Goal: Task Accomplishment & Management: Manage account settings

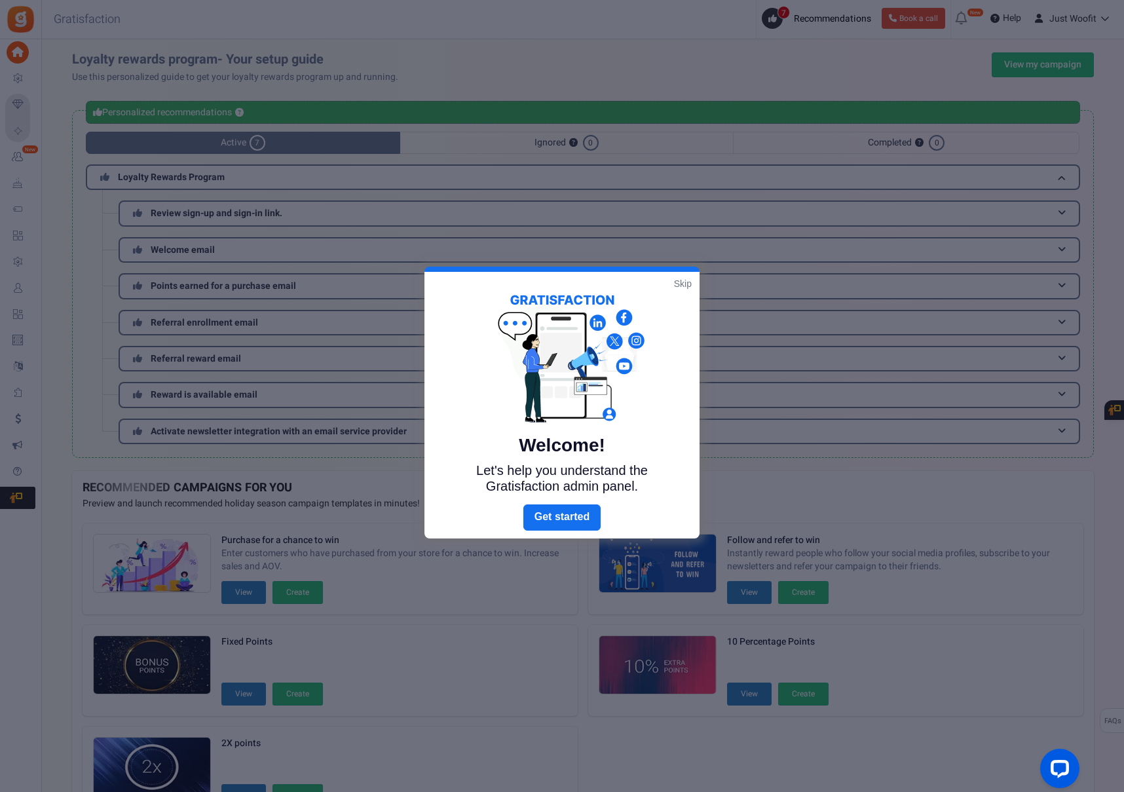
click at [681, 280] on link "Skip" at bounding box center [683, 283] width 18 height 13
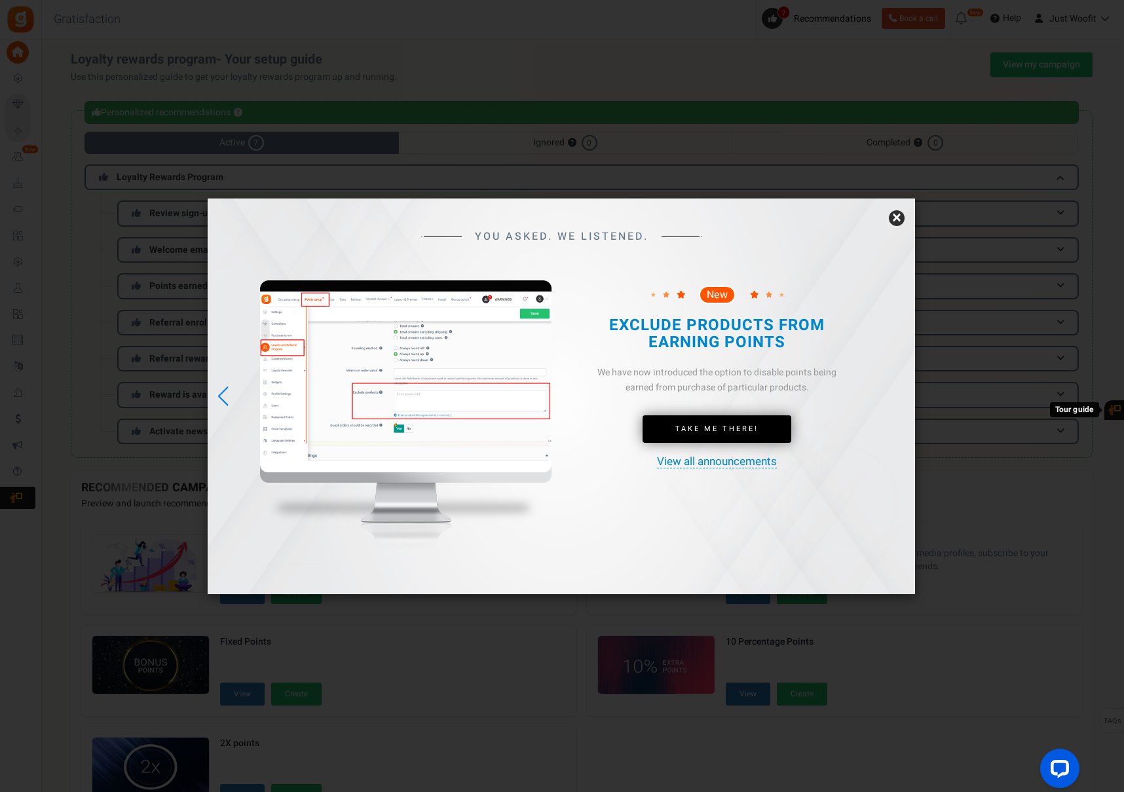
click at [899, 221] on link "×" at bounding box center [897, 218] width 16 height 16
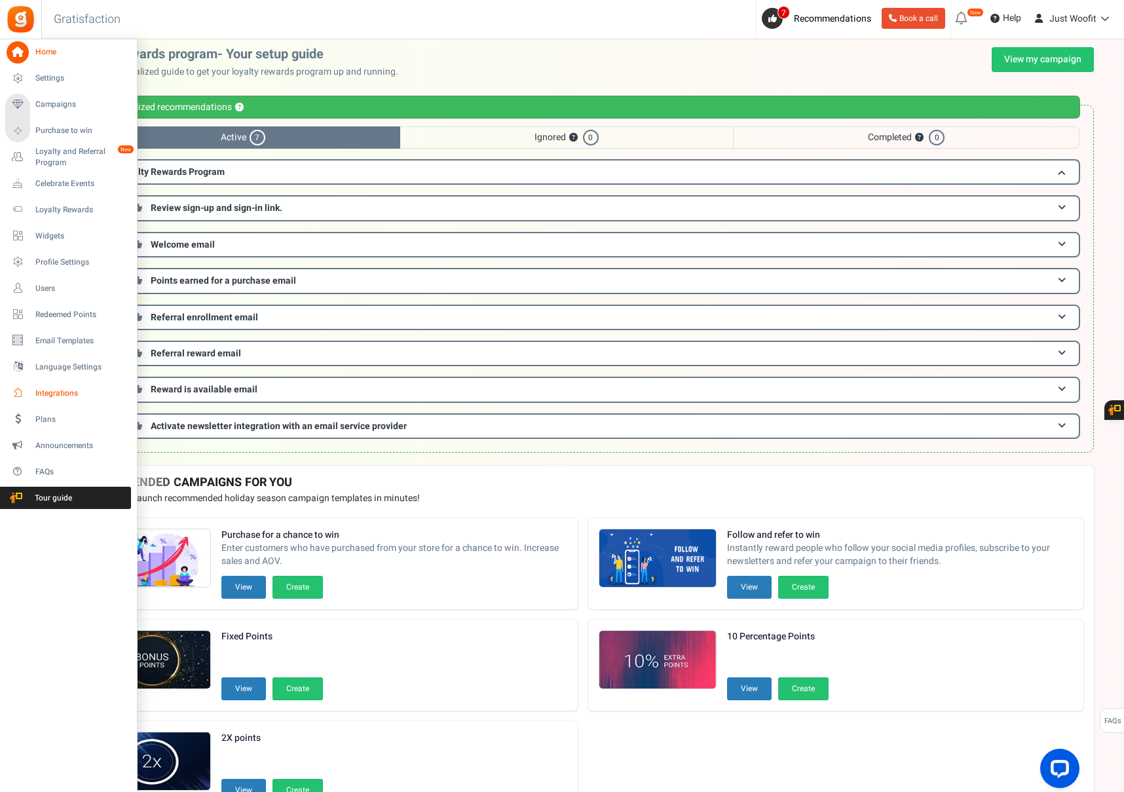
drag, startPoint x: 66, startPoint y: 379, endPoint x: 62, endPoint y: 387, distance: 8.2
click at [66, 379] on ul "Home Settings Campaigns Purchase to win Loyalty and Referral Program New Celebr…" at bounding box center [68, 274] width 136 height 470
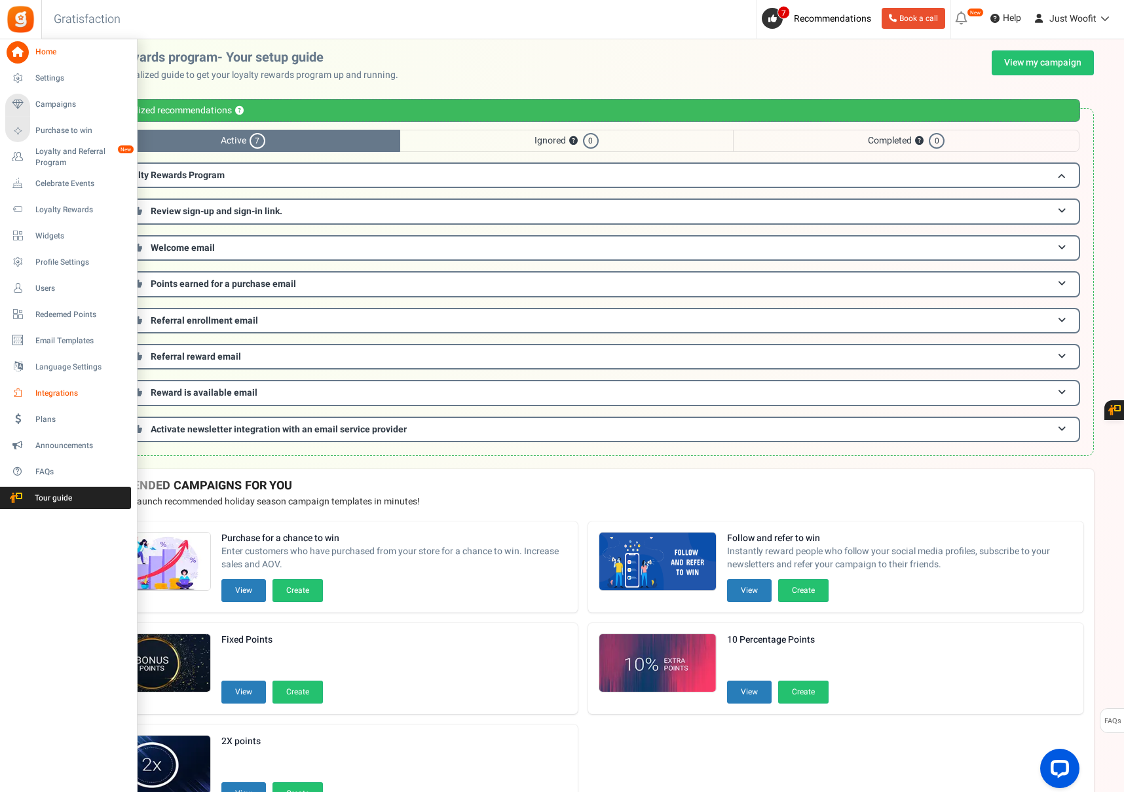
click at [62, 388] on span "Integrations" at bounding box center [81, 393] width 92 height 11
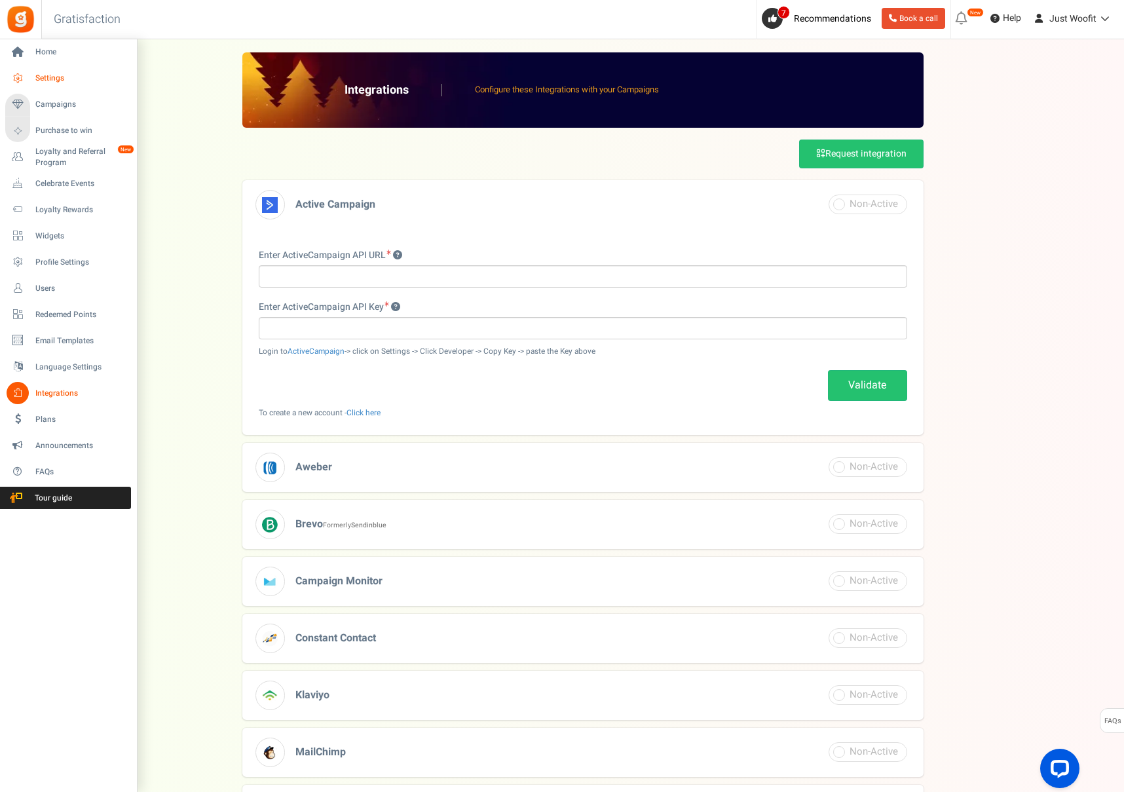
click at [58, 76] on span "Settings" at bounding box center [81, 78] width 92 height 11
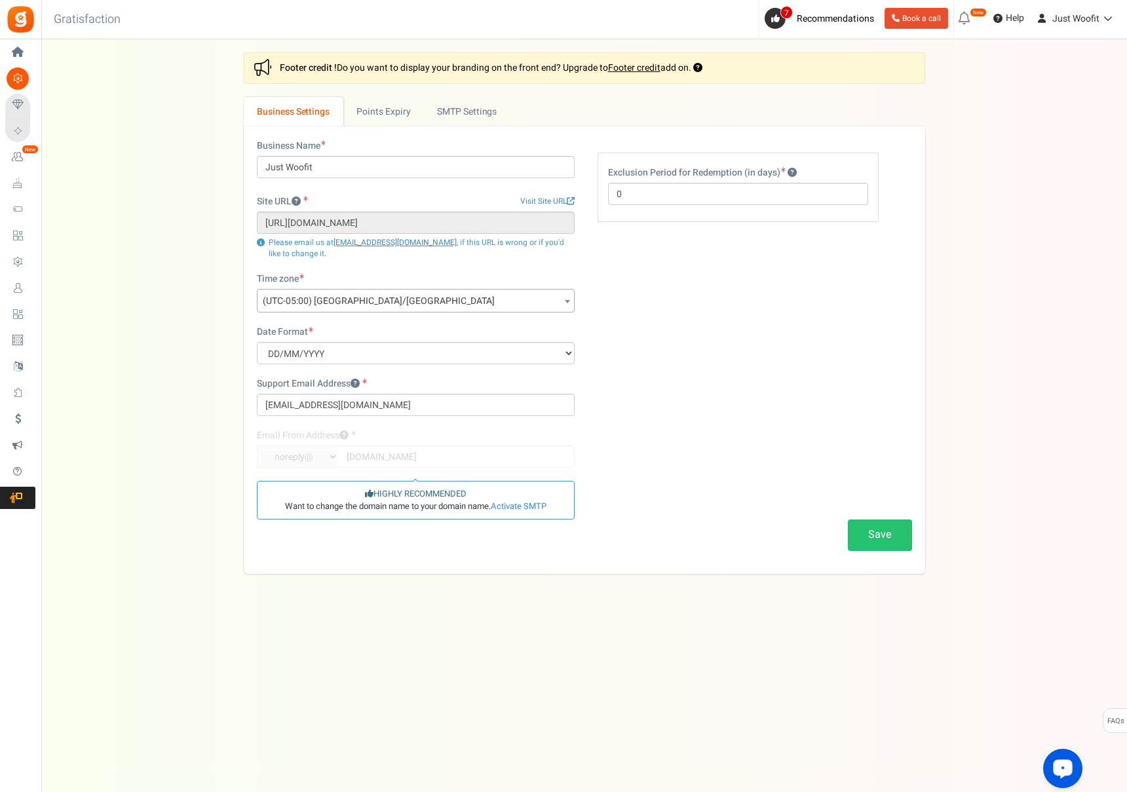
drag, startPoint x: 1046, startPoint y: 760, endPoint x: 1063, endPoint y: 771, distance: 20.4
click at [1063, 771] on icon "Open LiveChat chat widget" at bounding box center [1063, 768] width 12 height 9
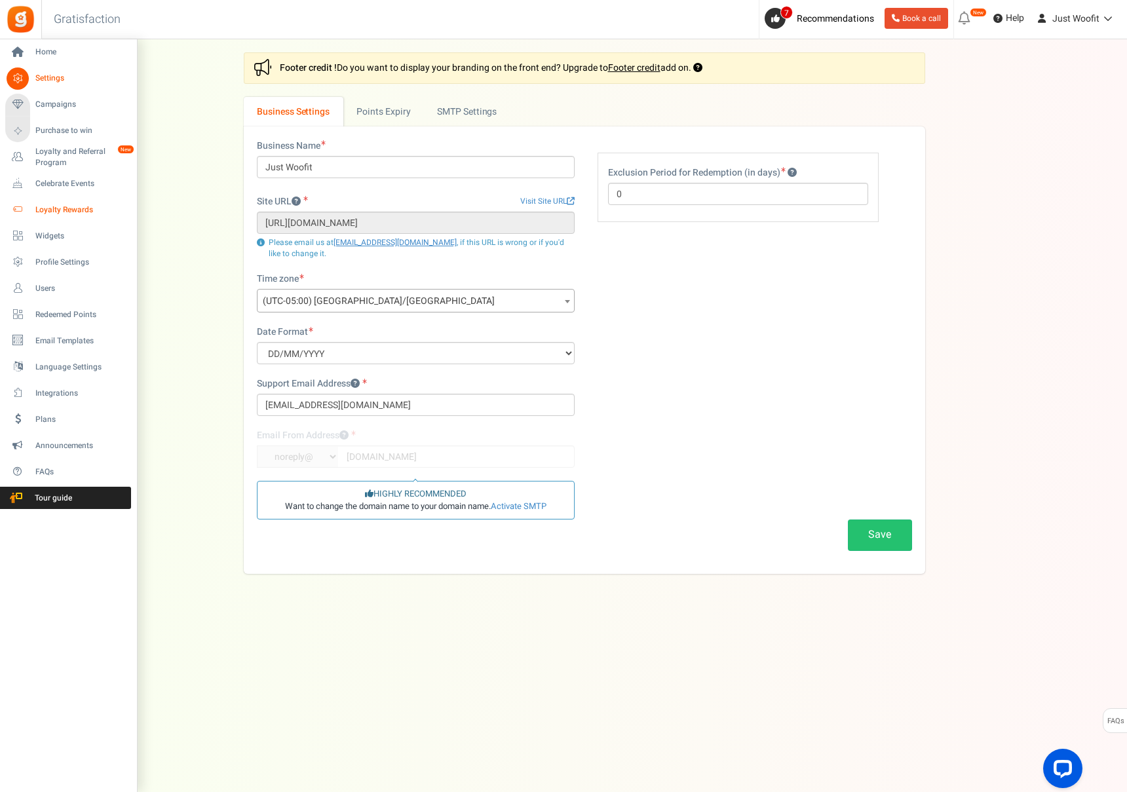
click at [35, 205] on span "Loyalty Rewards" at bounding box center [81, 209] width 92 height 11
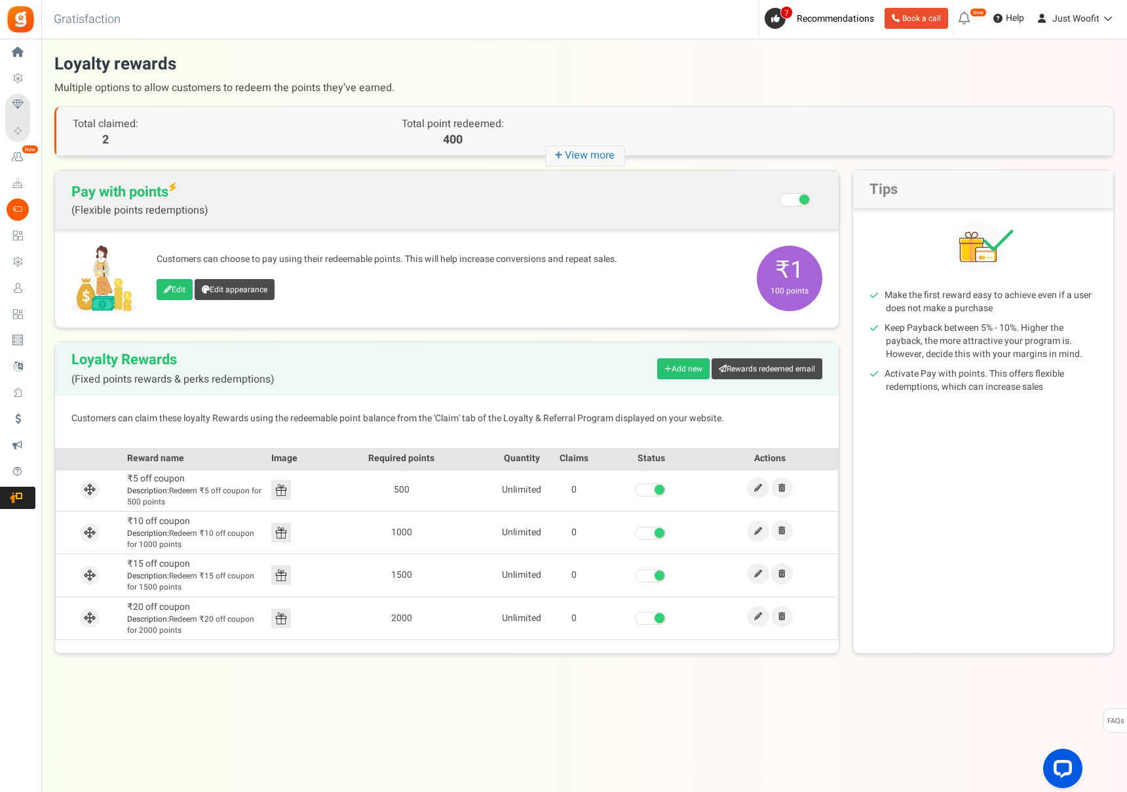
click at [109, 20] on h3 "Gratisfaction" at bounding box center [87, 20] width 96 height 26
copy h3 "Gratisfaction"
click at [759, 486] on icon at bounding box center [758, 488] width 8 height 8
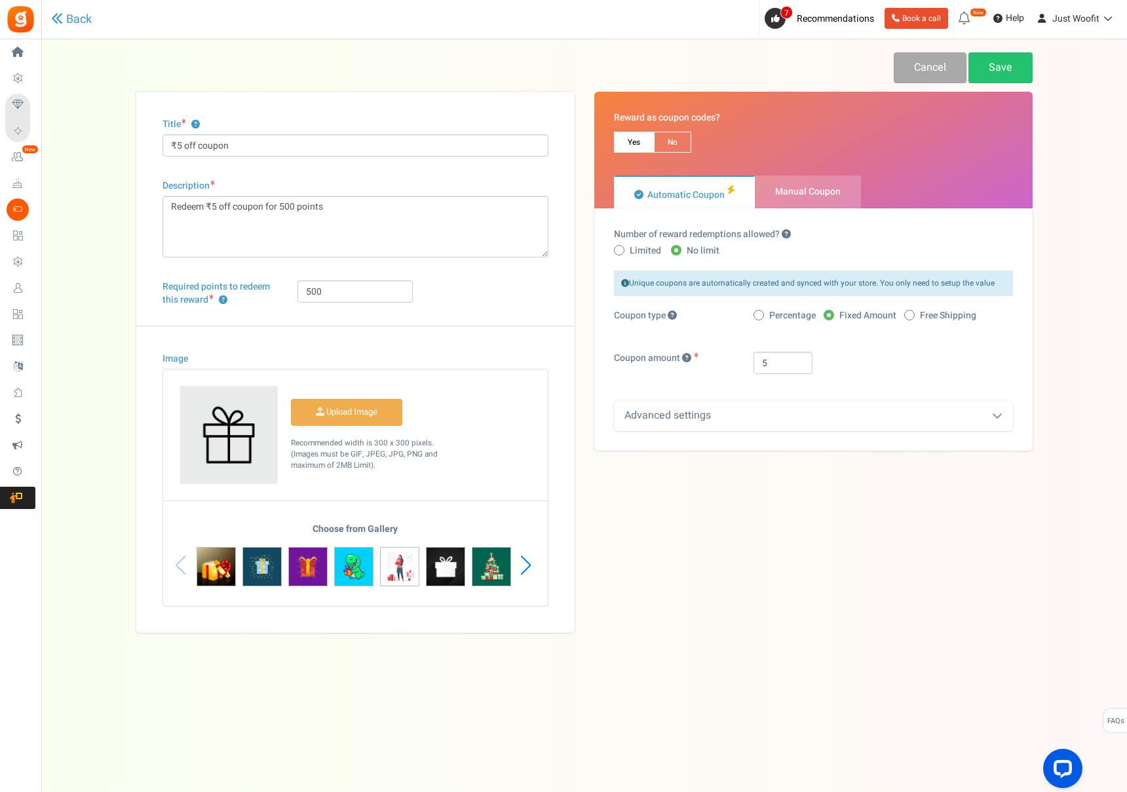
click at [732, 415] on div "Advanced settings" at bounding box center [813, 415] width 399 height 31
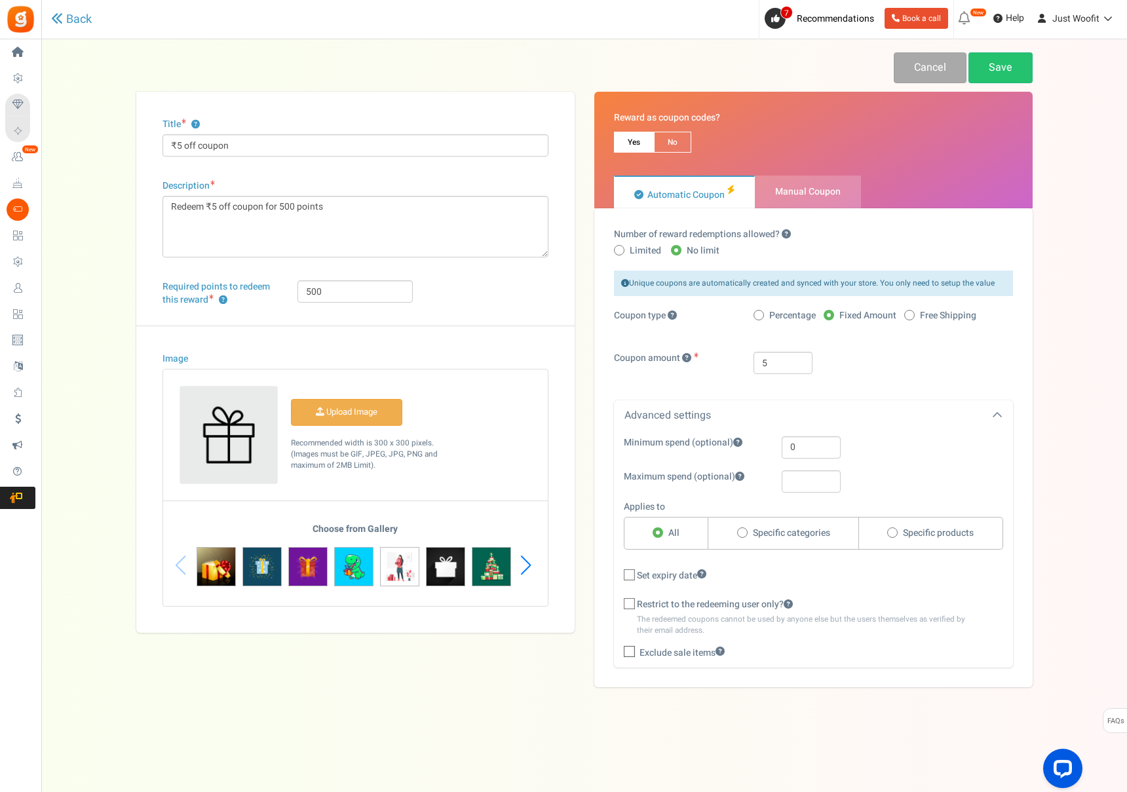
click at [888, 531] on span at bounding box center [892, 532] width 10 height 10
click at [888, 531] on input "Specific products" at bounding box center [891, 533] width 9 height 9
radio input "true"
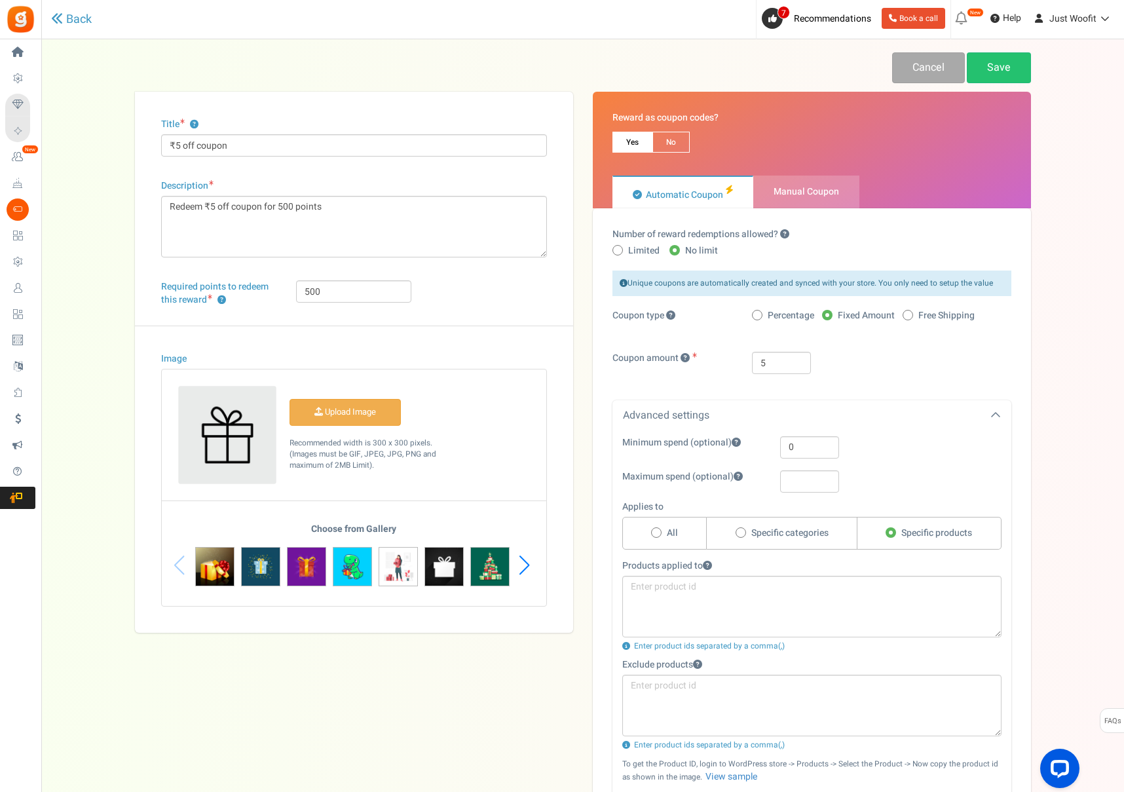
click at [770, 537] on span "Specific categories" at bounding box center [789, 533] width 77 height 13
click at [744, 537] on input "Specific categories" at bounding box center [740, 533] width 9 height 9
radio input "true"
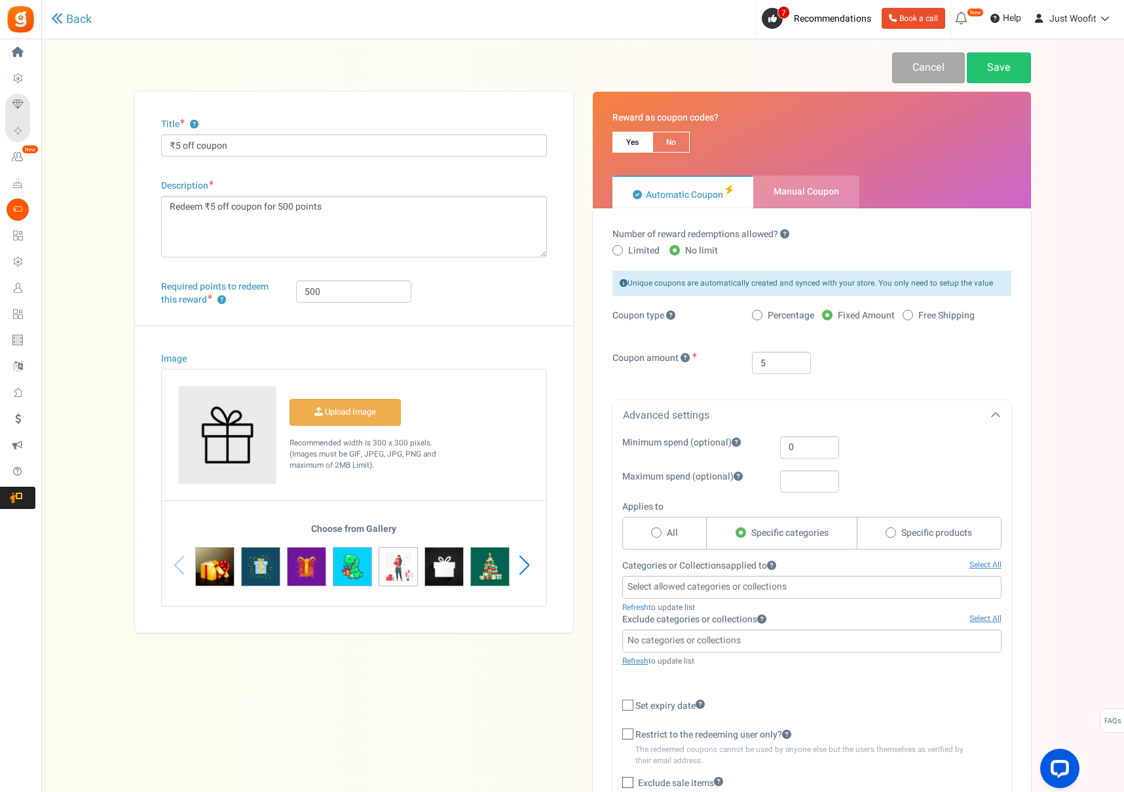
click at [675, 534] on span "All" at bounding box center [672, 533] width 11 height 13
click at [660, 534] on input "All" at bounding box center [655, 533] width 9 height 9
radio input "true"
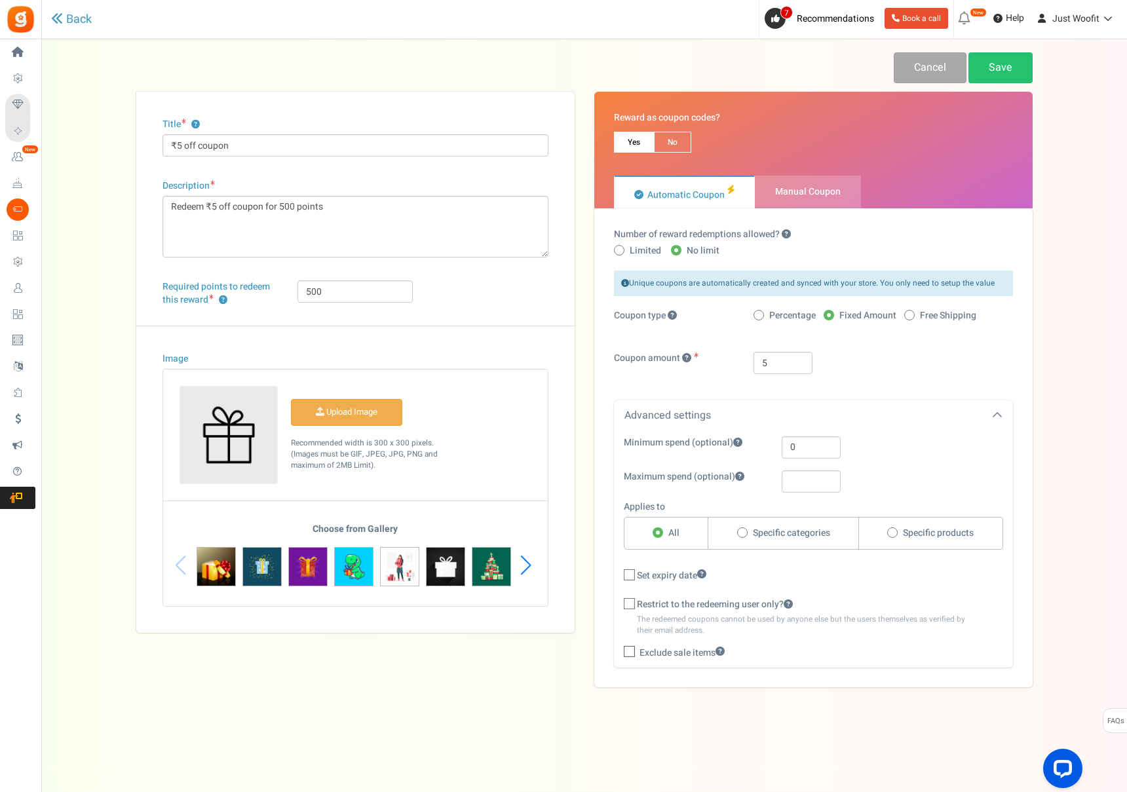
click at [864, 533] on label "Specific products" at bounding box center [931, 533] width 144 height 33
click at [887, 533] on input "Specific products" at bounding box center [891, 533] width 9 height 9
radio input "true"
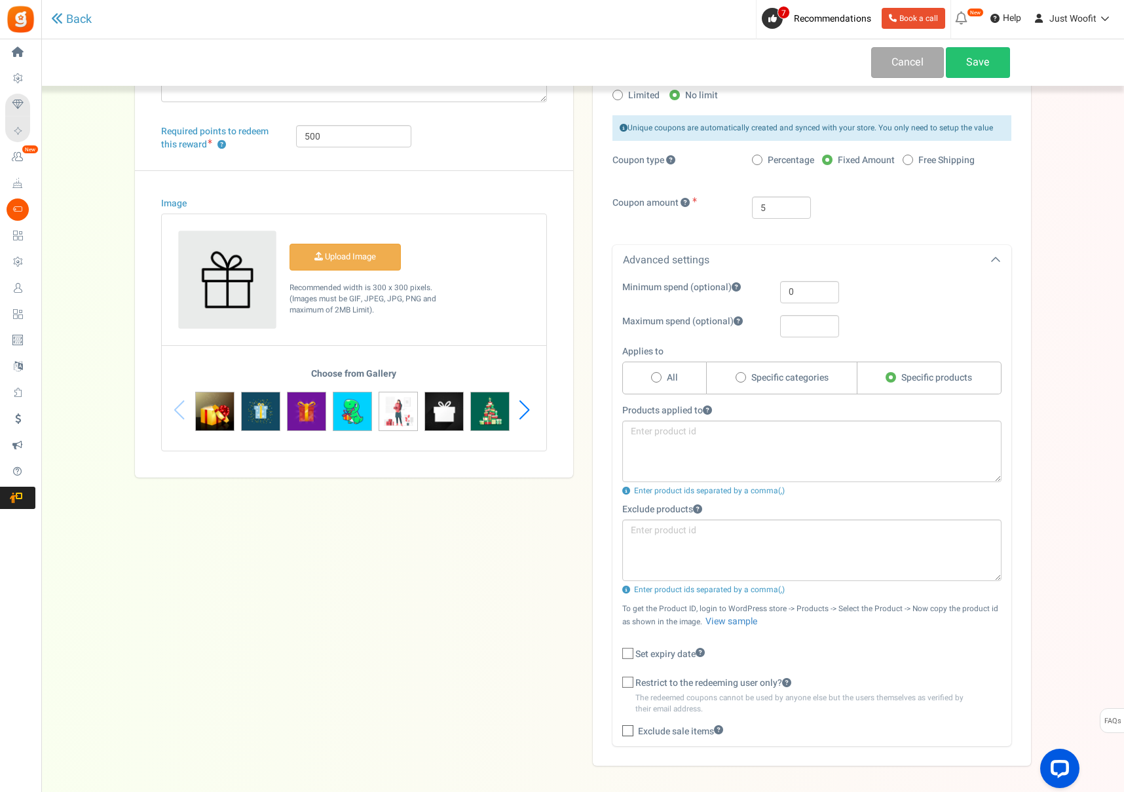
scroll to position [164, 0]
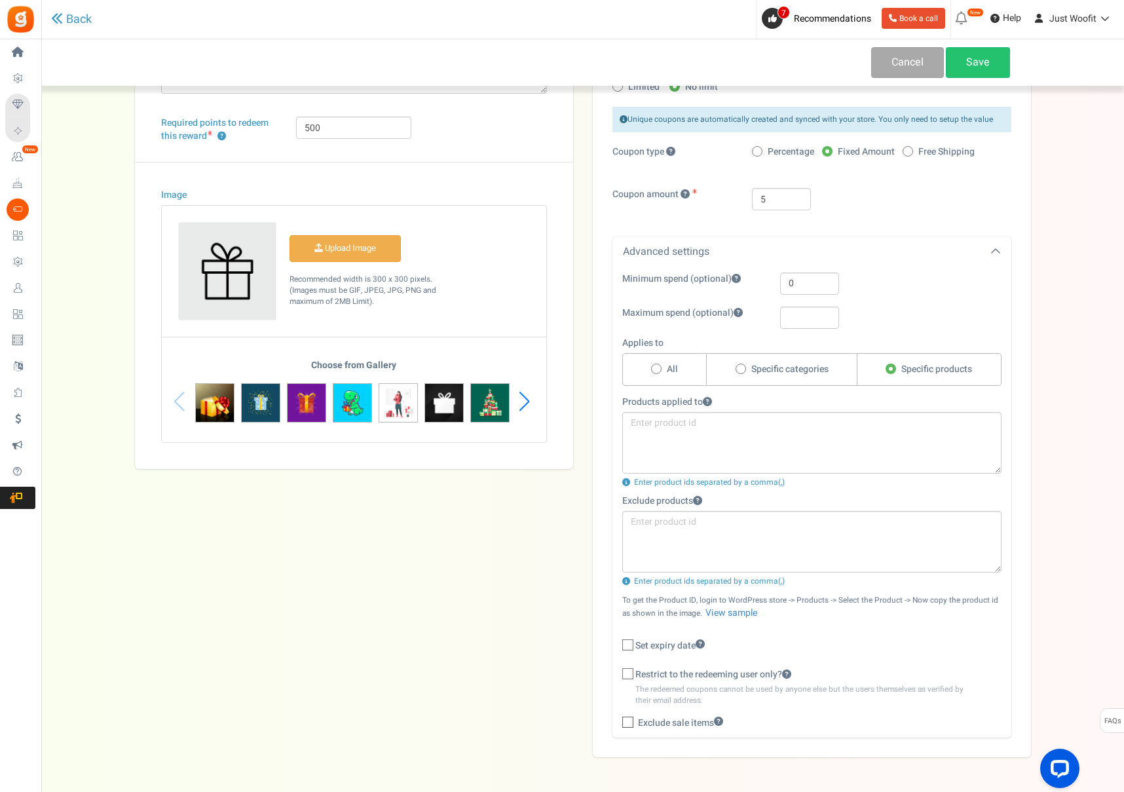
click at [679, 366] on label "All" at bounding box center [664, 369] width 85 height 33
click at [660, 366] on input "All" at bounding box center [655, 370] width 9 height 9
radio input "true"
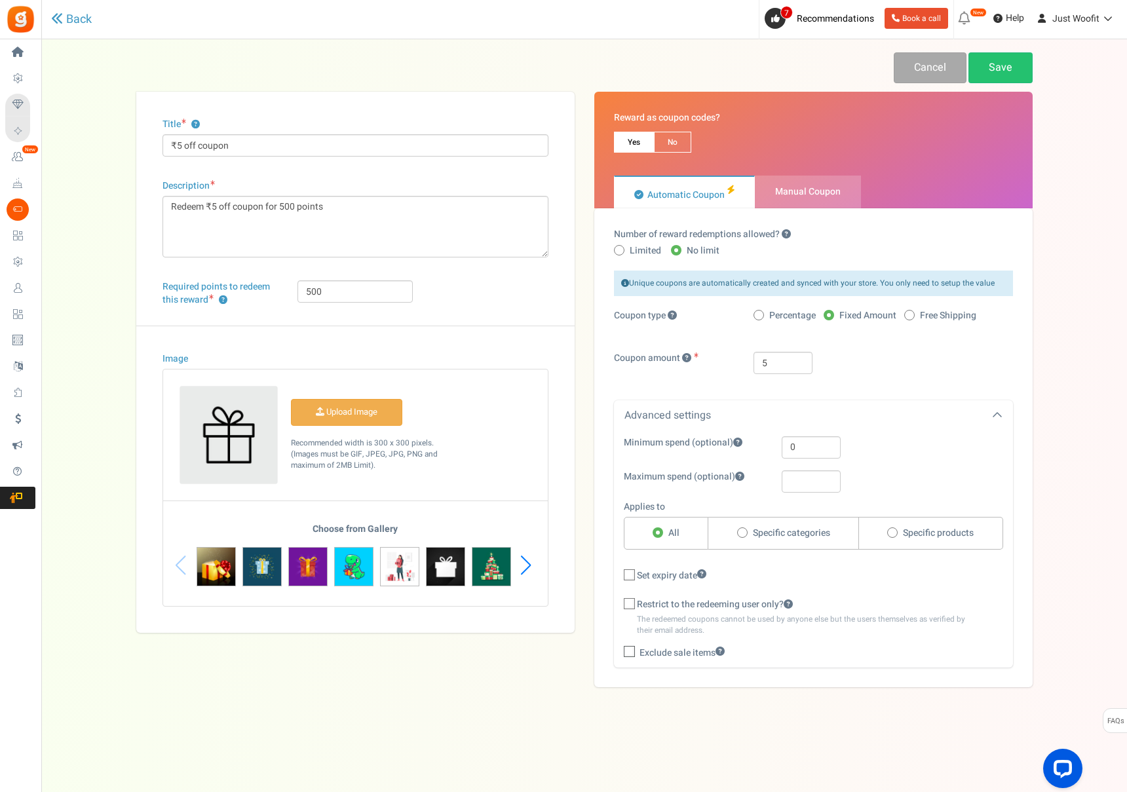
click at [779, 314] on span "Percentage" at bounding box center [792, 315] width 47 height 13
click at [762, 314] on input "Percentage" at bounding box center [757, 316] width 9 height 9
radio input "true"
click at [865, 318] on span "Fixed Amount" at bounding box center [867, 315] width 57 height 13
click at [832, 318] on input "Fixed Amount" at bounding box center [828, 316] width 9 height 9
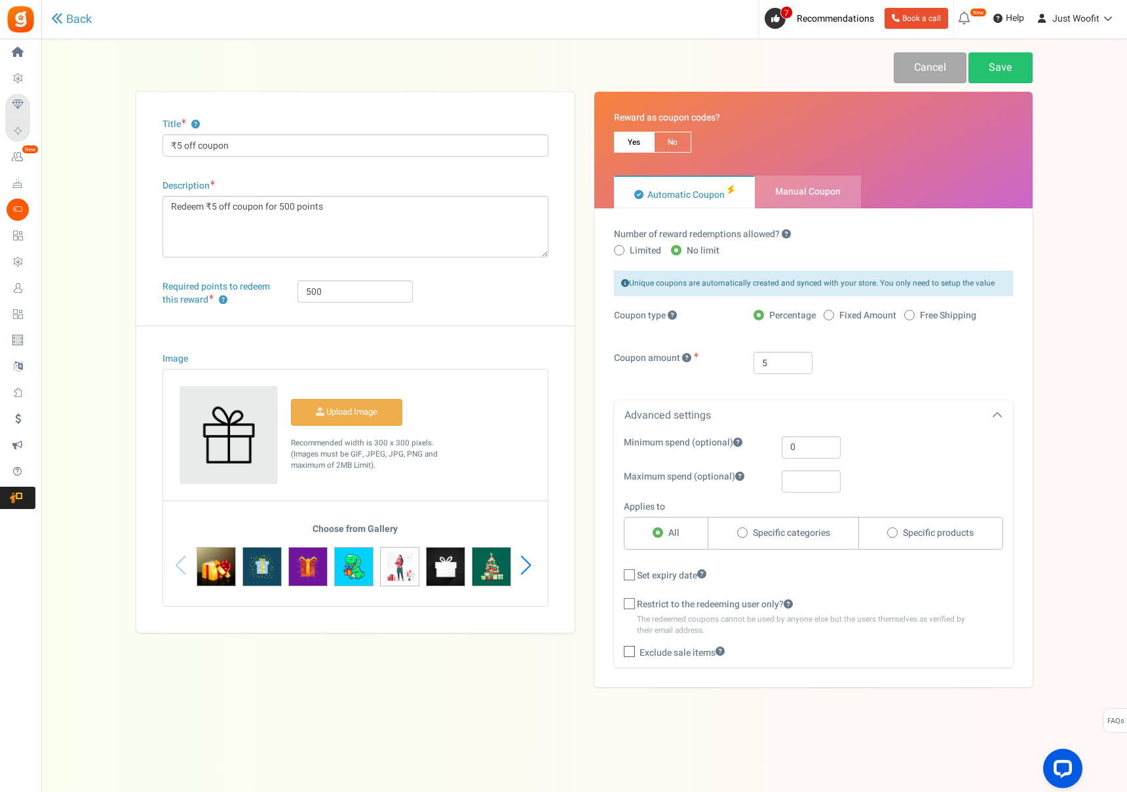
radio input "true"
click at [786, 546] on label "Specific categories" at bounding box center [783, 533] width 151 height 33
click at [746, 538] on input "Specific categories" at bounding box center [741, 533] width 9 height 9
radio input "true"
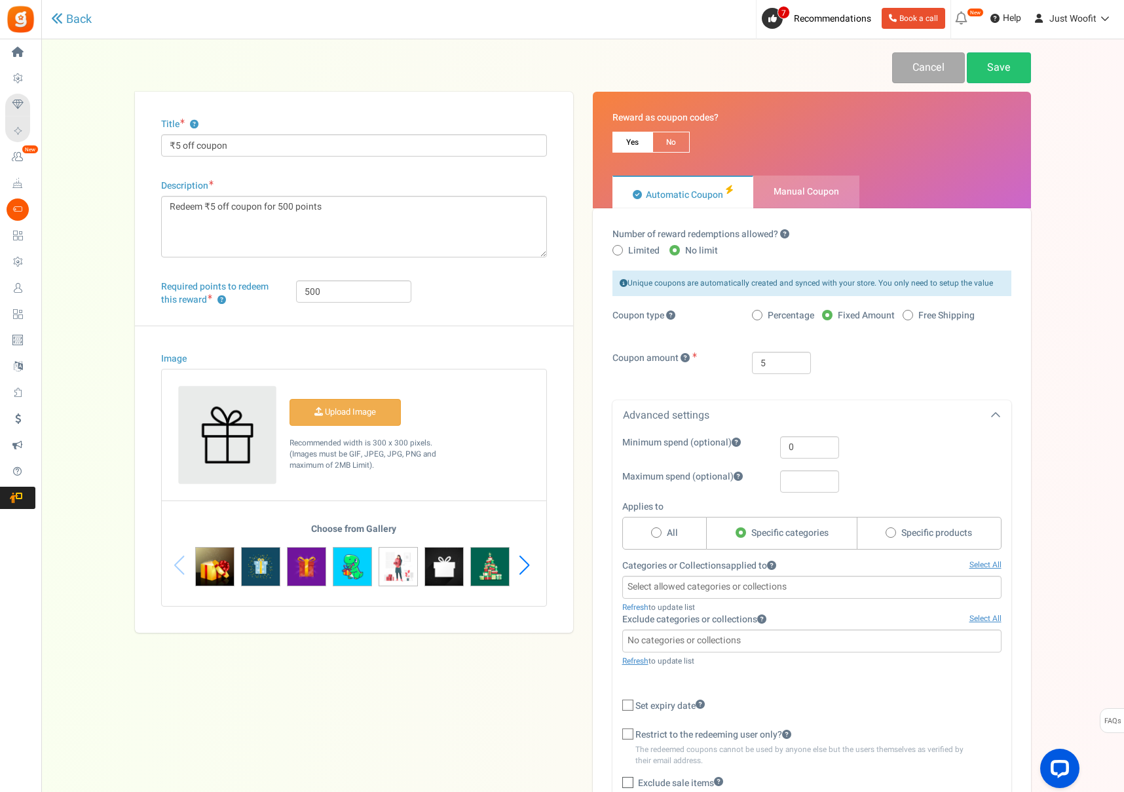
click at [891, 540] on label "Specific products" at bounding box center [930, 533] width 144 height 33
click at [891, 538] on input "Specific products" at bounding box center [890, 533] width 9 height 9
radio input "true"
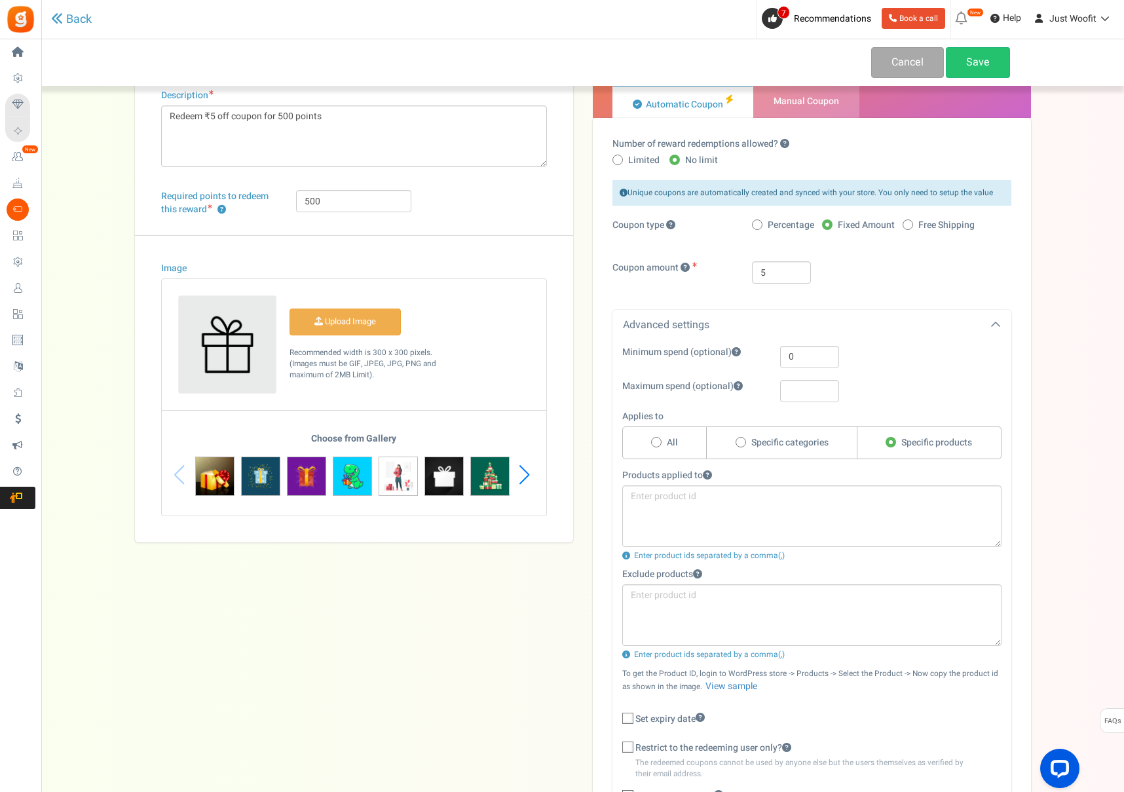
click at [781, 448] on span "Specific categories" at bounding box center [789, 442] width 77 height 13
click at [744, 447] on input "Specific categories" at bounding box center [740, 443] width 9 height 9
radio input "true"
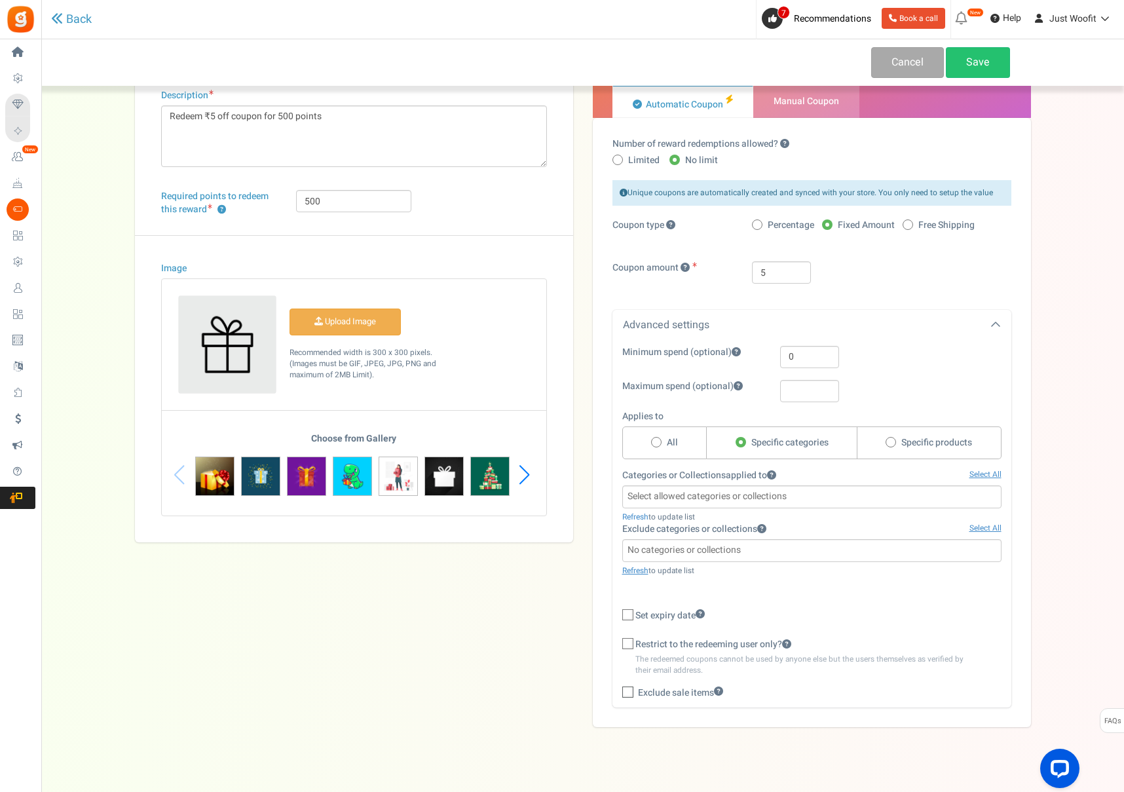
scroll to position [105, 0]
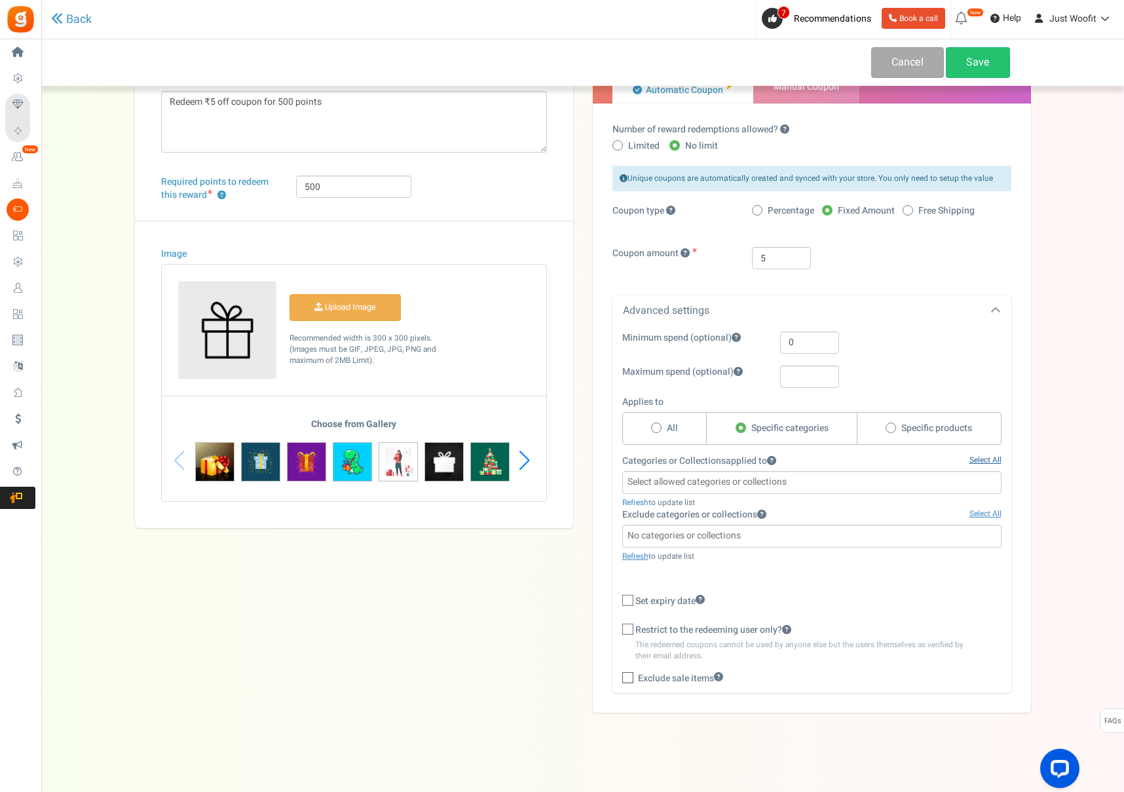
click at [987, 459] on link "Select All" at bounding box center [986, 460] width 32 height 11
select select "15"
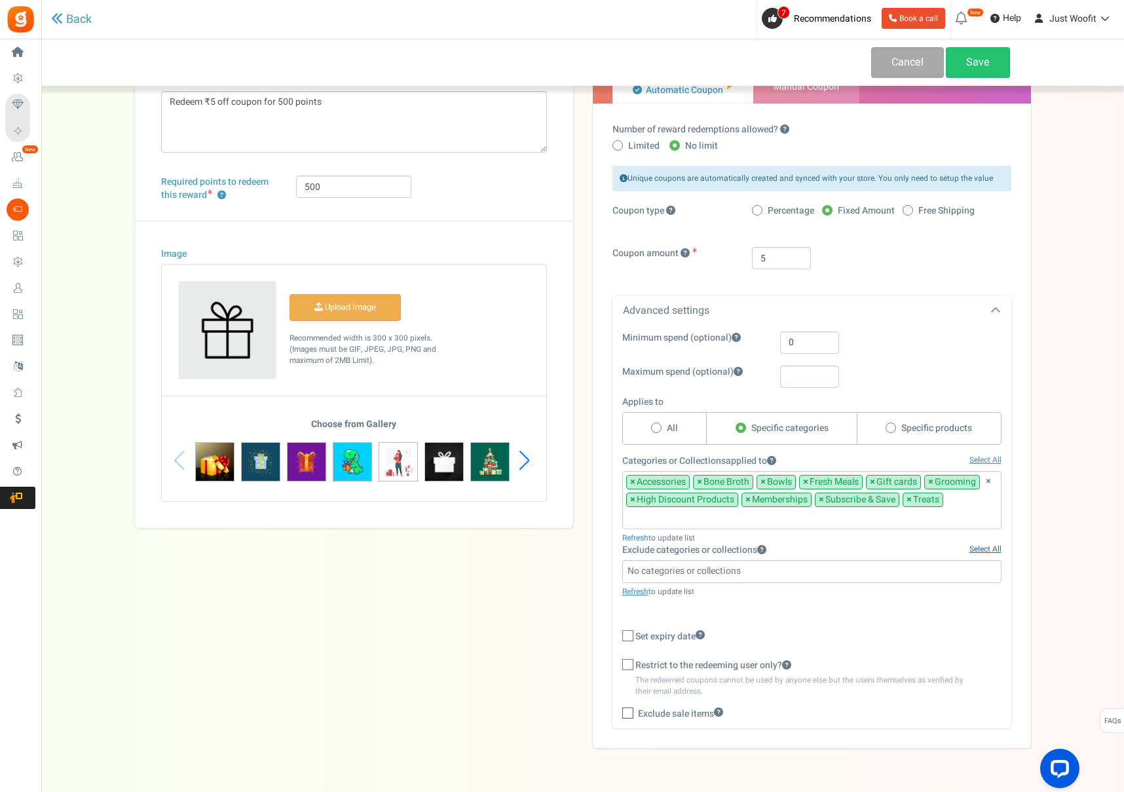
click at [980, 547] on link "Select All" at bounding box center [986, 549] width 32 height 11
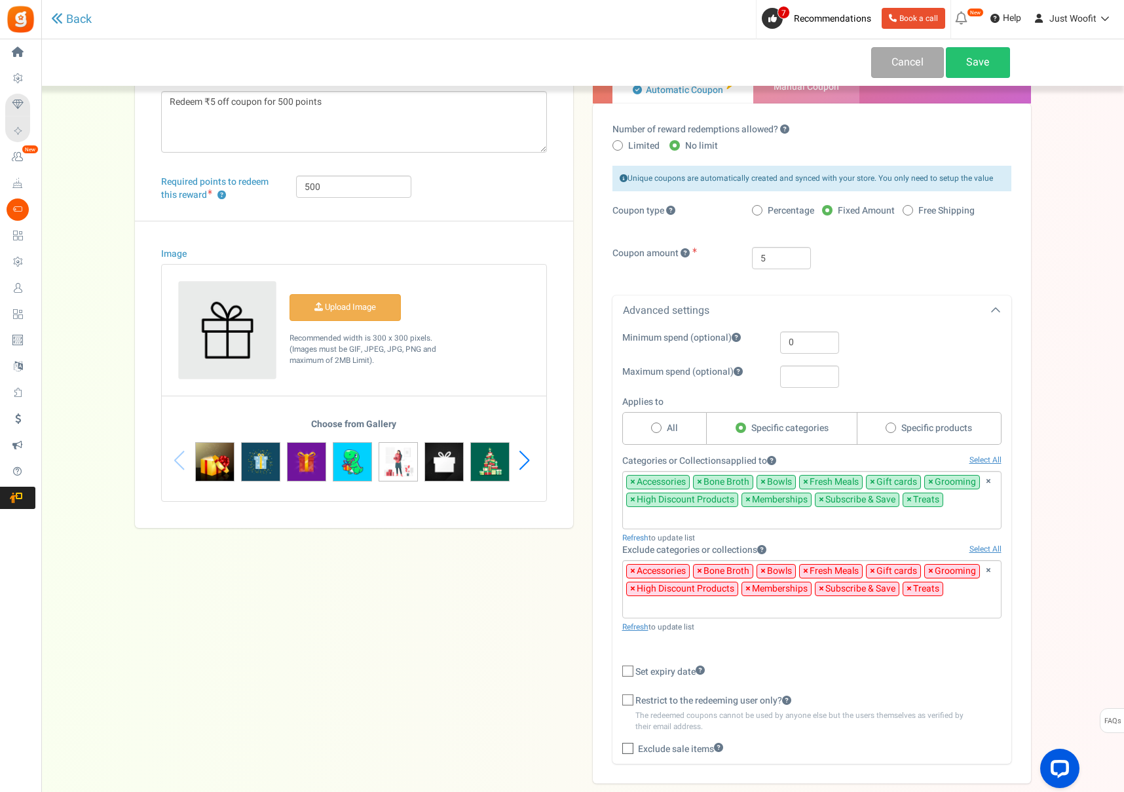
click at [633, 572] on span "×" at bounding box center [632, 571] width 5 height 13
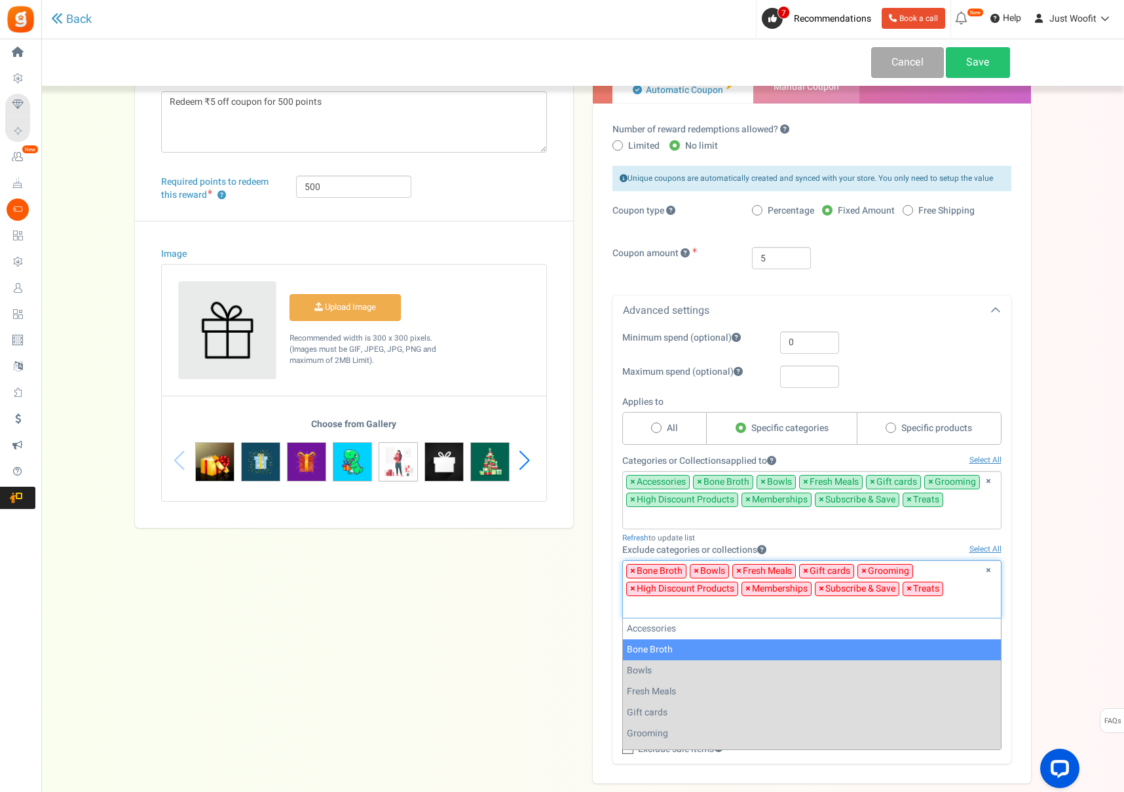
click at [633, 572] on span "×" at bounding box center [632, 571] width 5 height 13
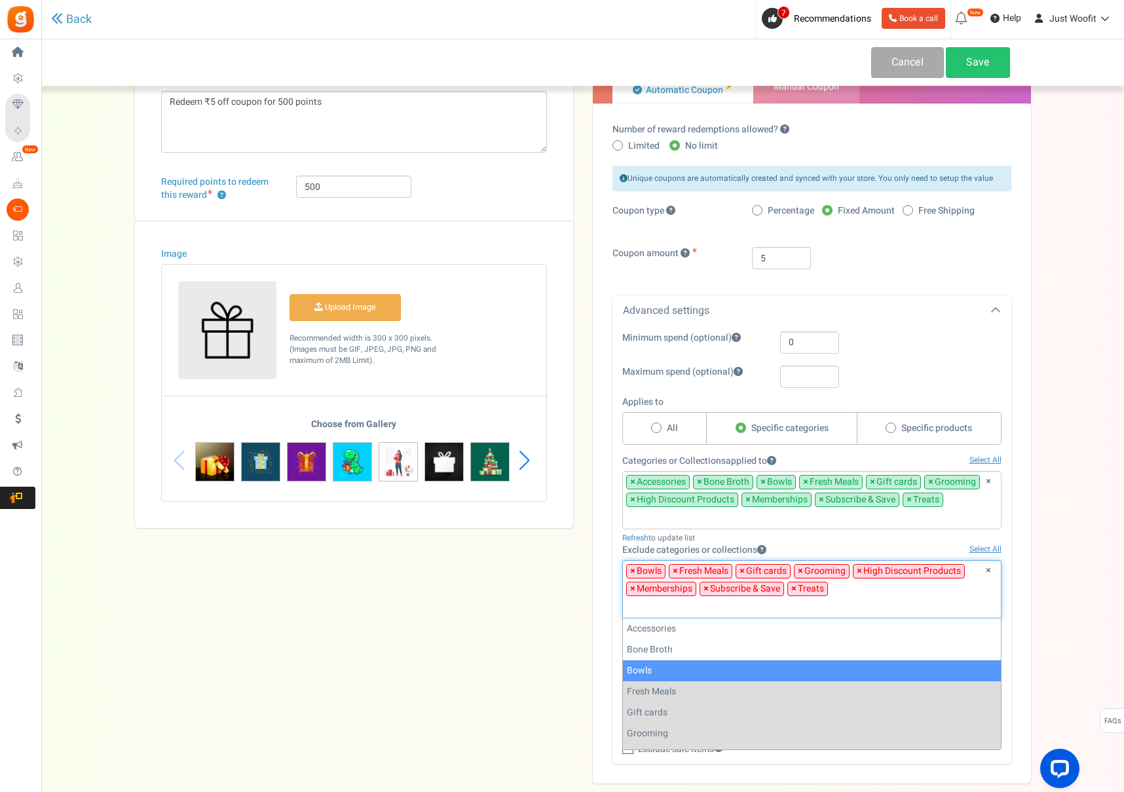
click at [633, 572] on span "×" at bounding box center [632, 571] width 5 height 13
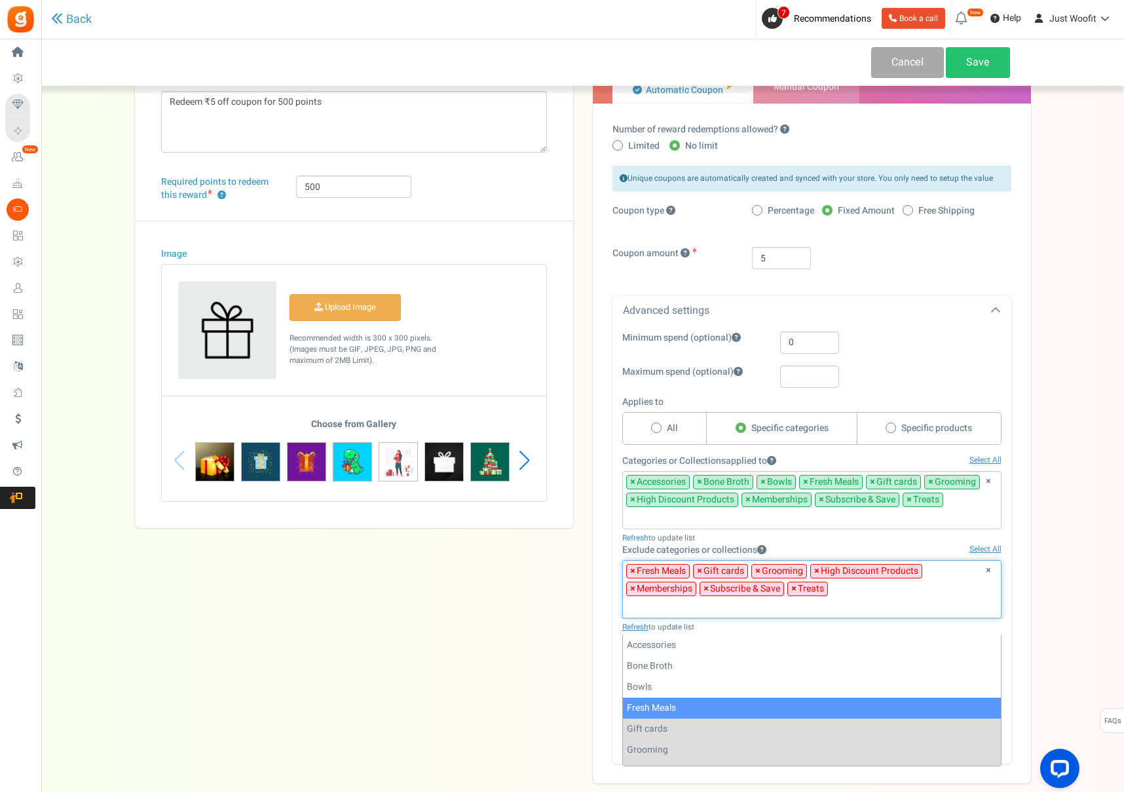
click at [633, 571] on span "×" at bounding box center [632, 571] width 5 height 13
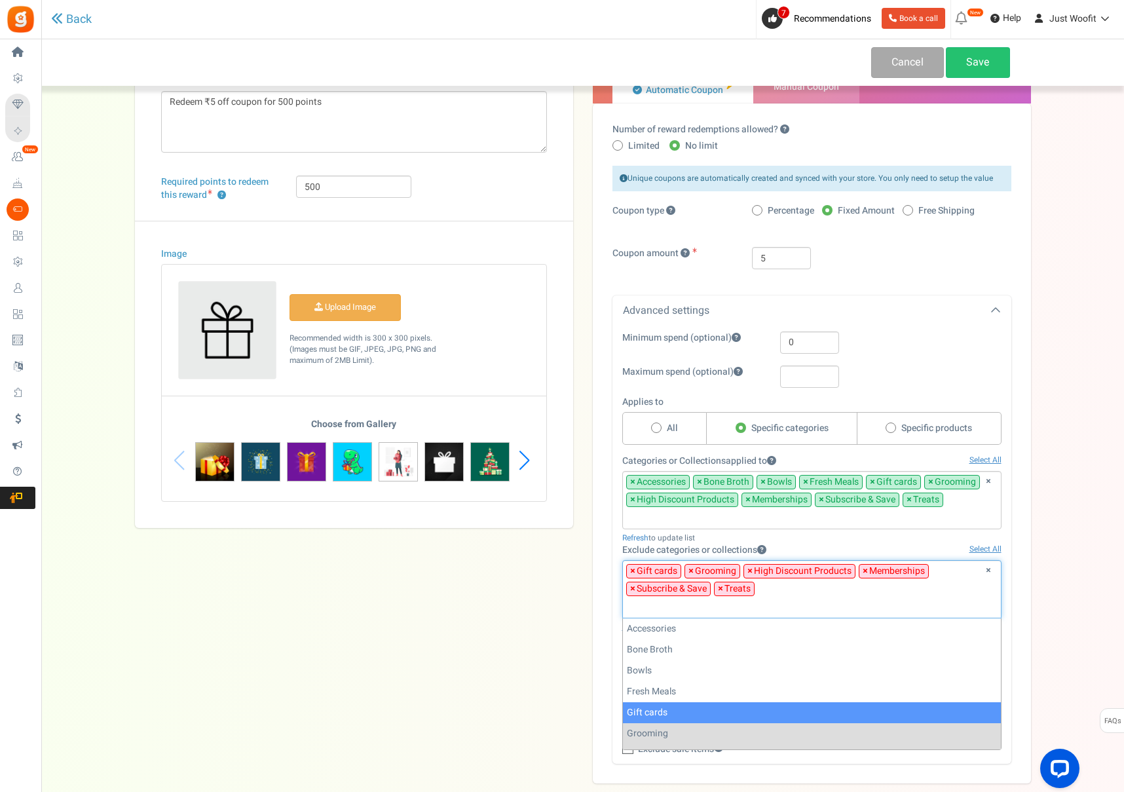
click at [633, 571] on span "×" at bounding box center [632, 571] width 5 height 13
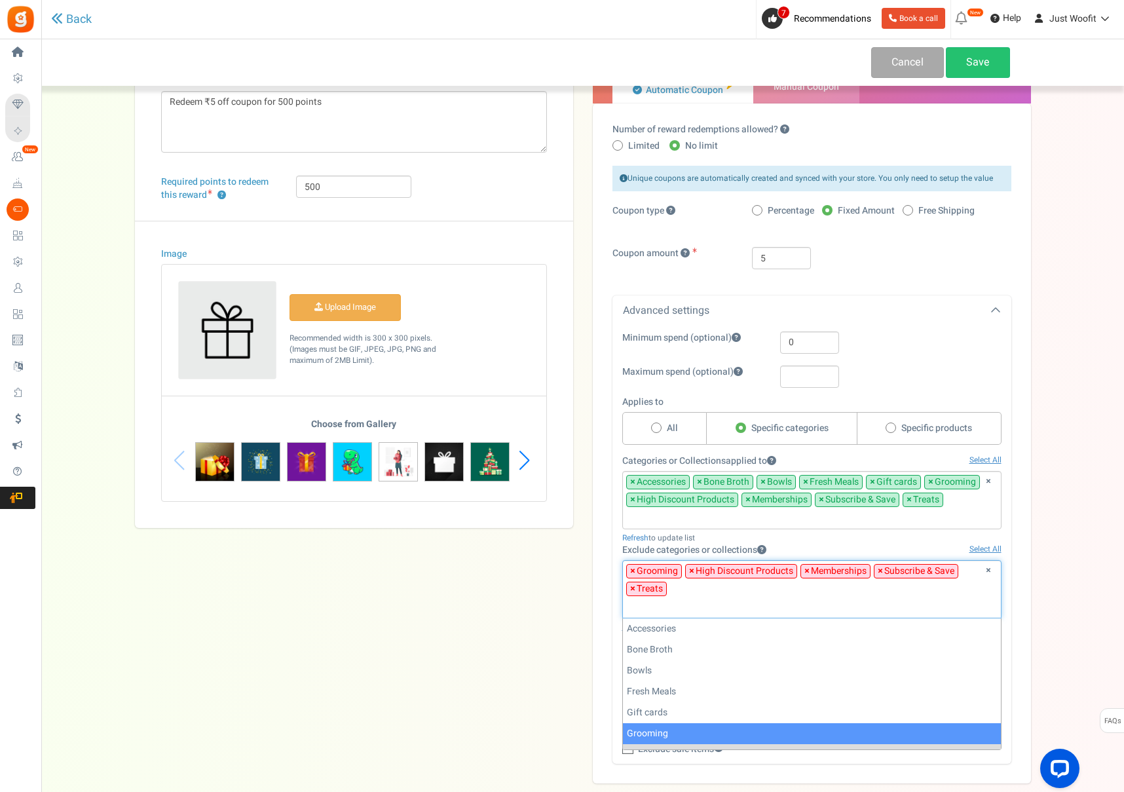
click at [633, 571] on span "×" at bounding box center [632, 571] width 5 height 13
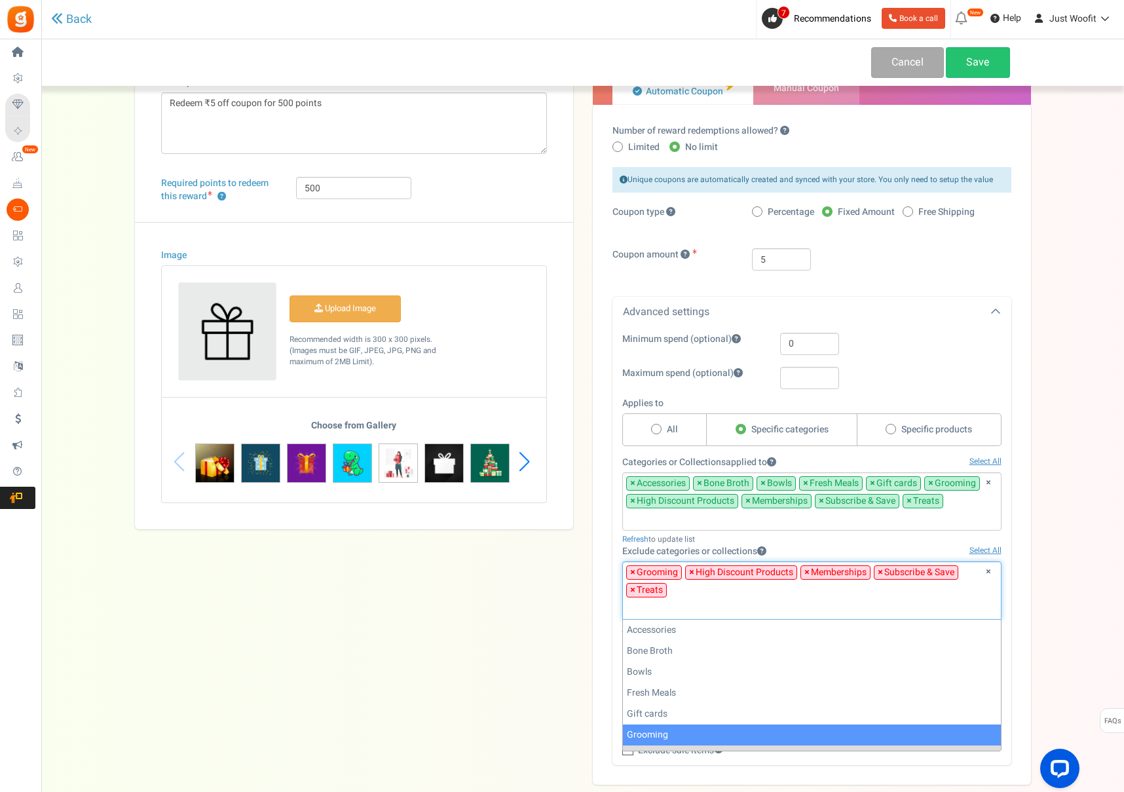
scroll to position [0, 0]
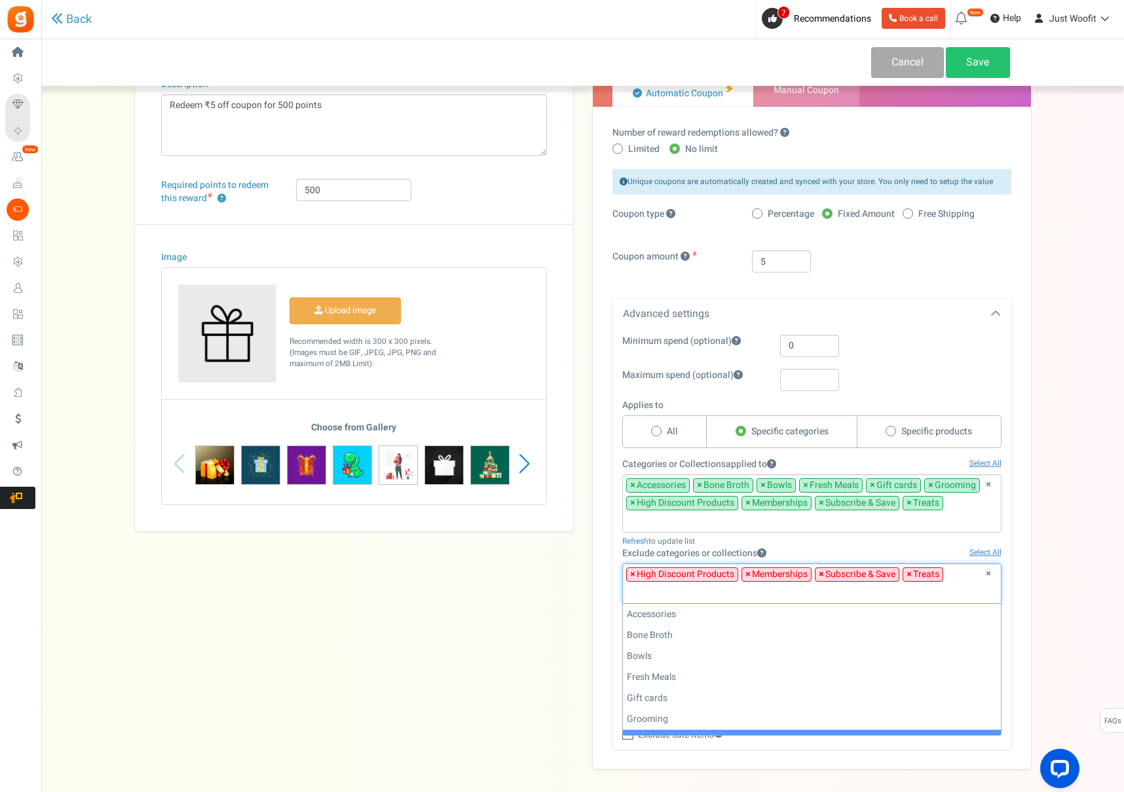
click at [633, 571] on span "×" at bounding box center [632, 574] width 5 height 13
select select "194"
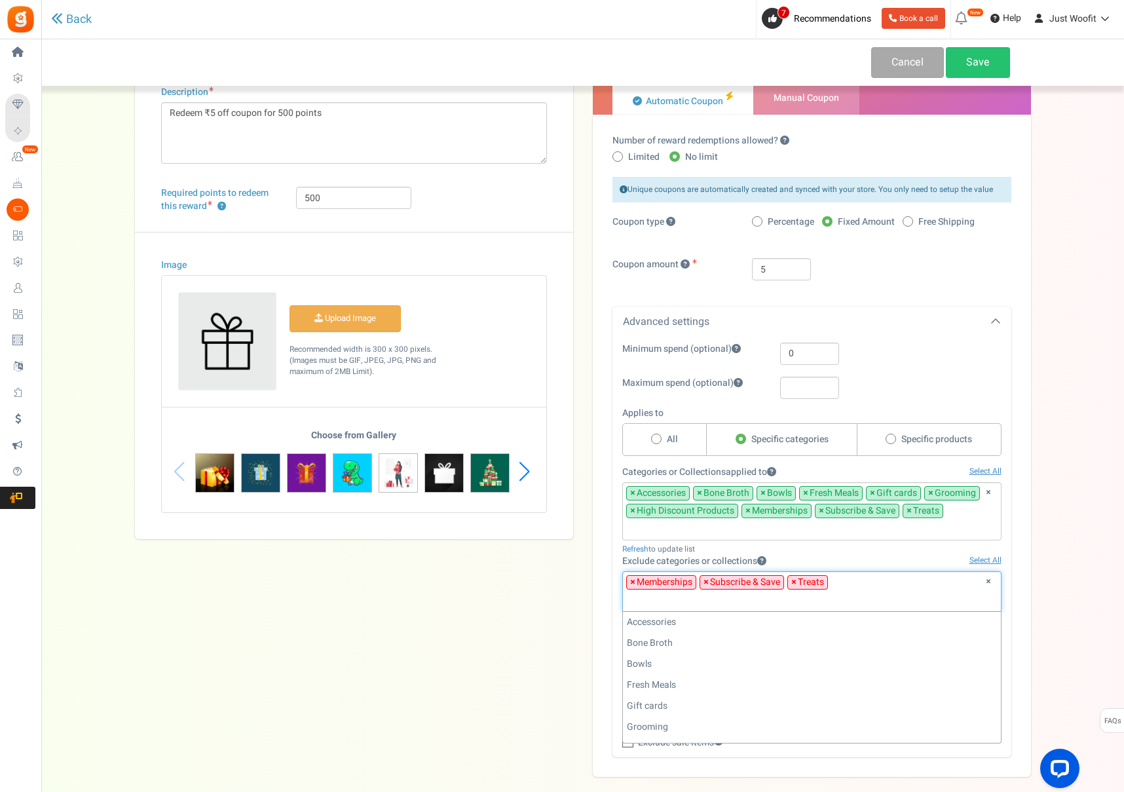
scroll to position [79, 0]
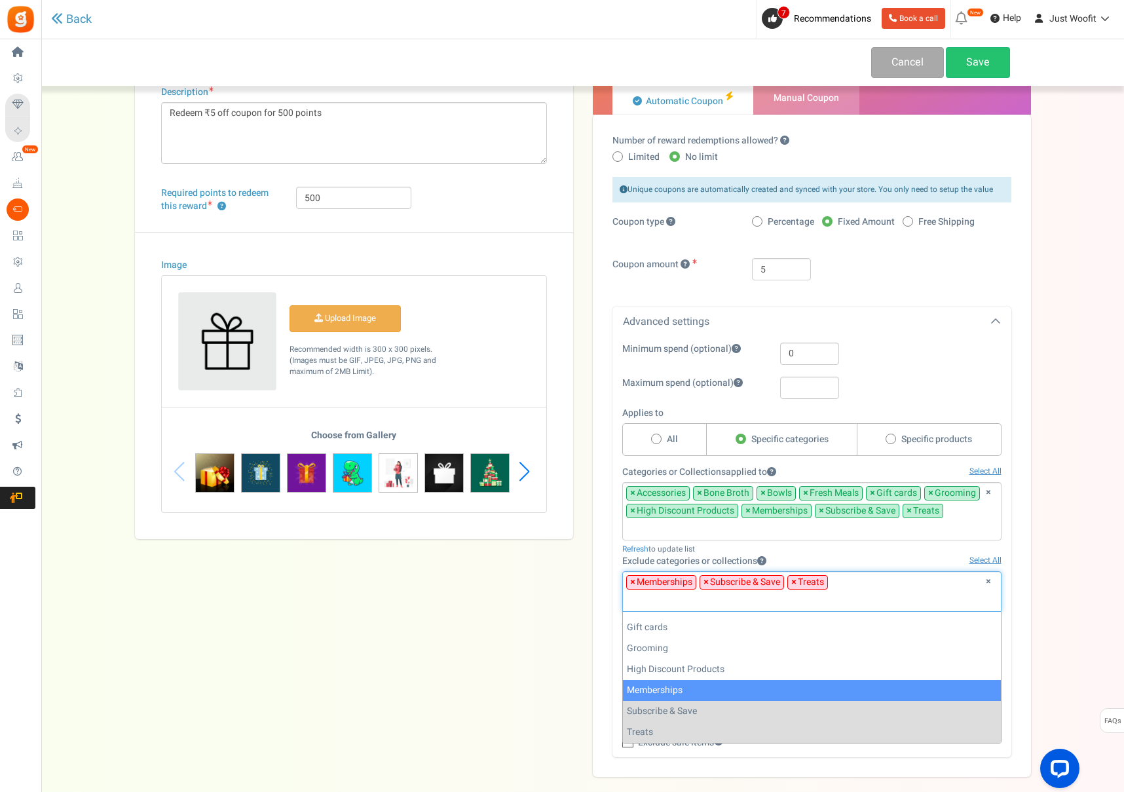
click at [706, 579] on span "×" at bounding box center [706, 582] width 5 height 13
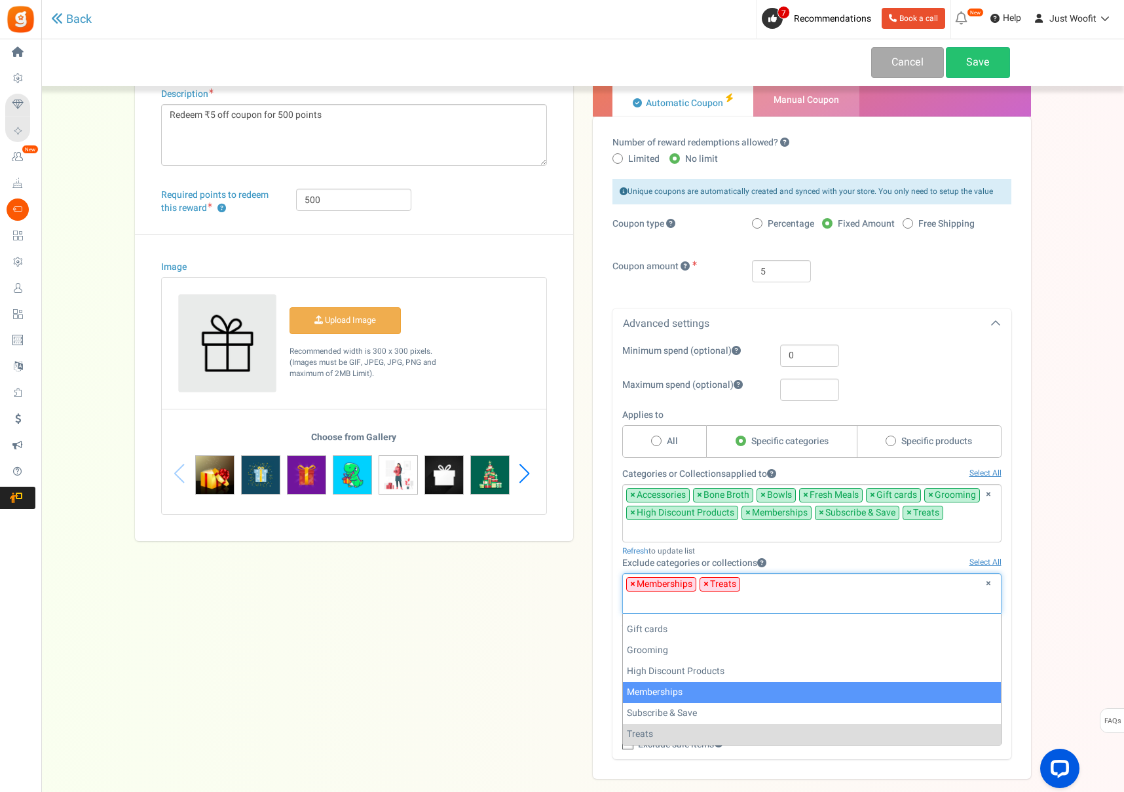
click at [706, 583] on span "×" at bounding box center [706, 584] width 5 height 13
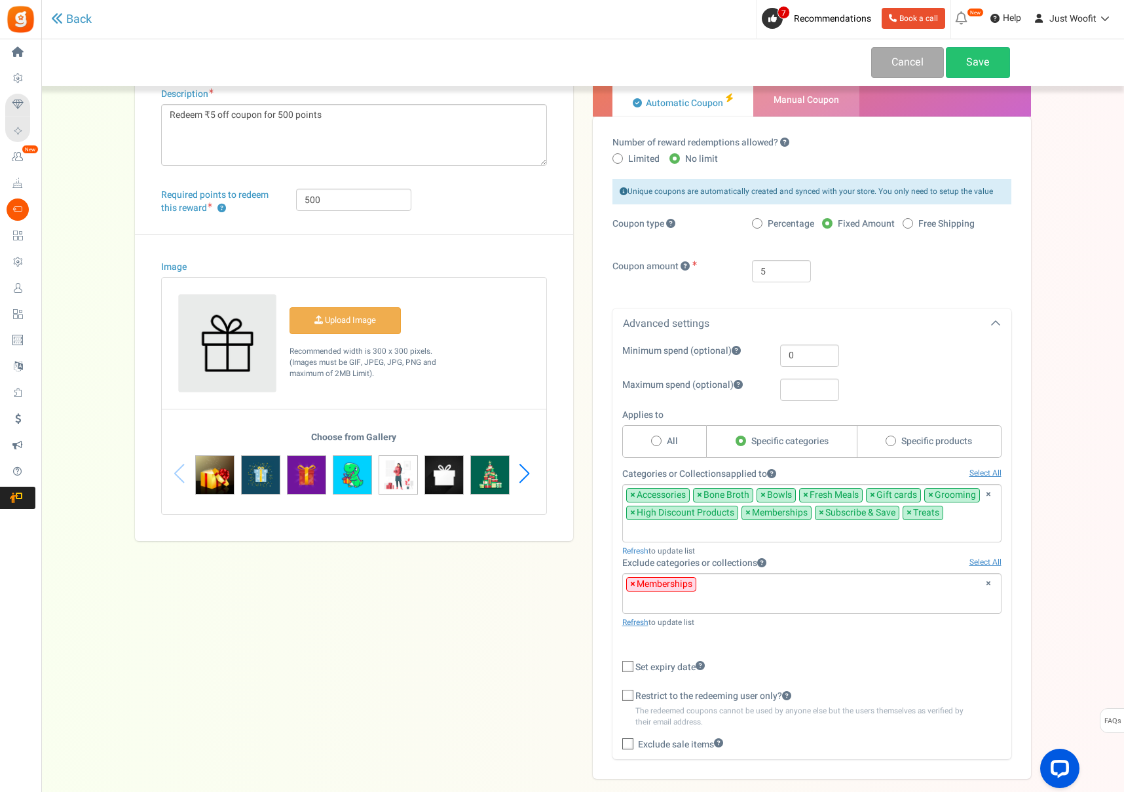
drag, startPoint x: 564, startPoint y: 555, endPoint x: 565, endPoint y: 562, distance: 7.3
click at [564, 558] on div "Title ? ₹5 off coupon Description Redeem ₹5 off coupon for 500 points Char(s) :…" at bounding box center [583, 389] width 916 height 779
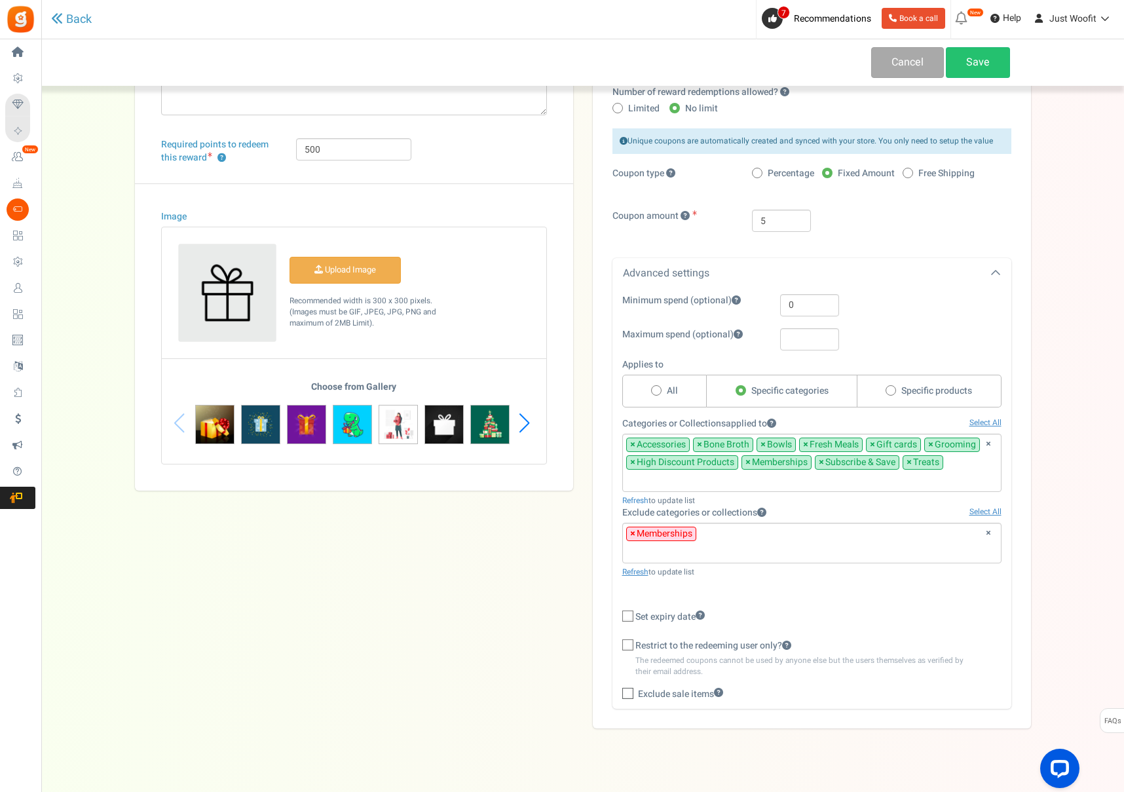
scroll to position [143, 0]
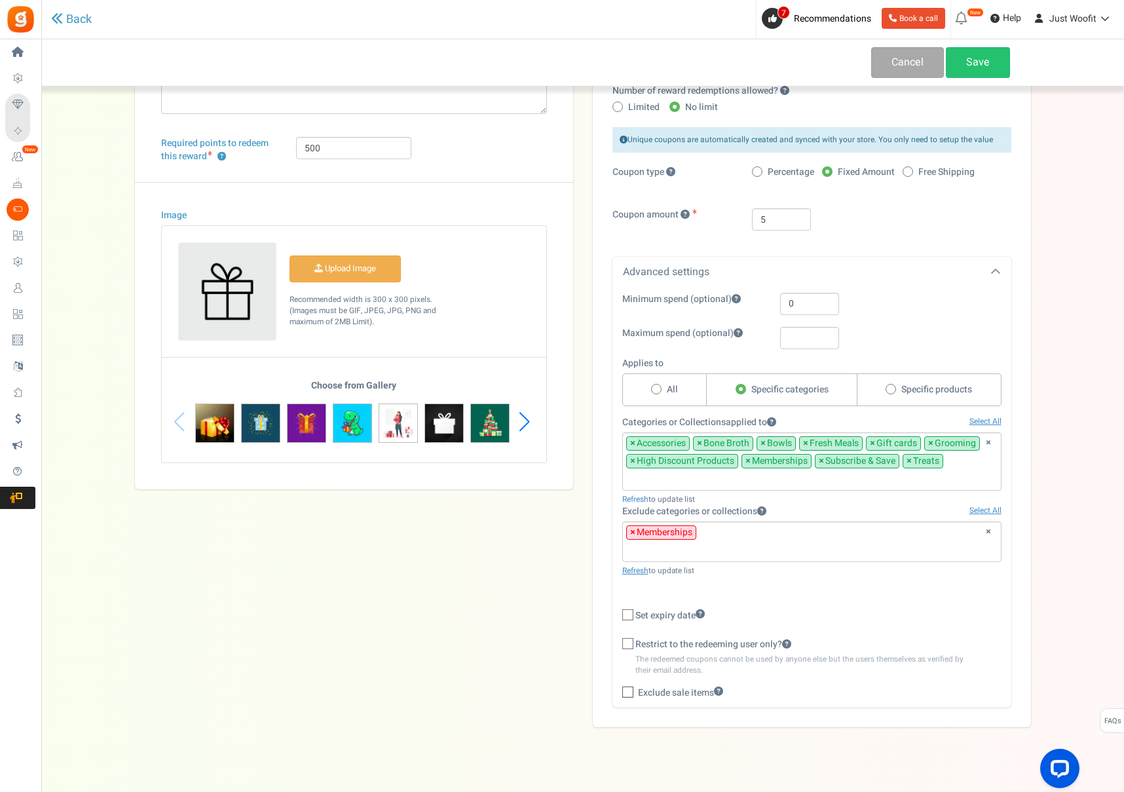
click at [747, 457] on span "×" at bounding box center [748, 461] width 5 height 13
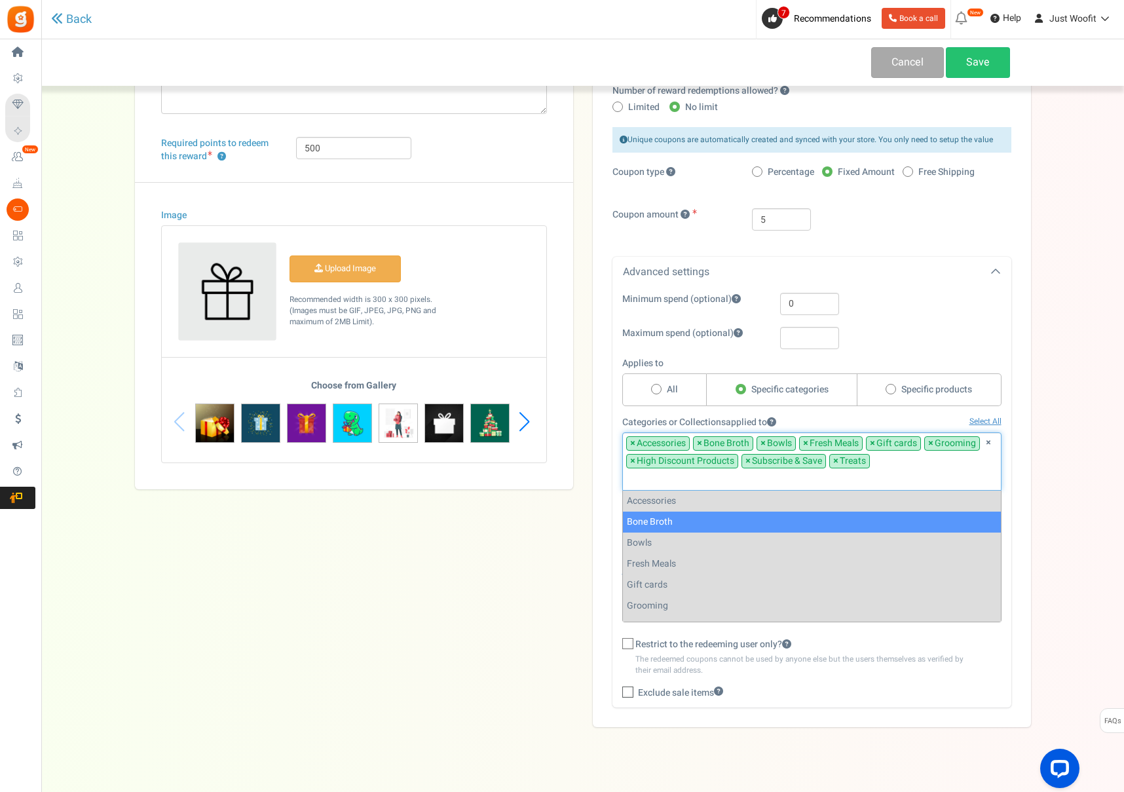
click at [596, 532] on div "Number of reward redemptions allowed? Limited No limit Enter the maximum number…" at bounding box center [812, 396] width 438 height 662
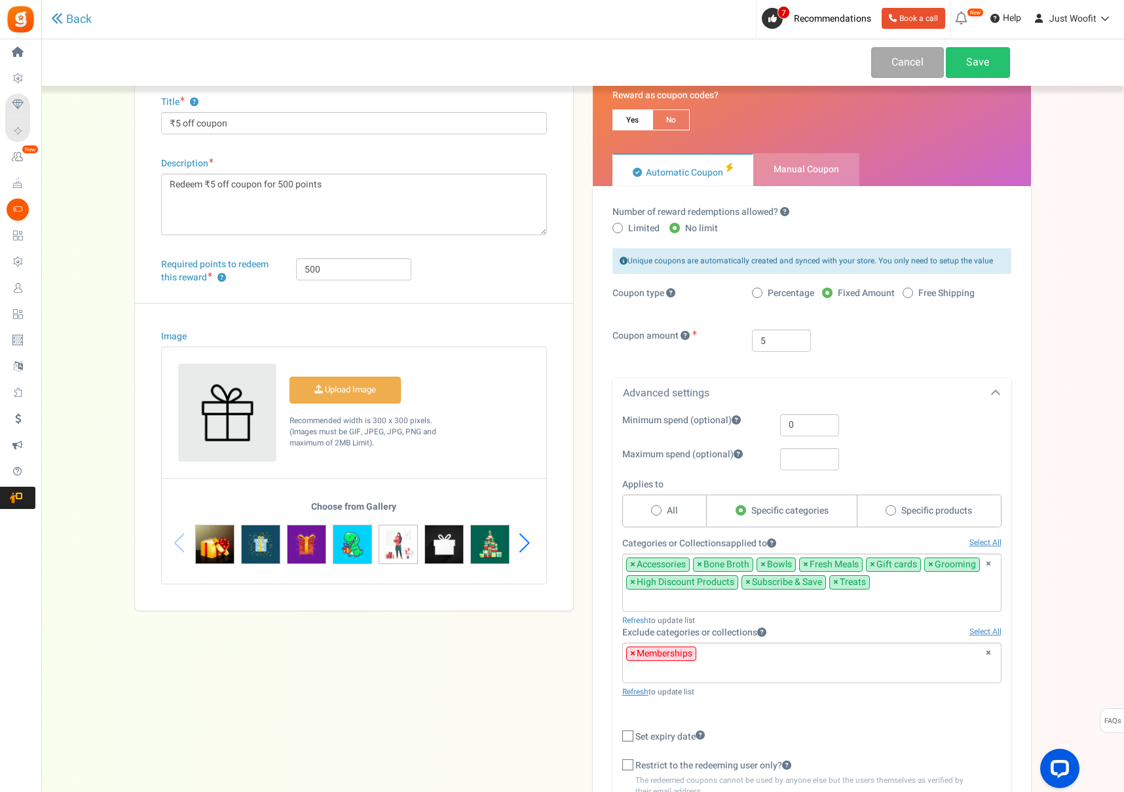
scroll to position [0, 0]
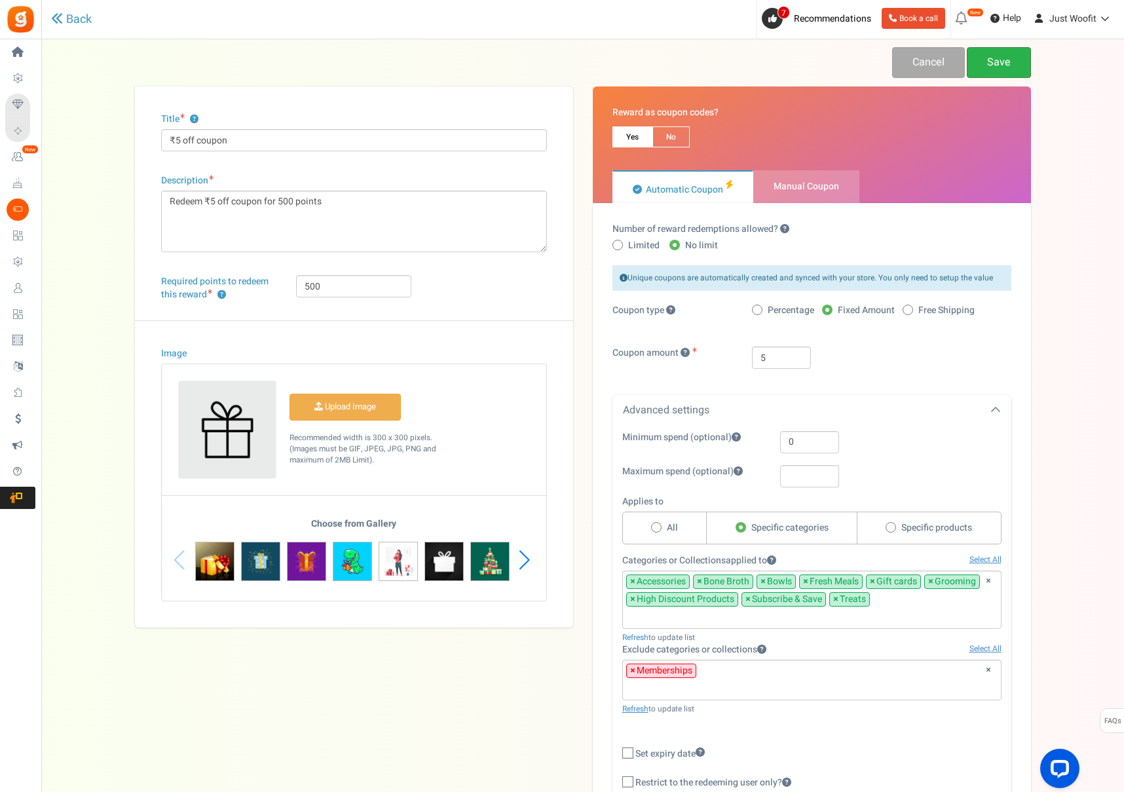
click at [996, 62] on link "Save" at bounding box center [999, 62] width 64 height 31
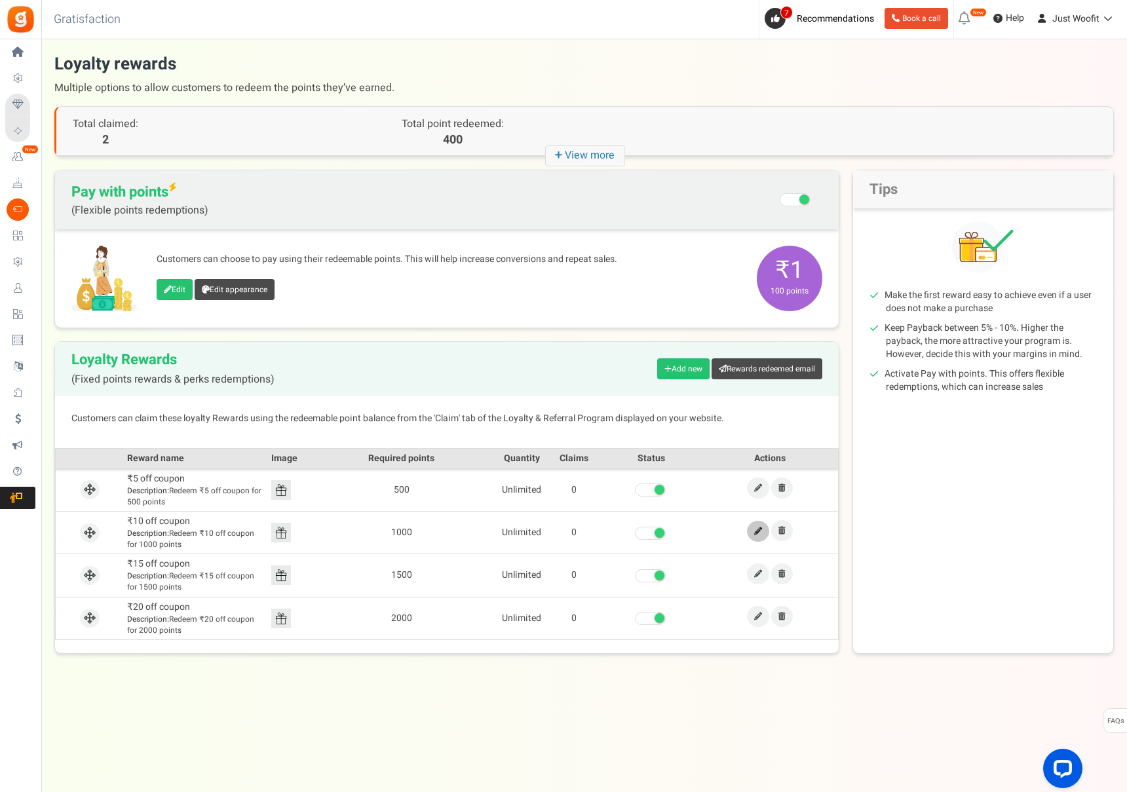
click at [754, 530] on icon at bounding box center [758, 531] width 8 height 8
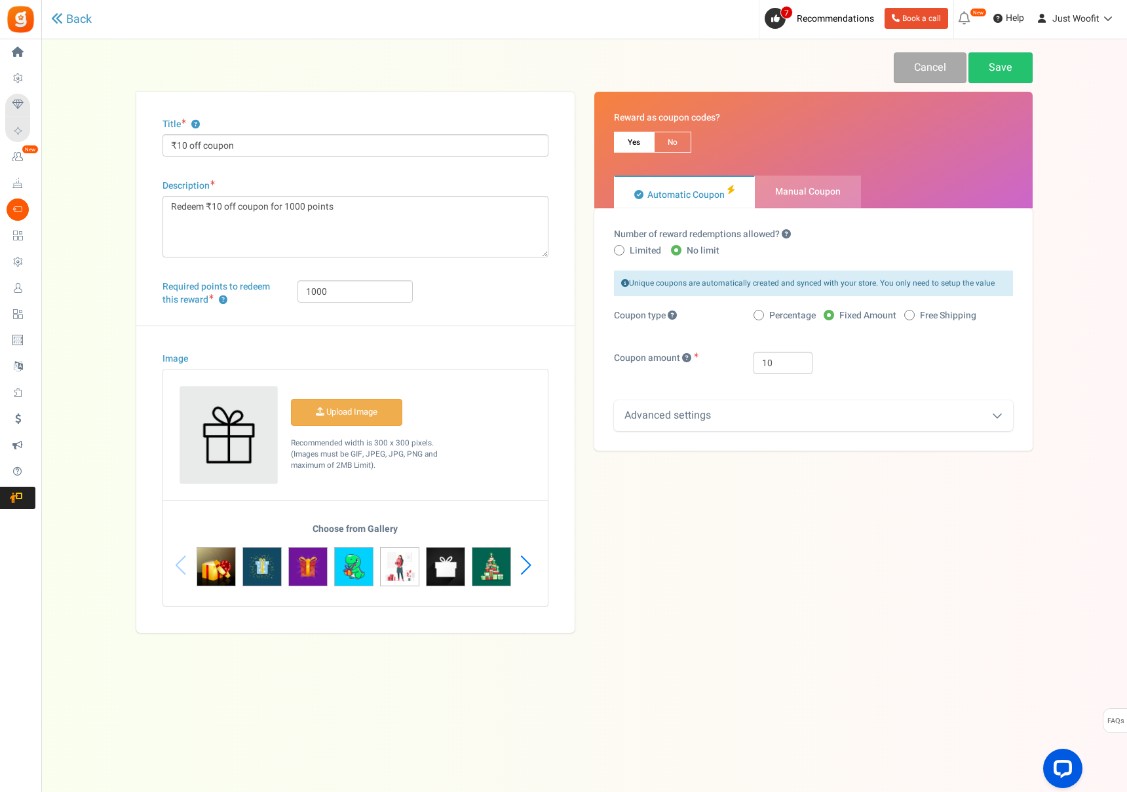
click at [785, 426] on div "Advanced settings" at bounding box center [813, 415] width 399 height 31
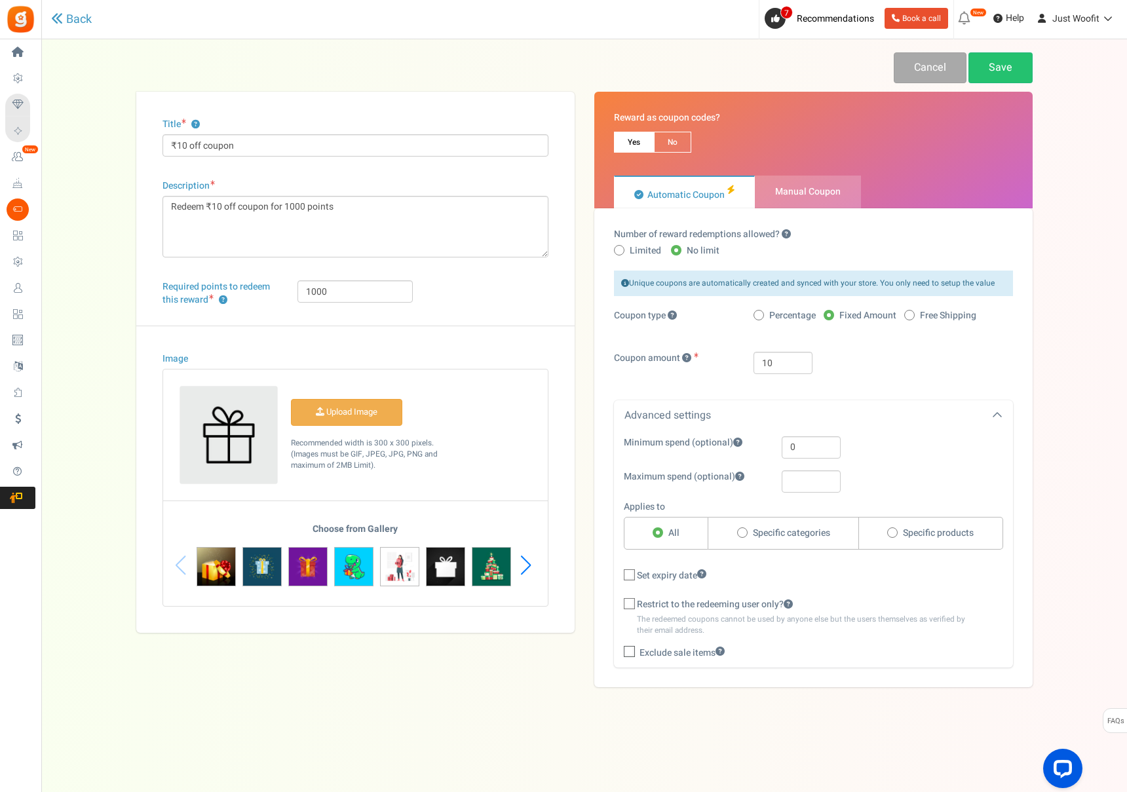
click at [804, 531] on span "Specific categories" at bounding box center [791, 533] width 77 height 13
click at [746, 531] on input "Specific categories" at bounding box center [741, 533] width 9 height 9
radio input "true"
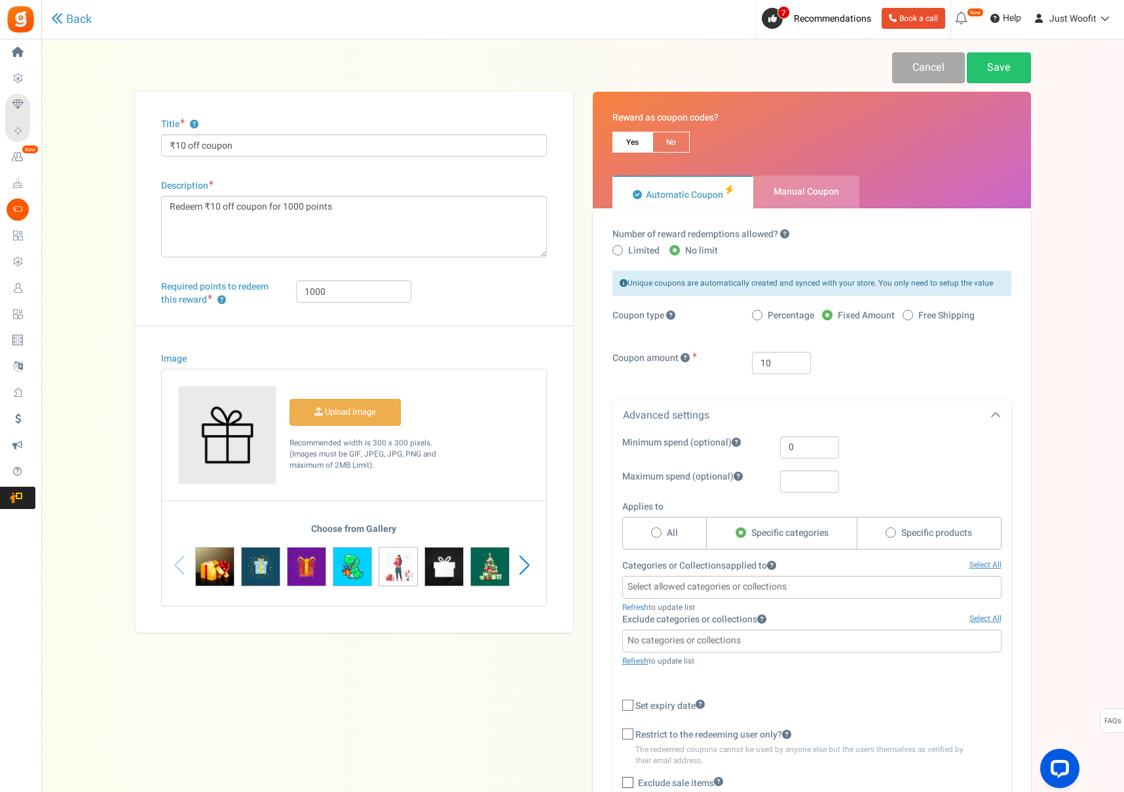
scroll to position [105, 0]
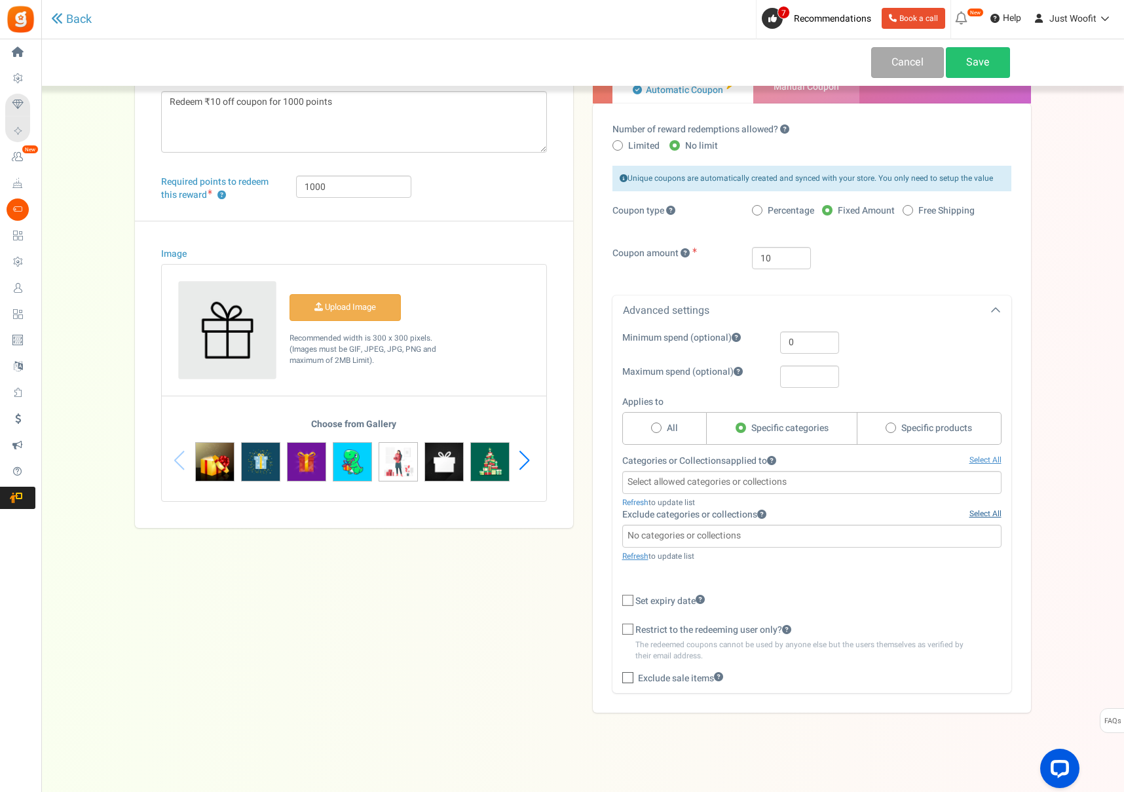
click at [978, 512] on link "Select All" at bounding box center [986, 513] width 32 height 11
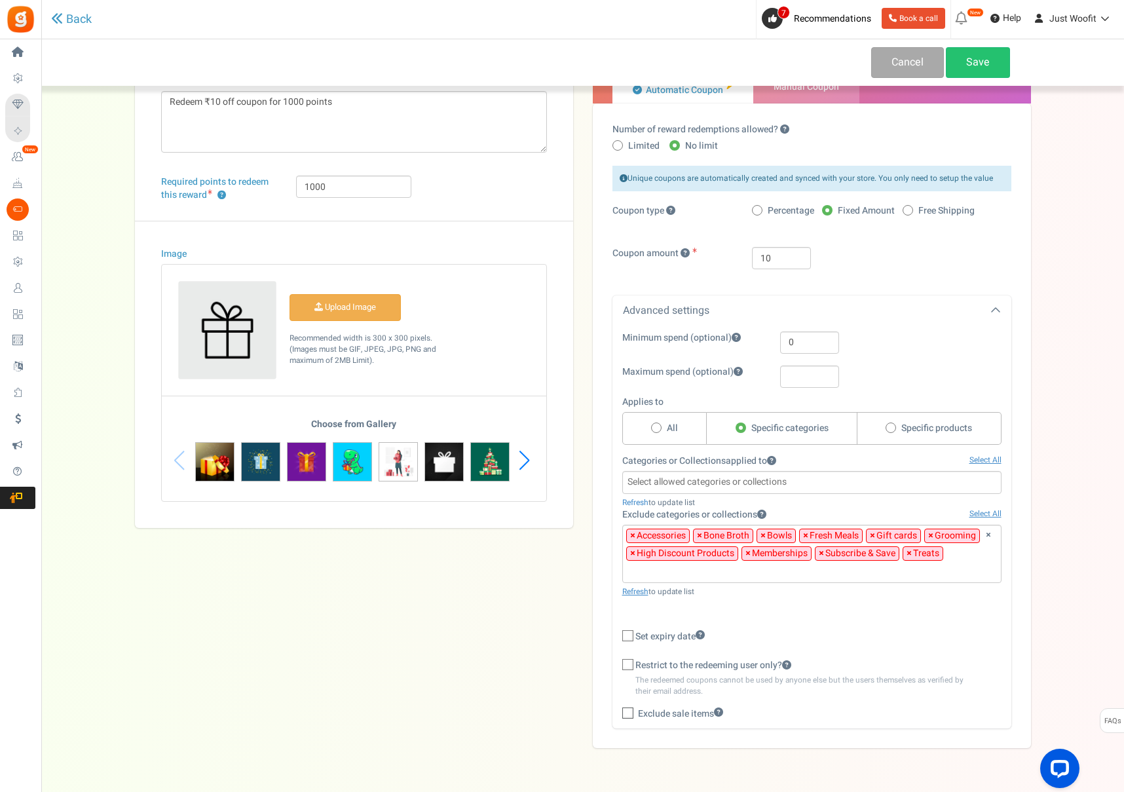
click at [632, 536] on span "×" at bounding box center [632, 535] width 5 height 13
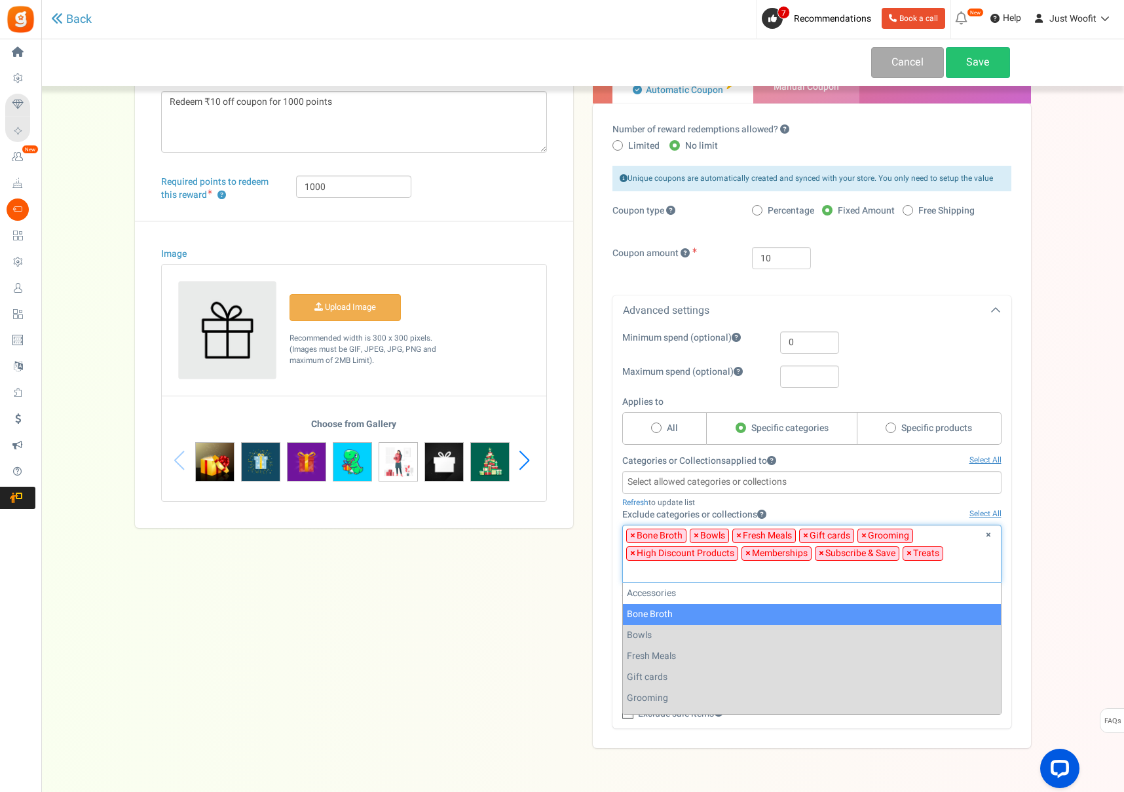
click at [632, 536] on span "×" at bounding box center [632, 535] width 5 height 13
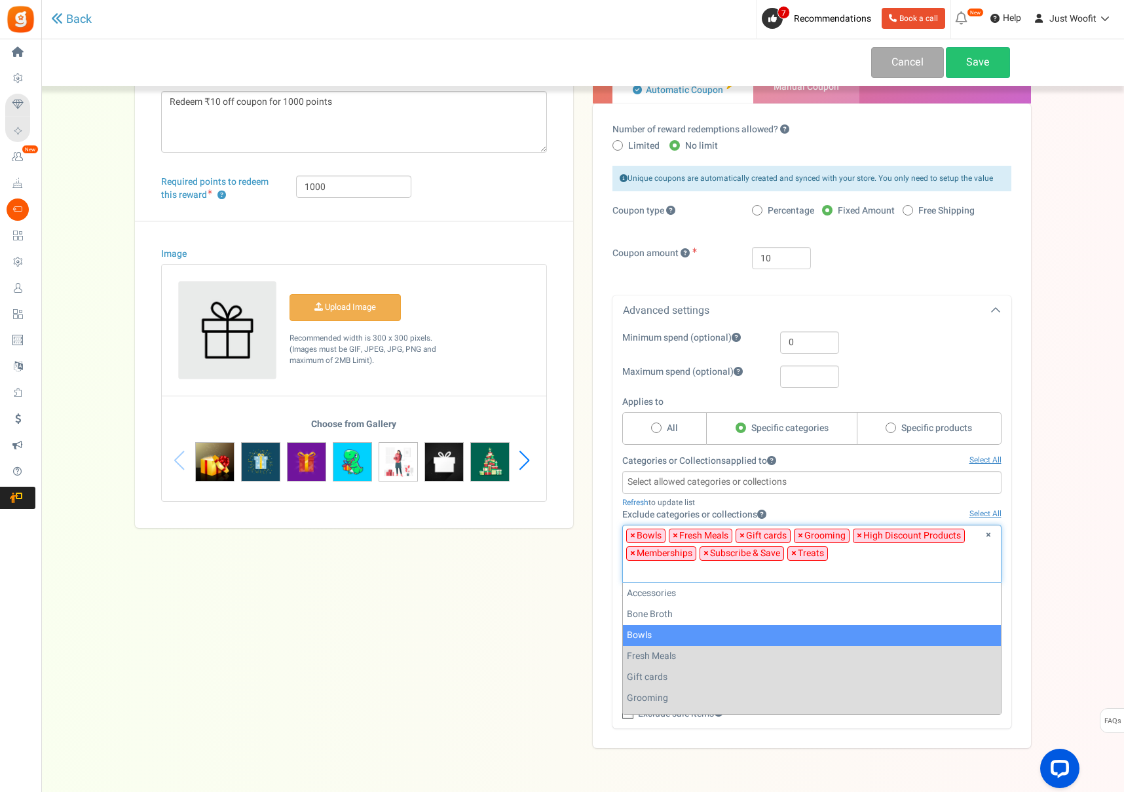
click at [632, 536] on span "×" at bounding box center [632, 535] width 5 height 13
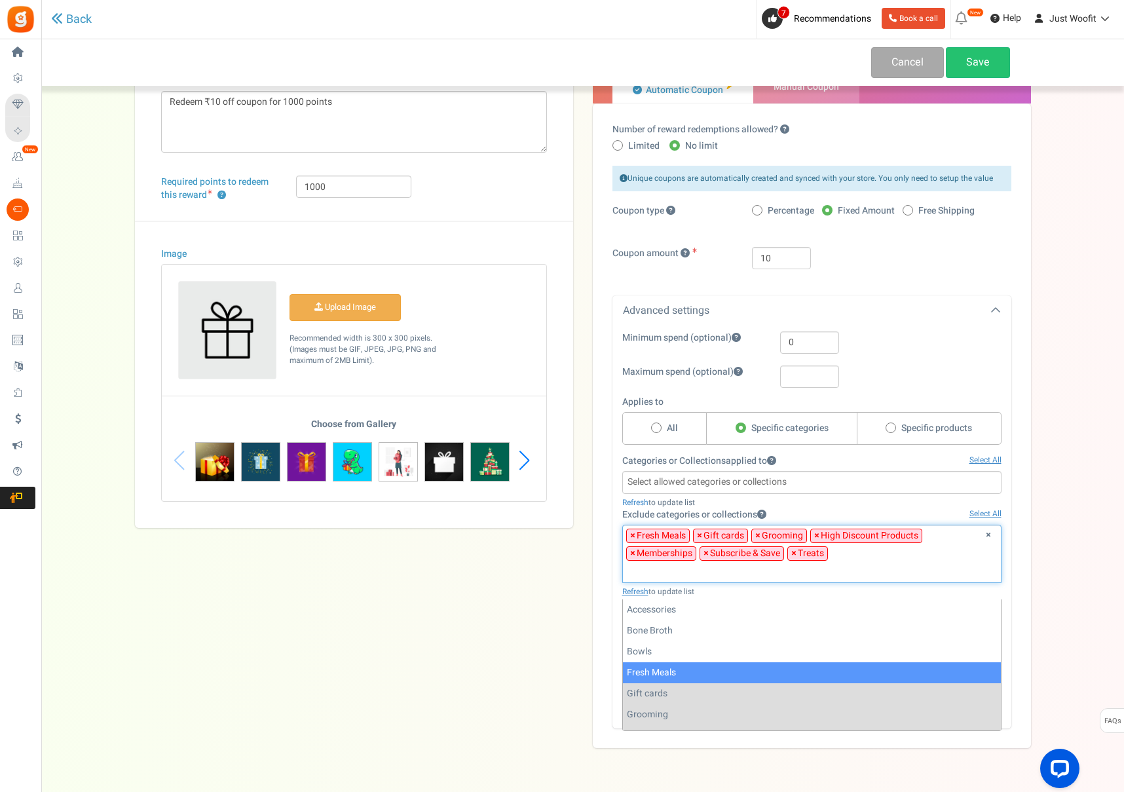
click at [632, 536] on span "×" at bounding box center [632, 535] width 5 height 13
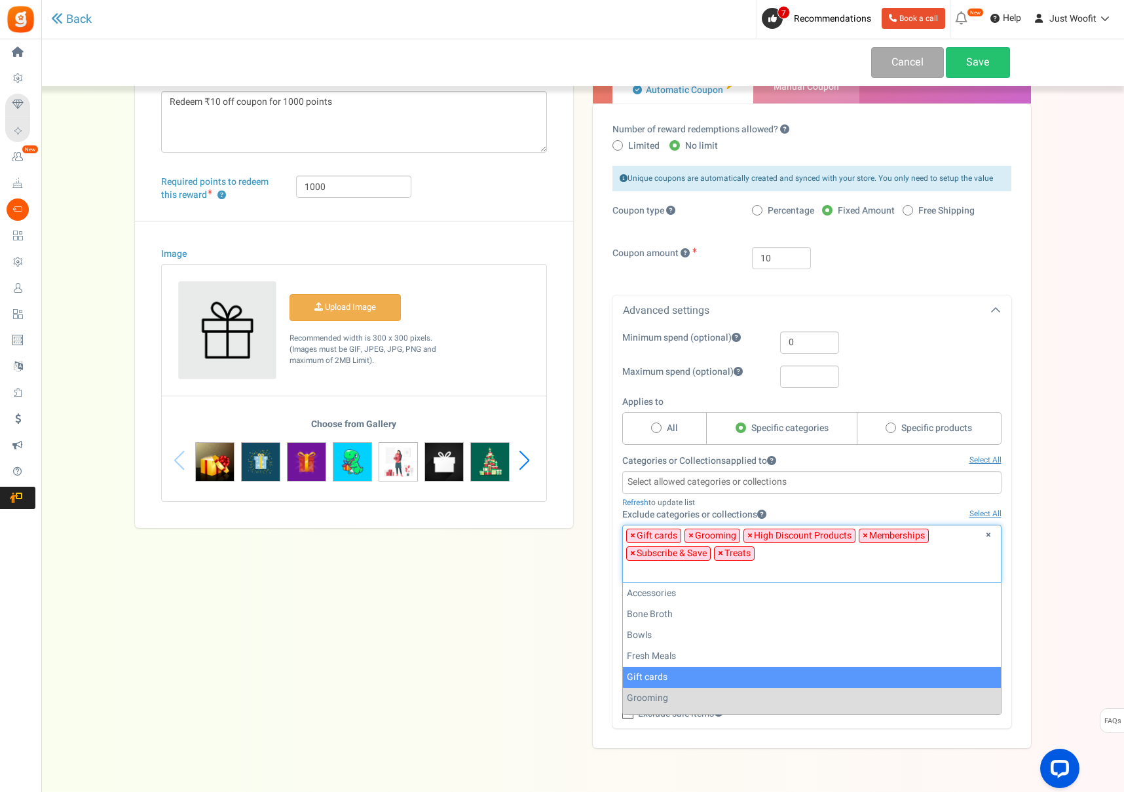
click at [632, 536] on span "×" at bounding box center [632, 535] width 5 height 13
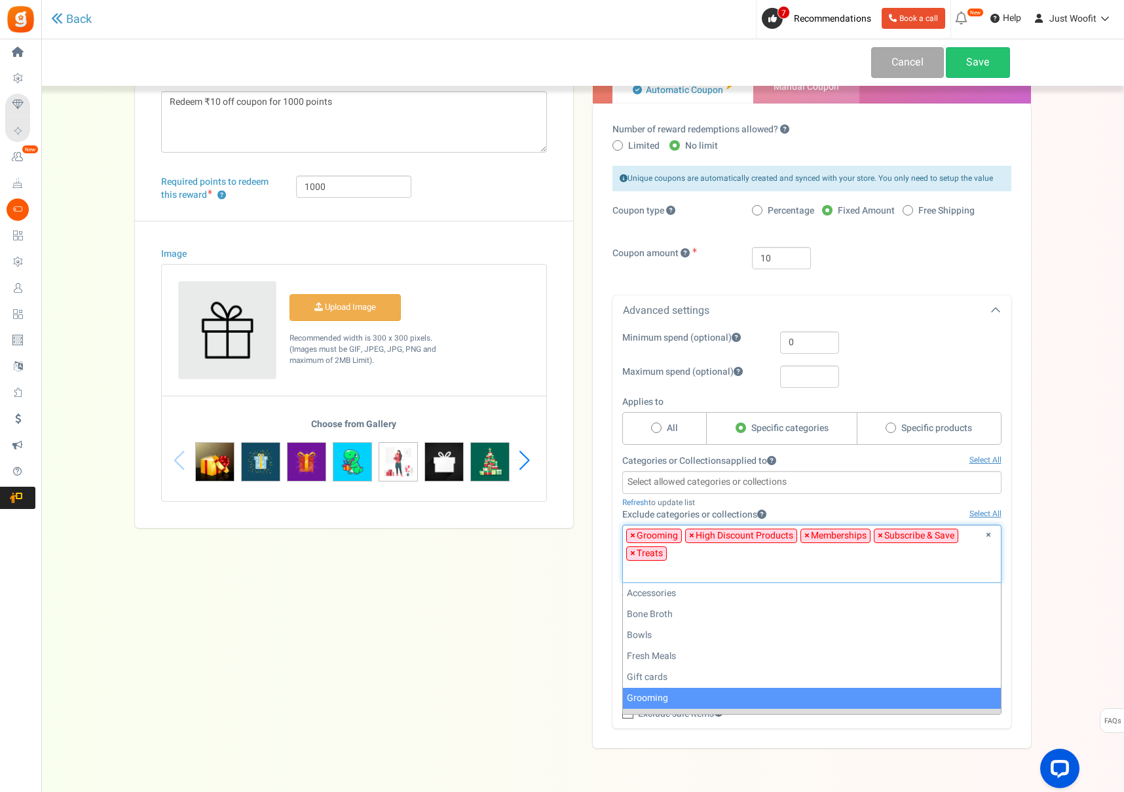
click at [632, 536] on span "×" at bounding box center [632, 535] width 5 height 13
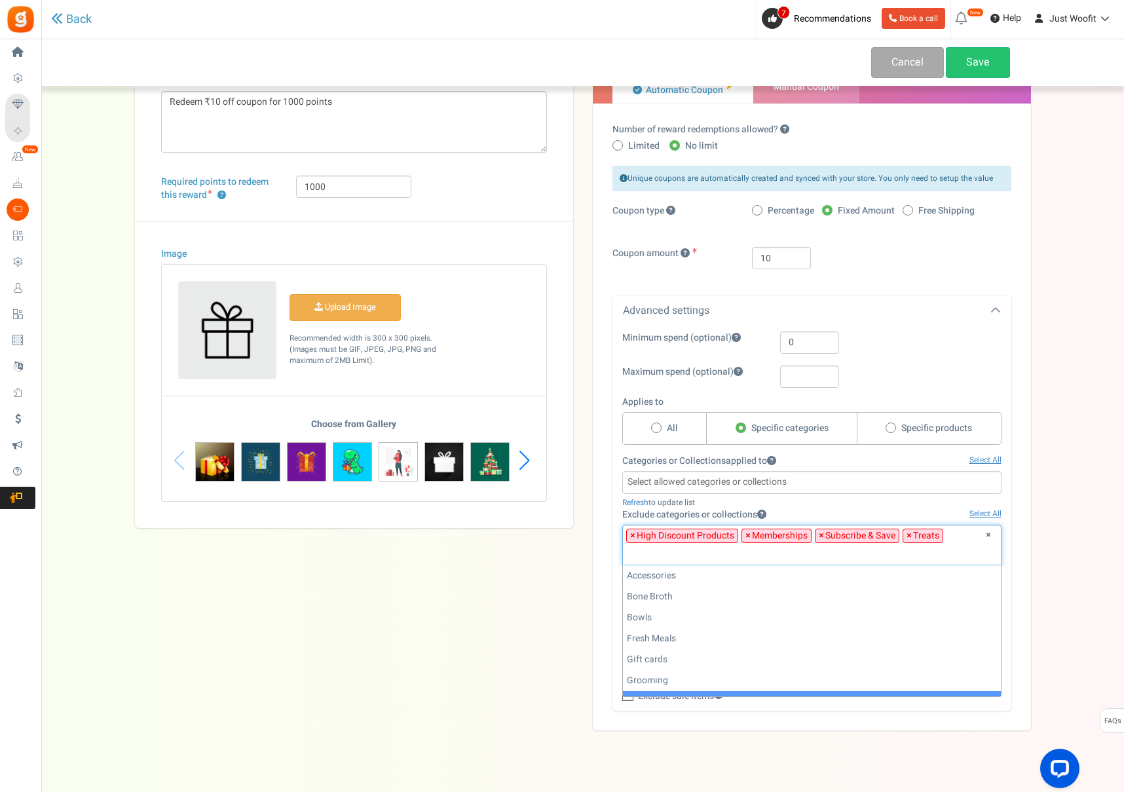
click at [632, 536] on span "×" at bounding box center [632, 535] width 5 height 13
select select "194"
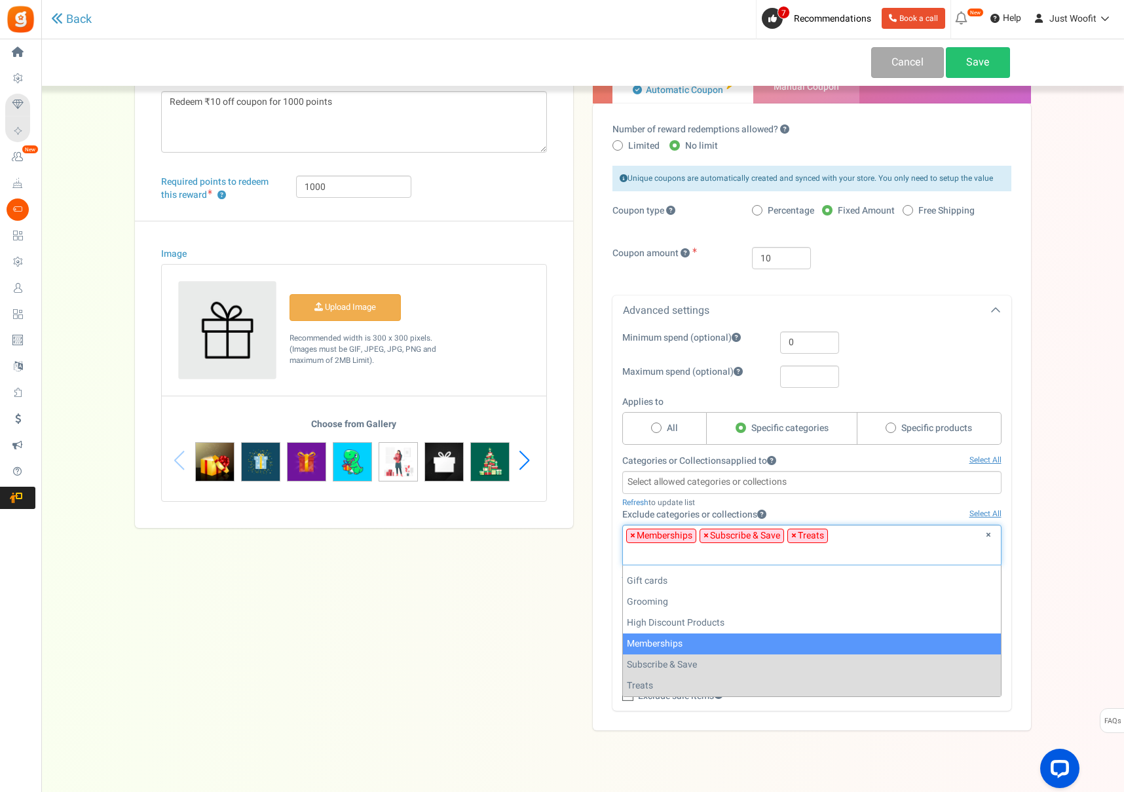
click at [709, 535] on li "× Subscribe & Save" at bounding box center [742, 536] width 85 height 14
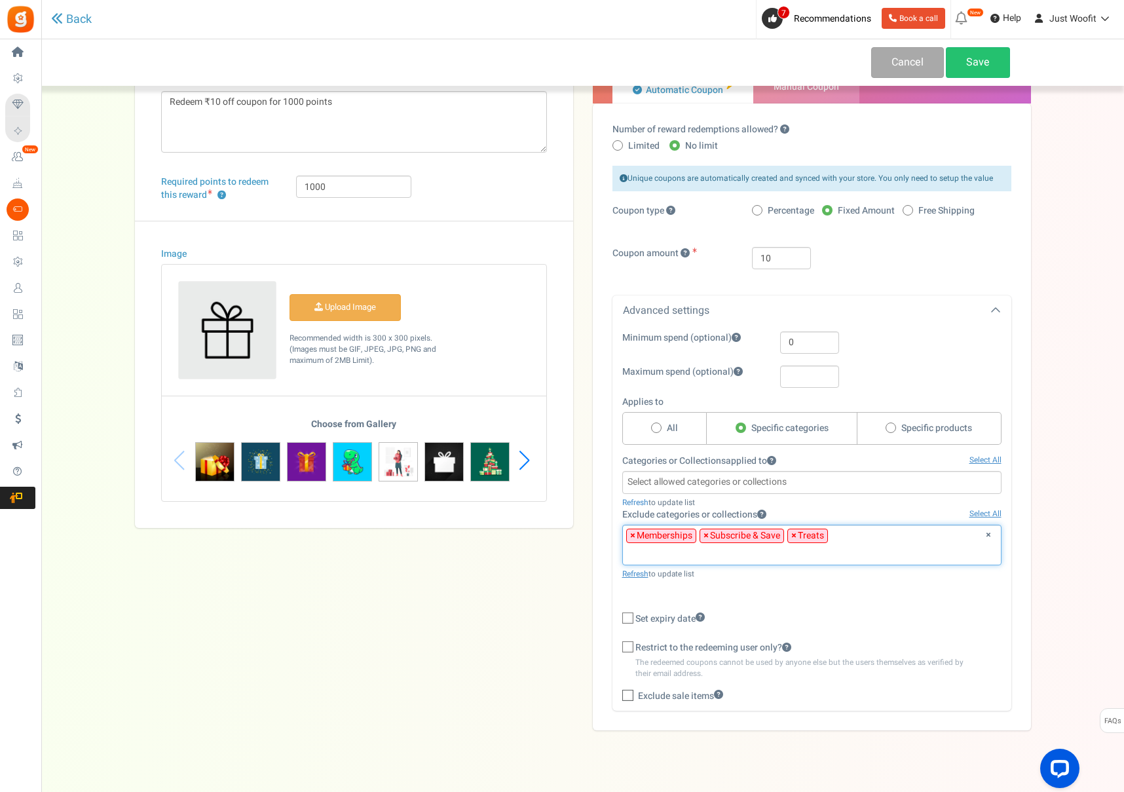
click at [706, 535] on span "×" at bounding box center [706, 535] width 5 height 13
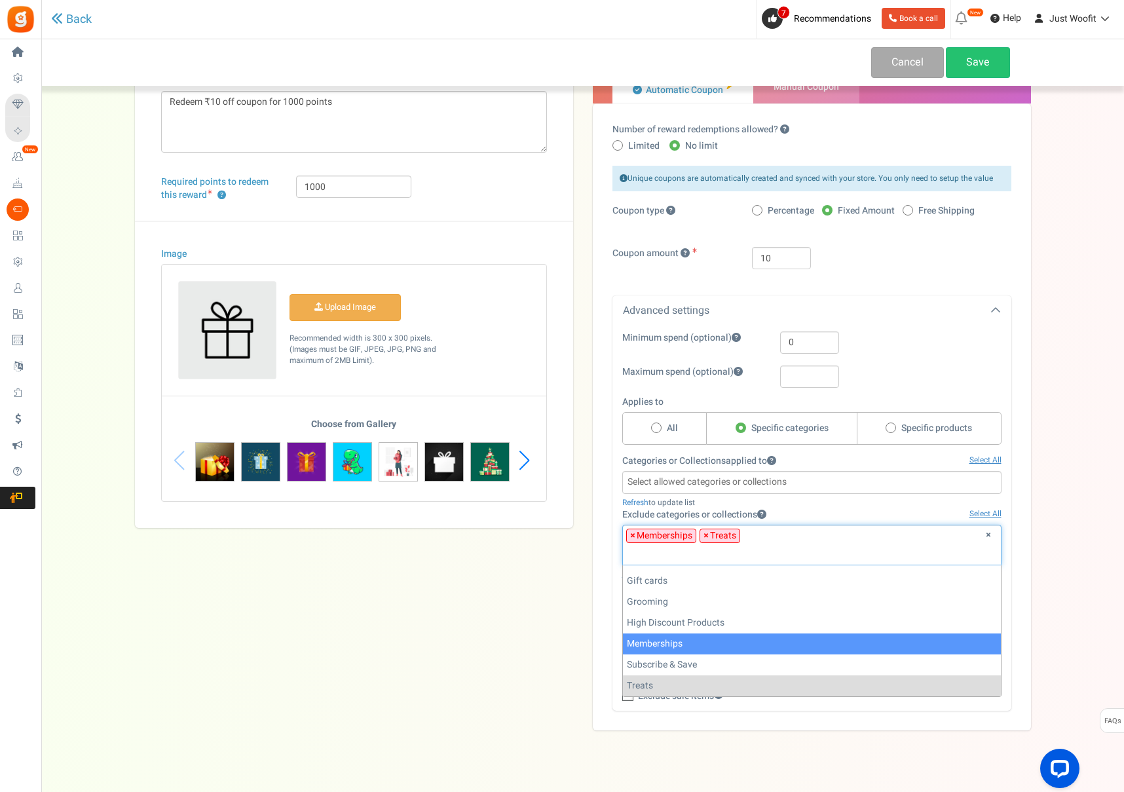
click at [706, 535] on span "×" at bounding box center [706, 535] width 5 height 13
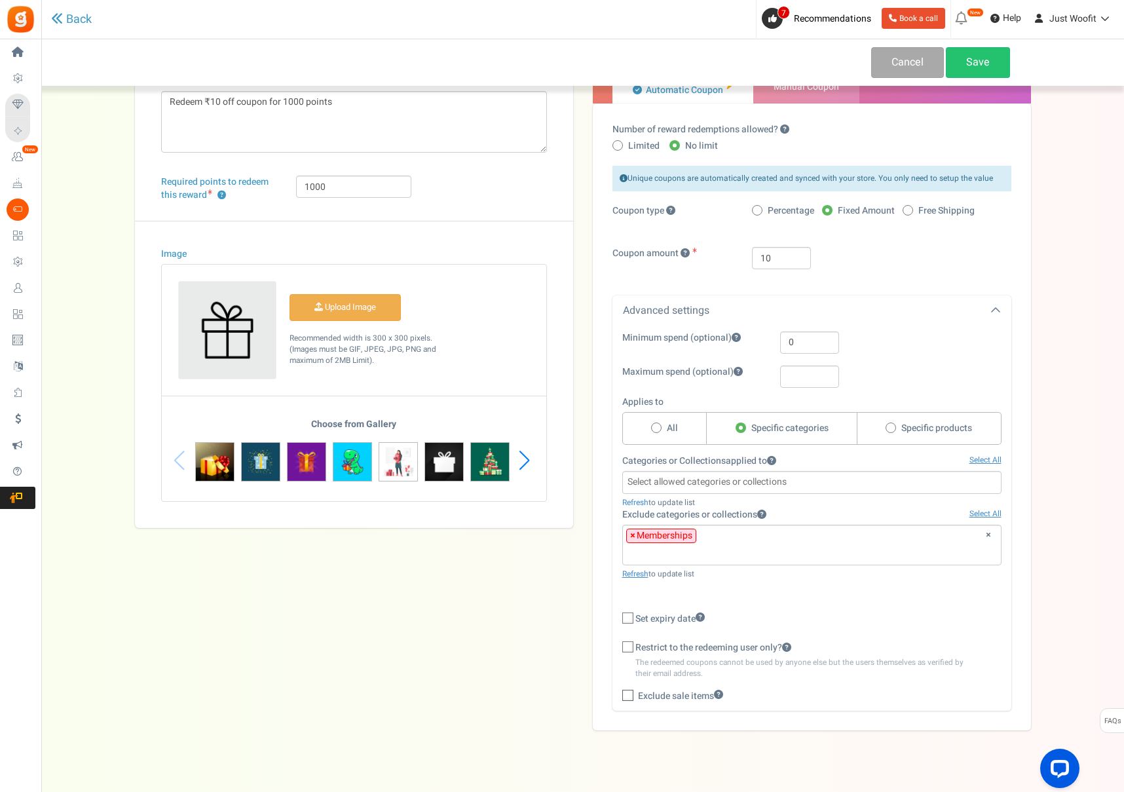
drag, startPoint x: 586, startPoint y: 532, endPoint x: 653, endPoint y: 523, distance: 68.0
click at [587, 532] on div "Reward as coupon codes? Yes No Automatic Coupon Limited" at bounding box center [812, 359] width 458 height 744
click at [993, 457] on link "Select All" at bounding box center [986, 460] width 32 height 11
select select "15"
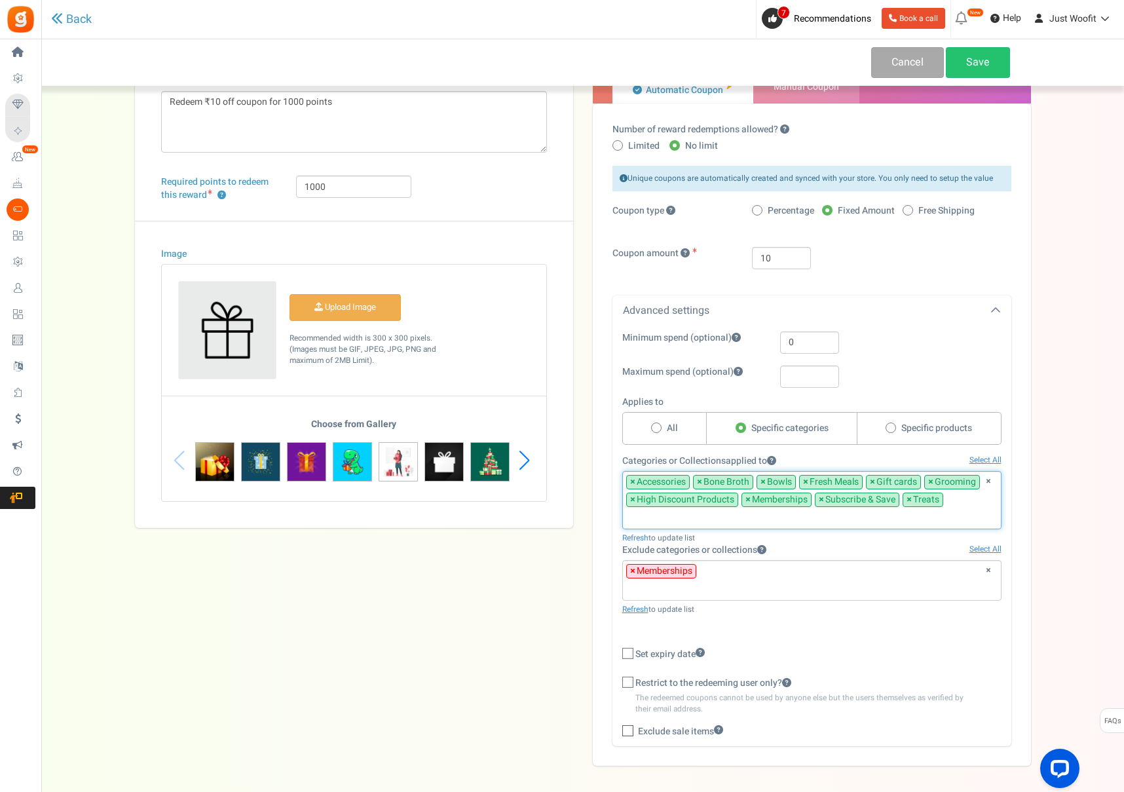
click at [748, 497] on span "×" at bounding box center [748, 499] width 5 height 13
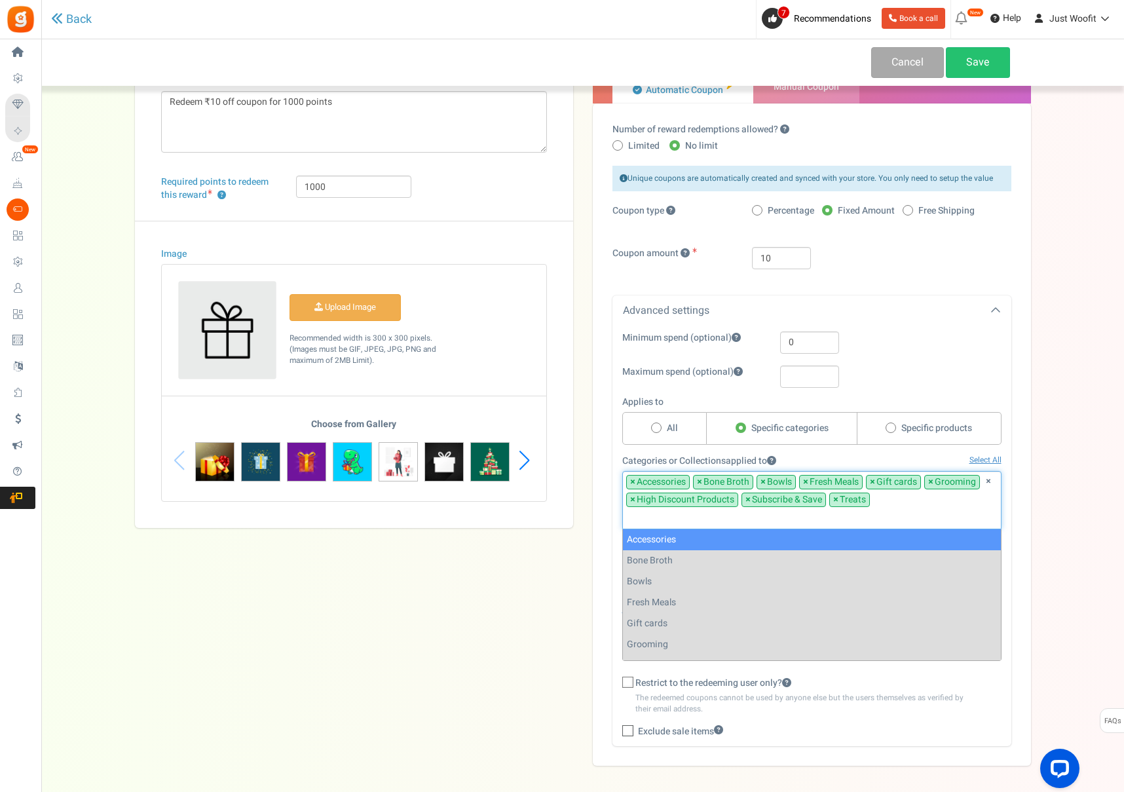
drag, startPoint x: 1090, startPoint y: 354, endPoint x: 998, endPoint y: 413, distance: 109.2
click at [1090, 354] on div "Back Cancel Save Title ? ₹10 off coupon Description Redeem ₹10 off coupon for 1…" at bounding box center [582, 357] width 1057 height 818
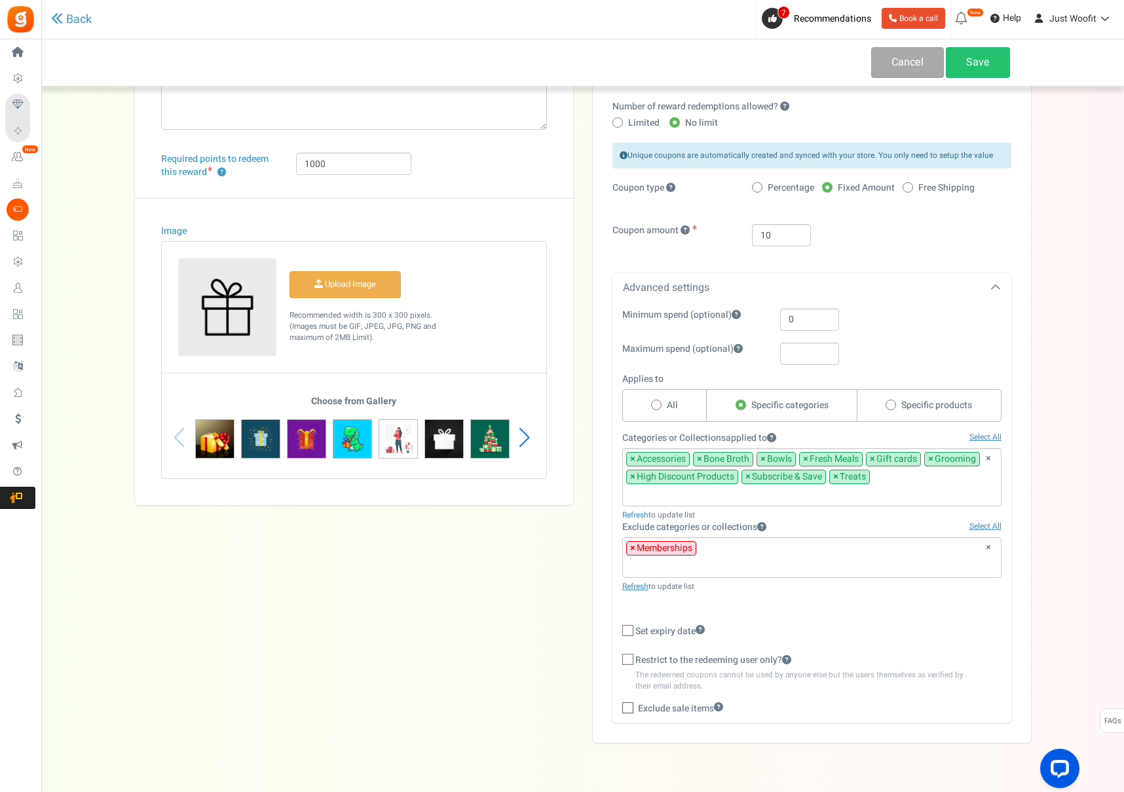
scroll to position [0, 0]
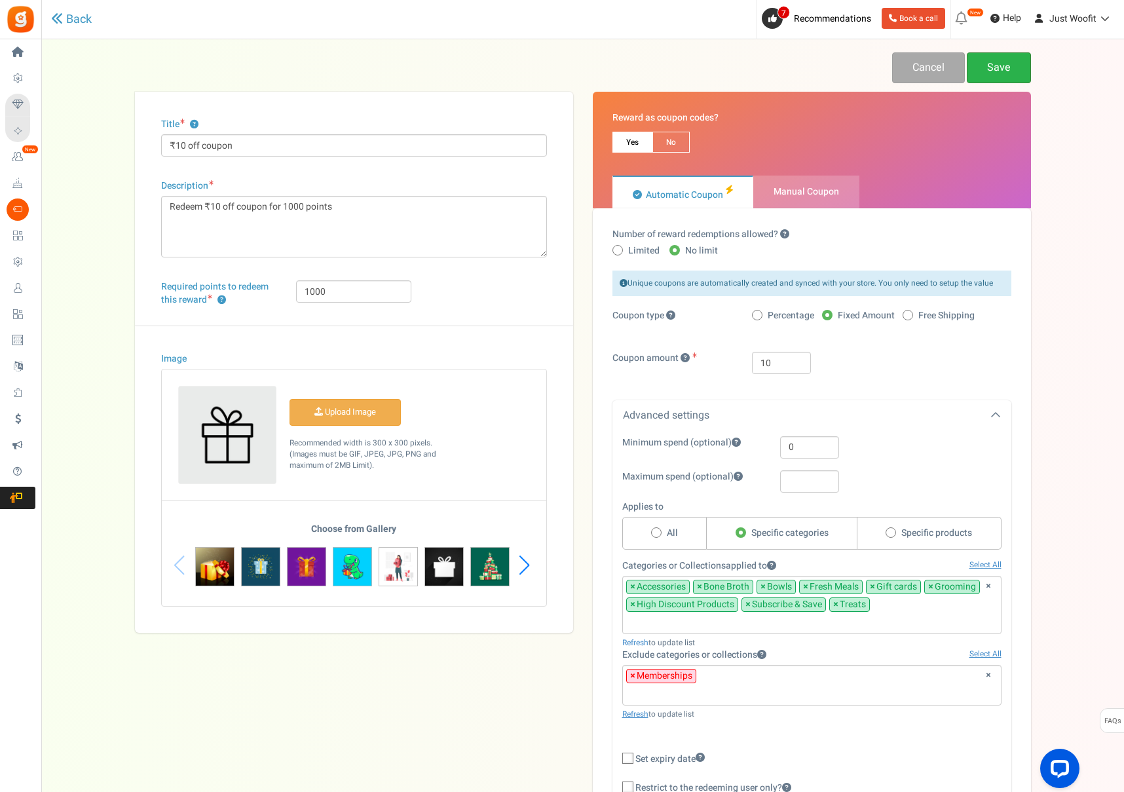
click at [999, 73] on link "Save" at bounding box center [999, 67] width 64 height 31
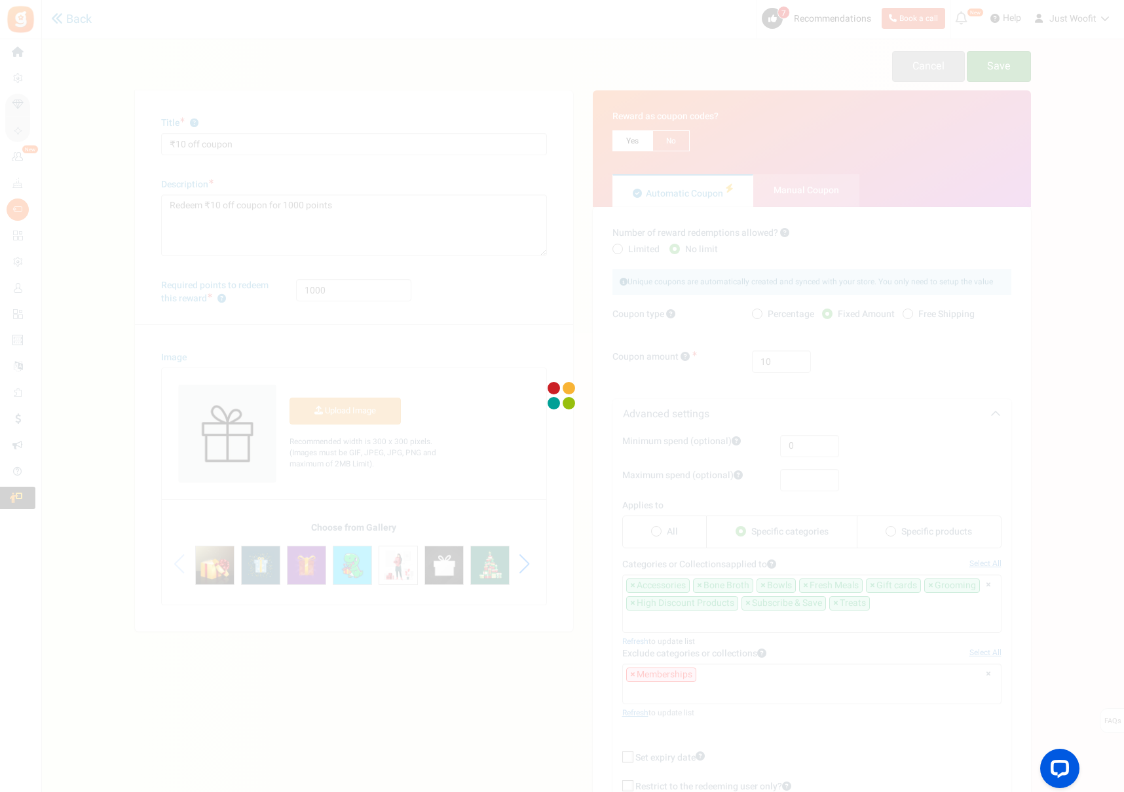
scroll to position [6, 0]
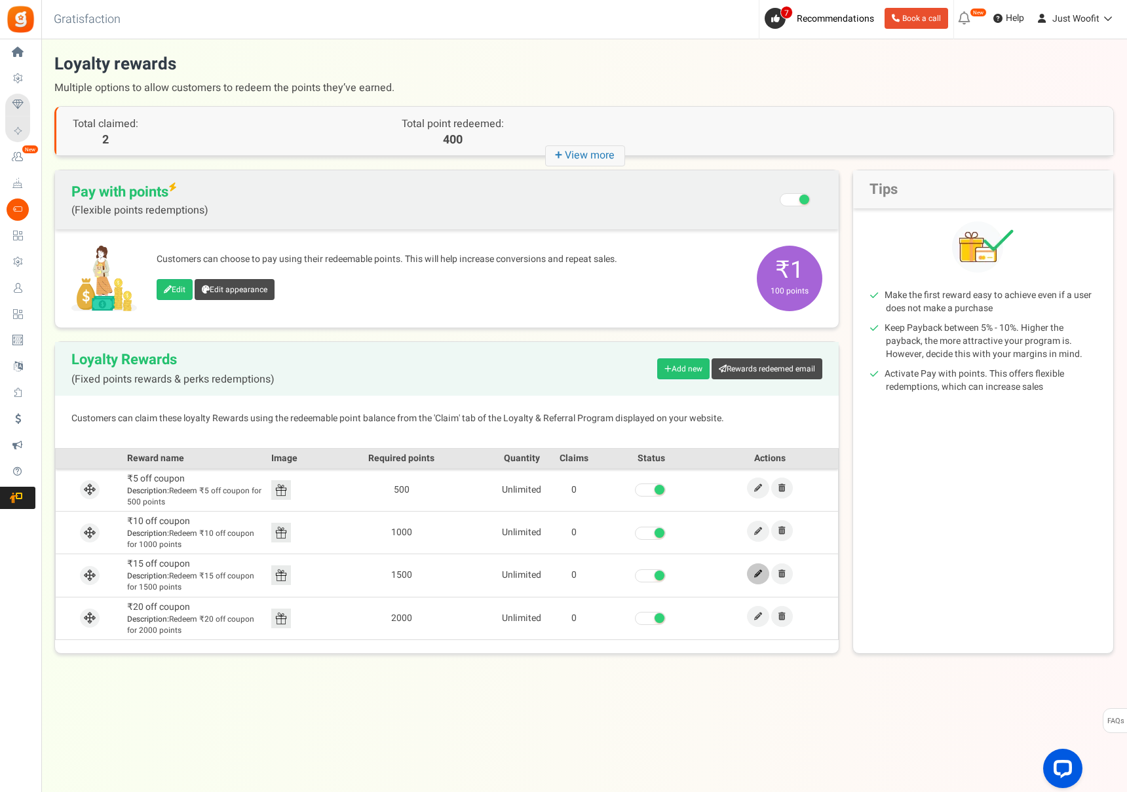
click at [758, 570] on icon at bounding box center [758, 574] width 8 height 8
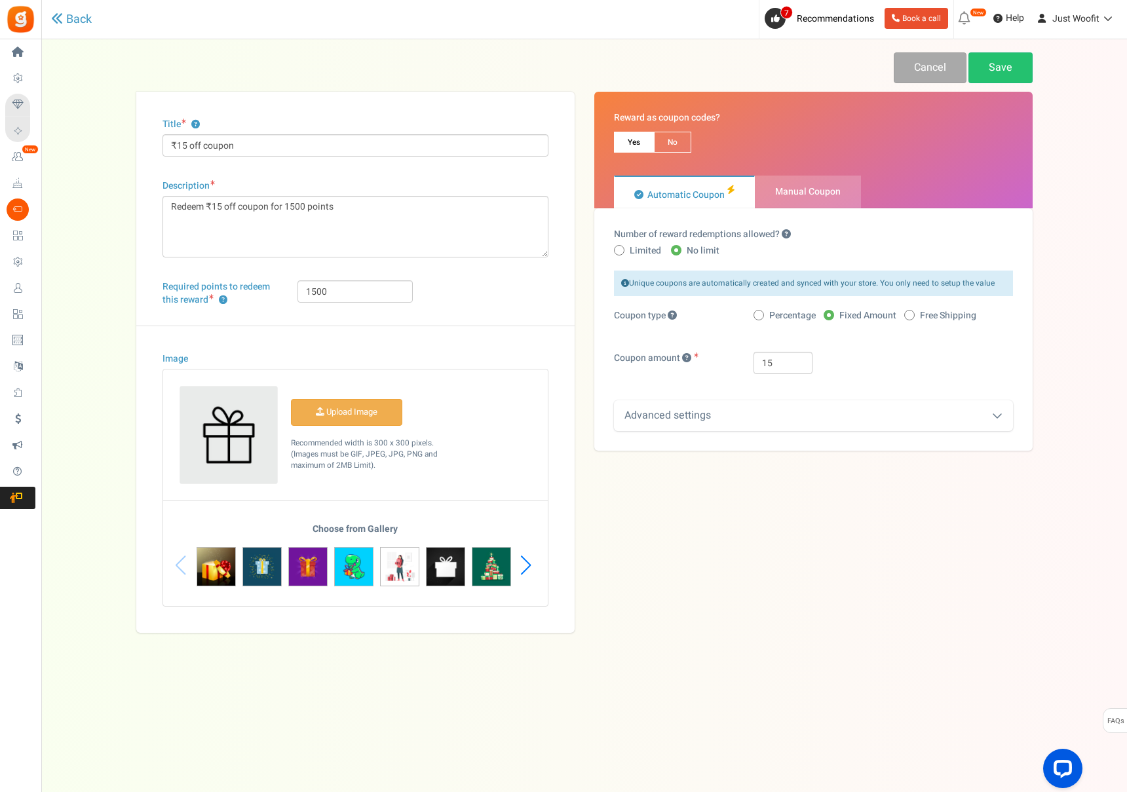
click at [844, 416] on div "Advanced settings" at bounding box center [813, 415] width 399 height 31
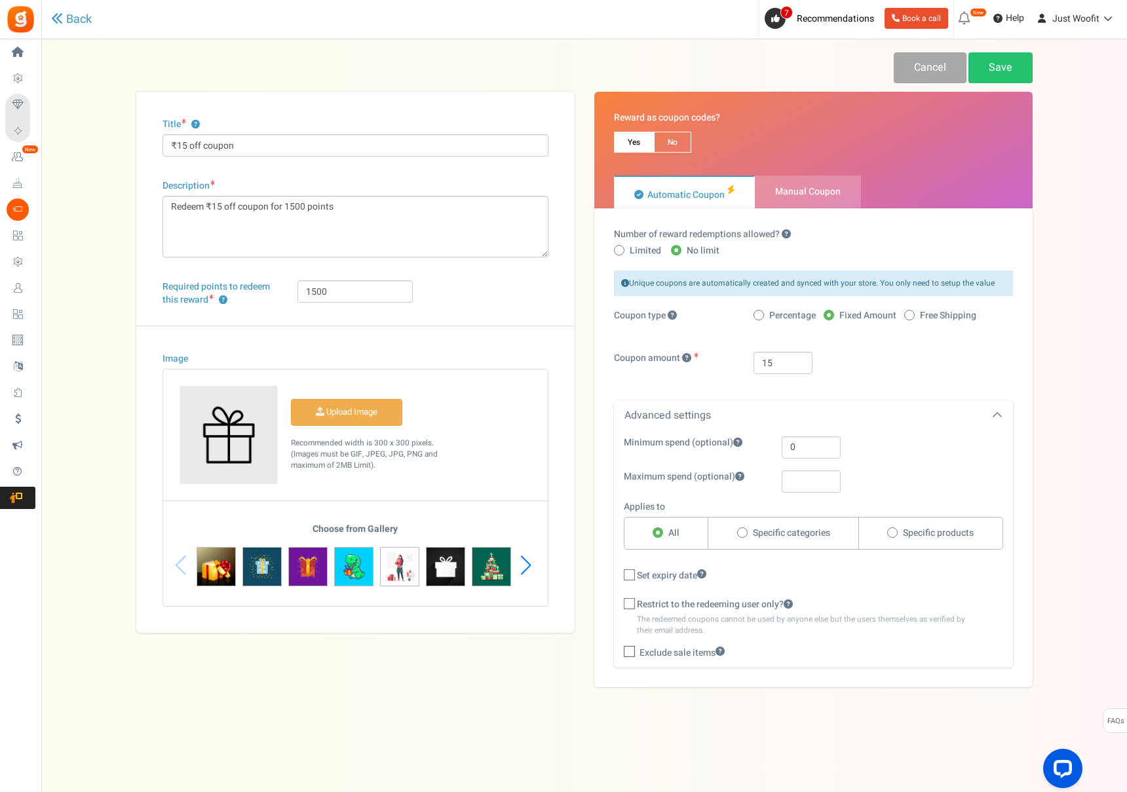
click at [812, 527] on span "Specific categories" at bounding box center [791, 533] width 77 height 13
click at [746, 529] on input "Specific categories" at bounding box center [741, 533] width 9 height 9
radio input "true"
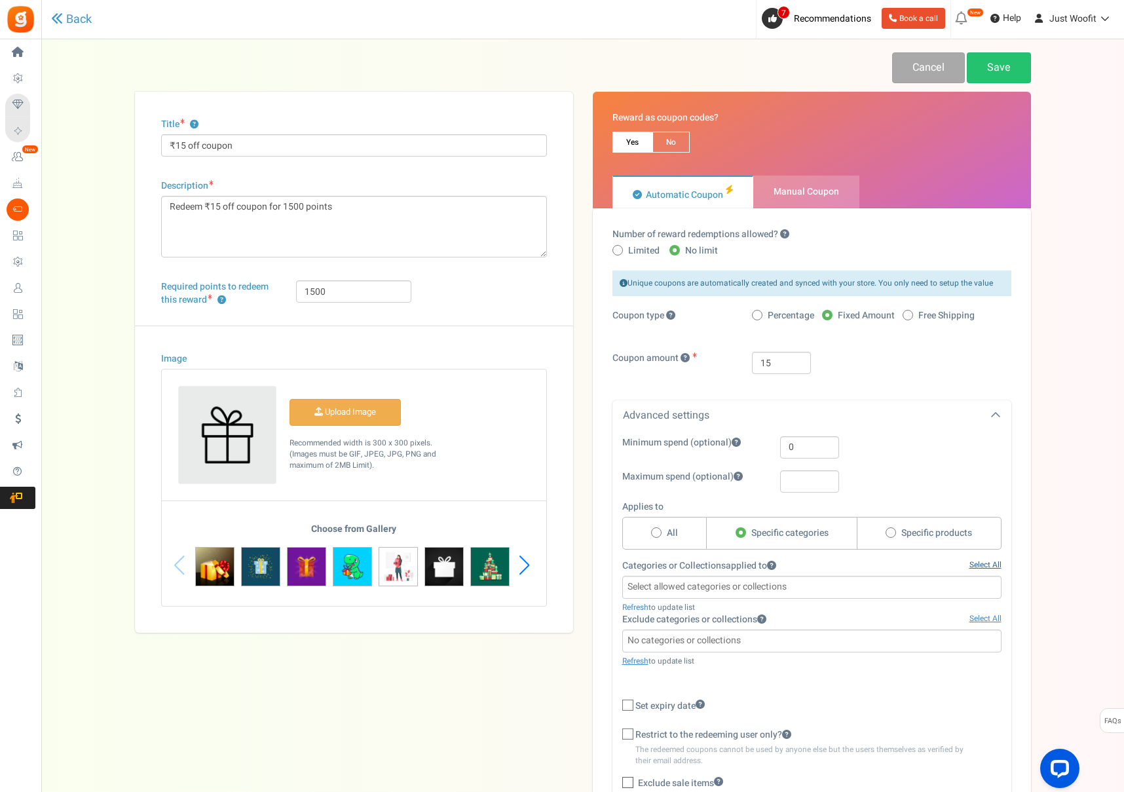
click at [993, 565] on link "Select All" at bounding box center [986, 565] width 32 height 11
select select "15"
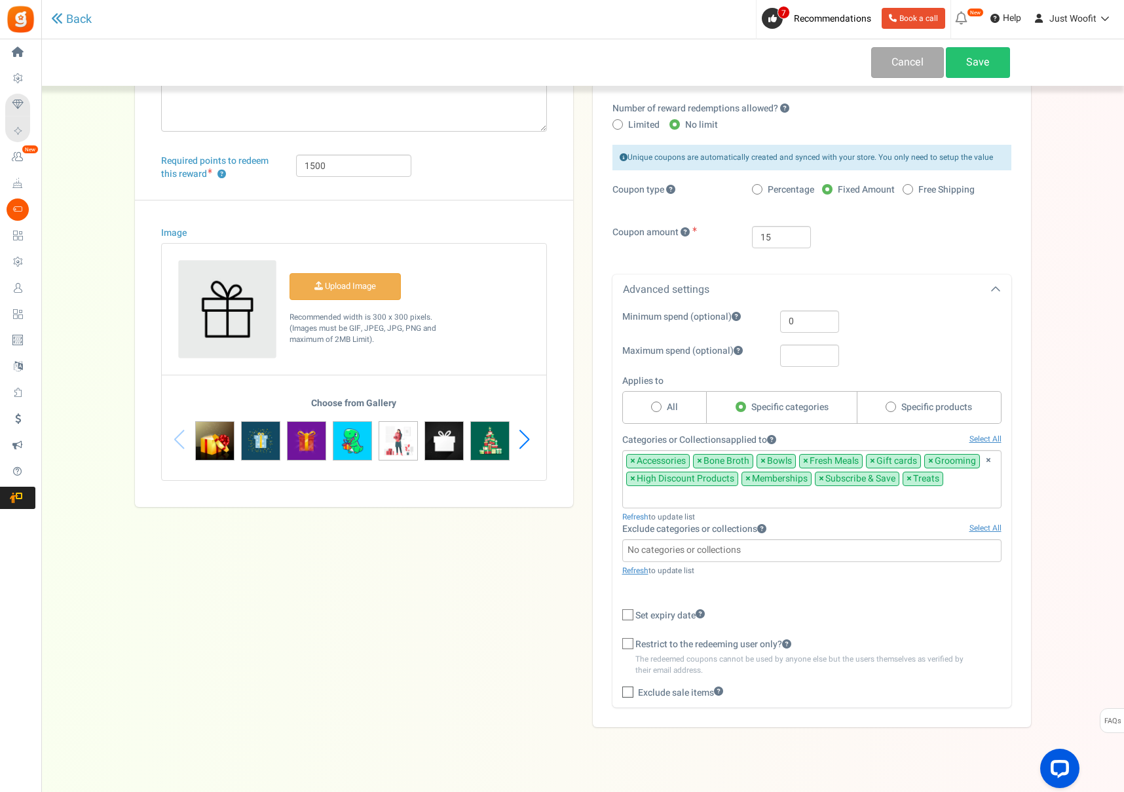
scroll to position [133, 0]
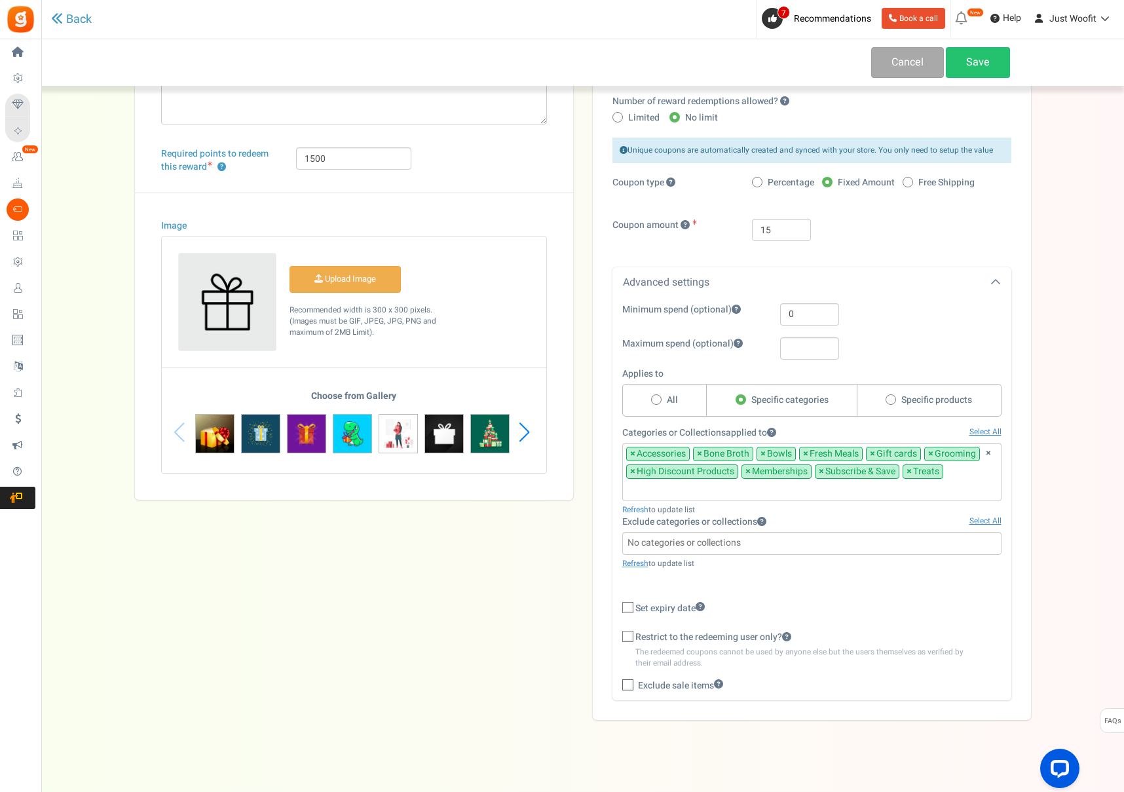
click at [747, 470] on span "×" at bounding box center [748, 471] width 5 height 13
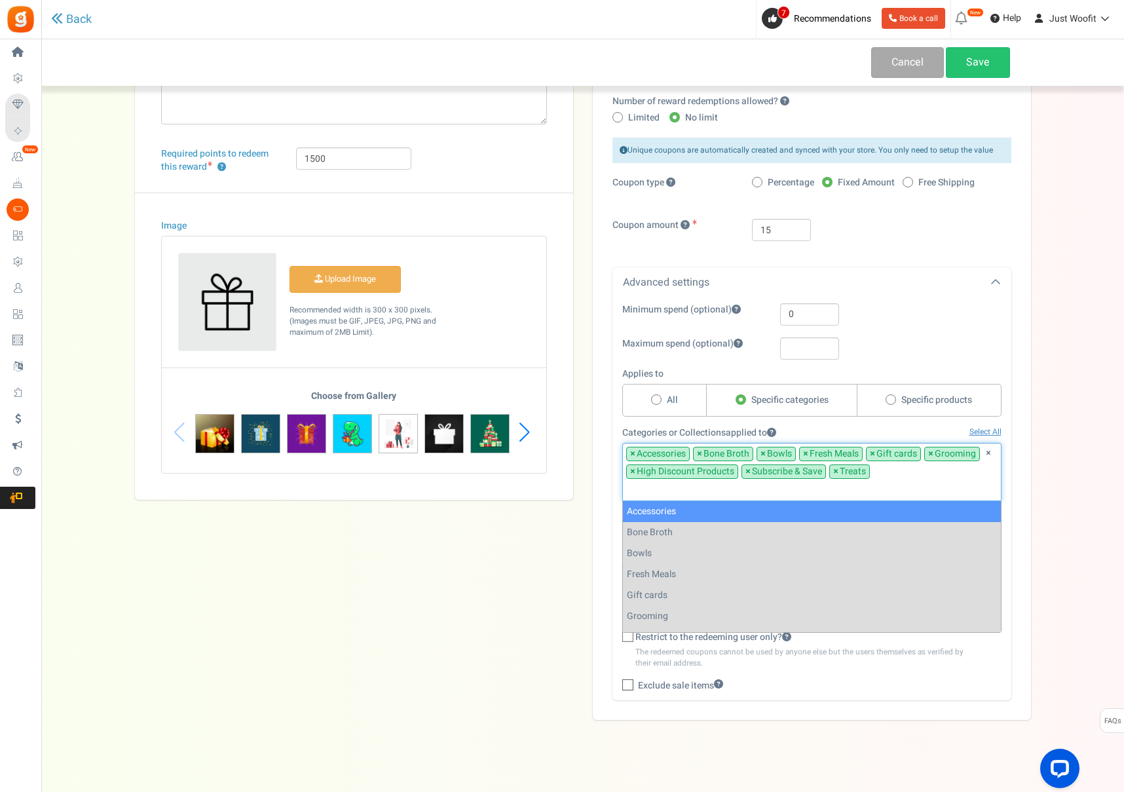
click at [1017, 497] on div "Number of reward redemptions allowed? Limited No limit Enter the maximum number…" at bounding box center [812, 397] width 438 height 645
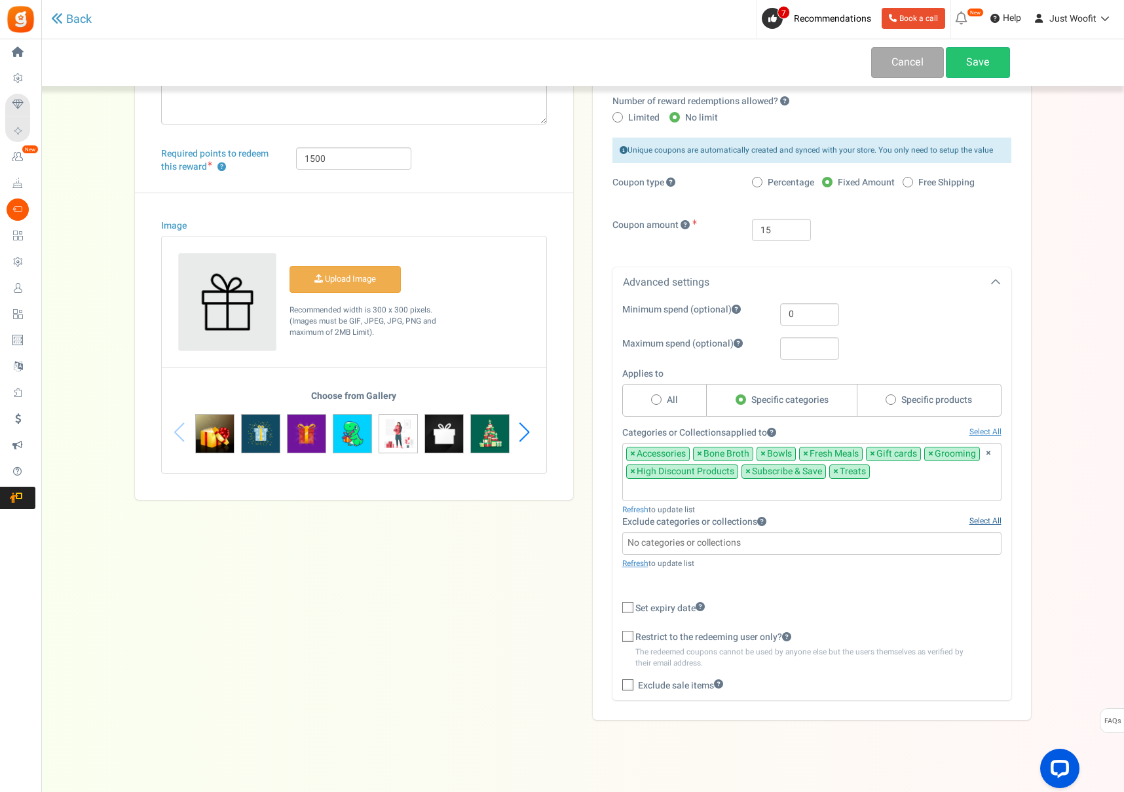
click at [979, 522] on link "Select All" at bounding box center [986, 521] width 32 height 11
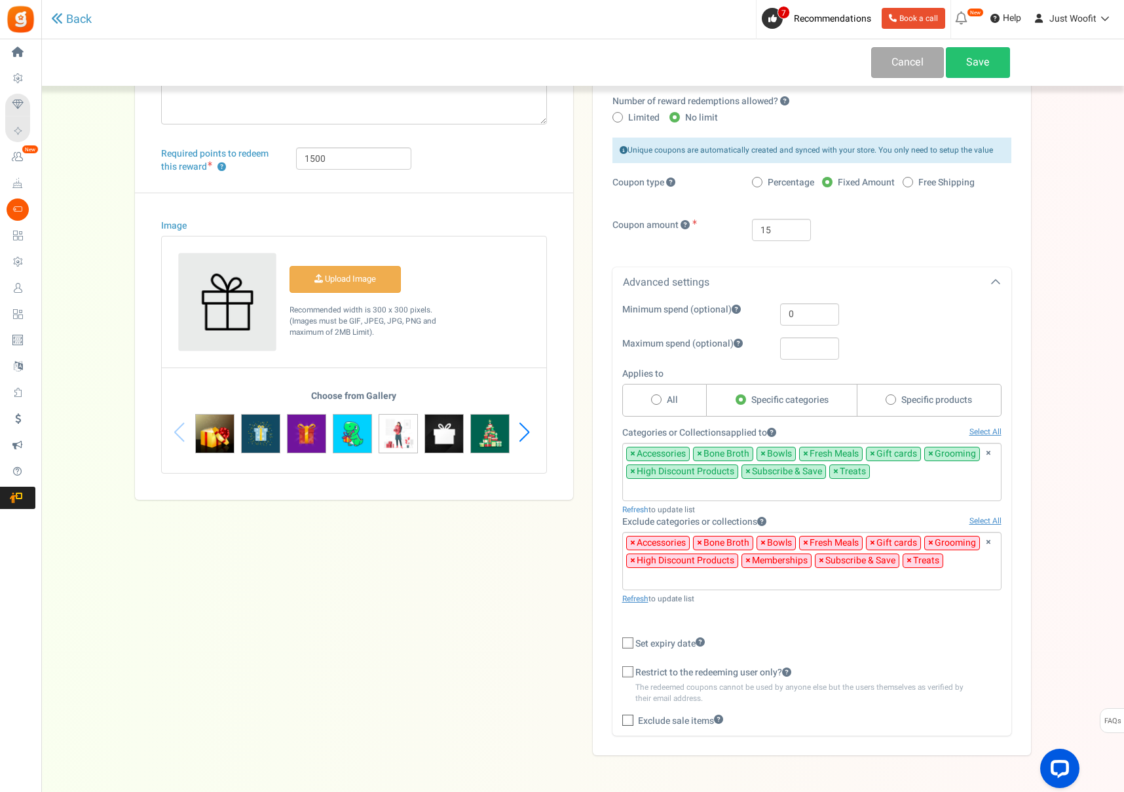
click at [632, 541] on span "×" at bounding box center [632, 543] width 5 height 13
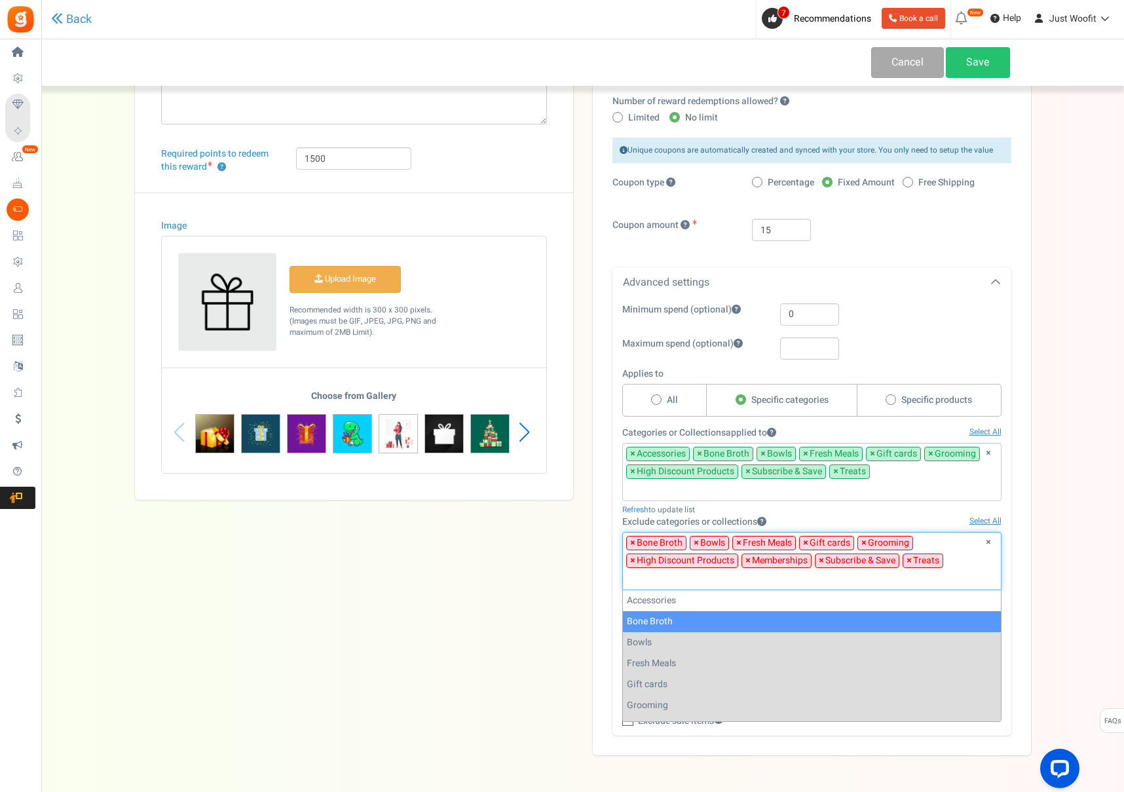
click at [632, 541] on span "×" at bounding box center [632, 543] width 5 height 13
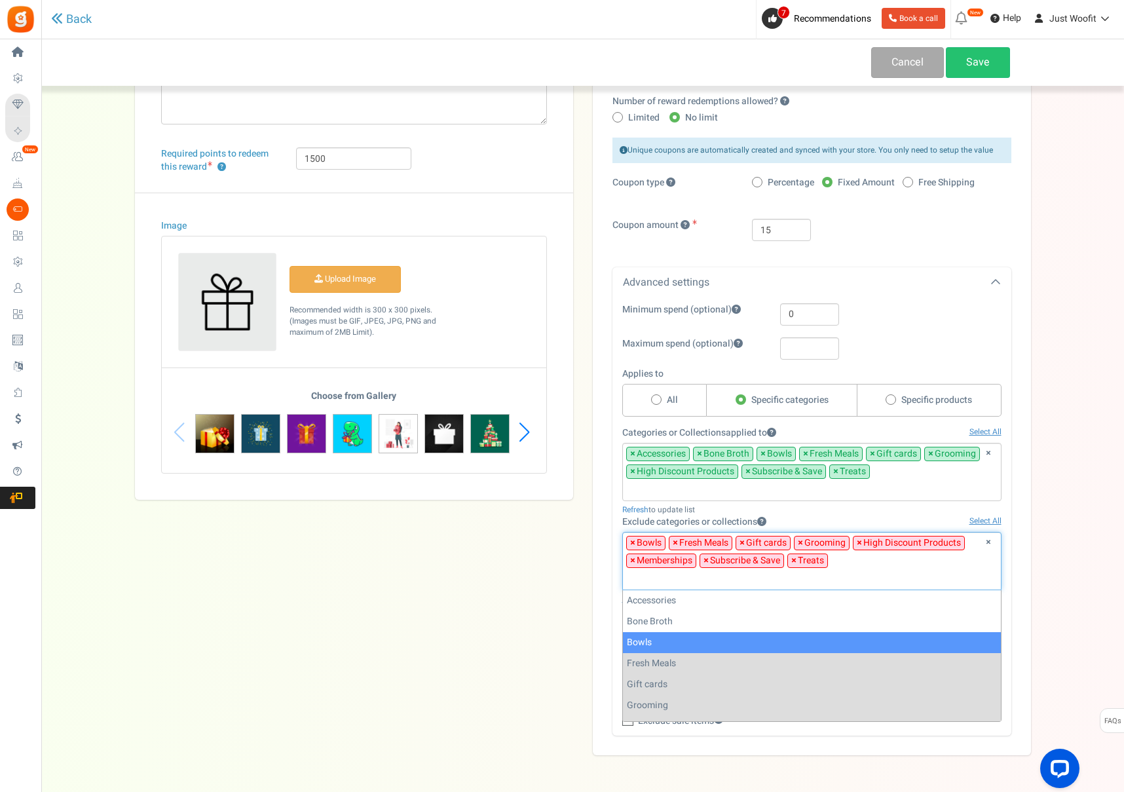
click at [632, 541] on span "×" at bounding box center [632, 543] width 5 height 13
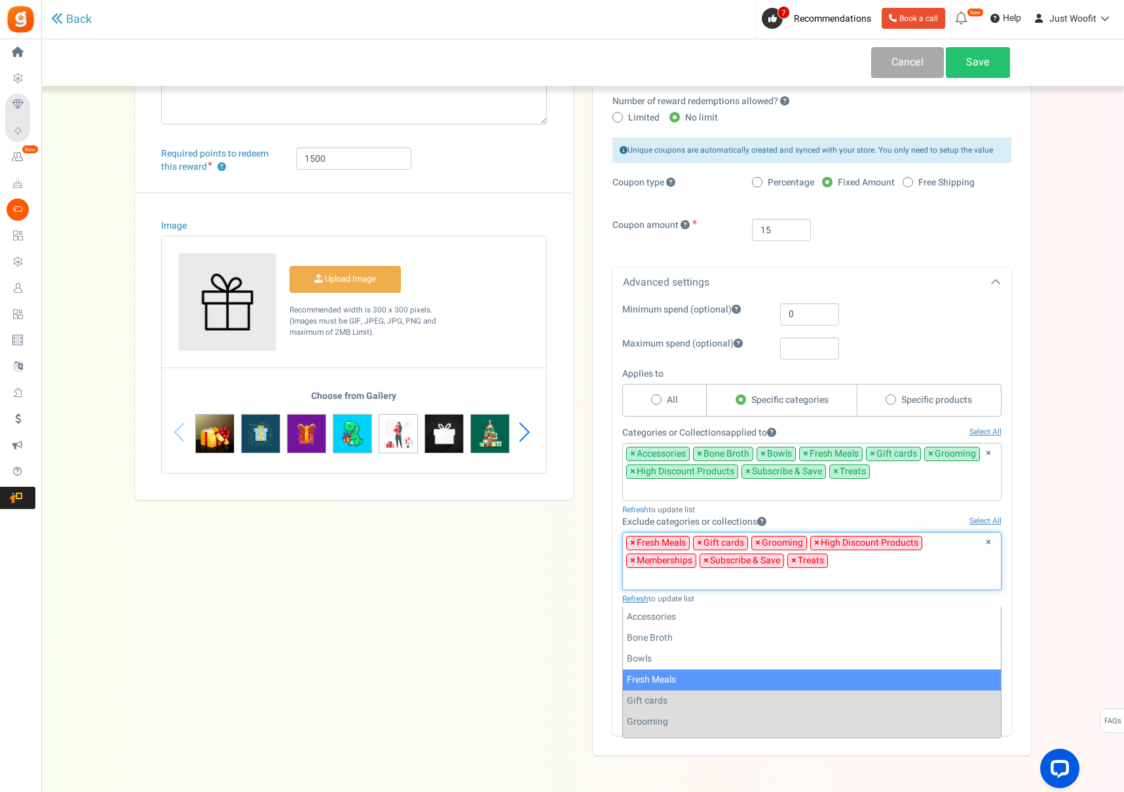
click at [632, 541] on span "×" at bounding box center [632, 543] width 5 height 13
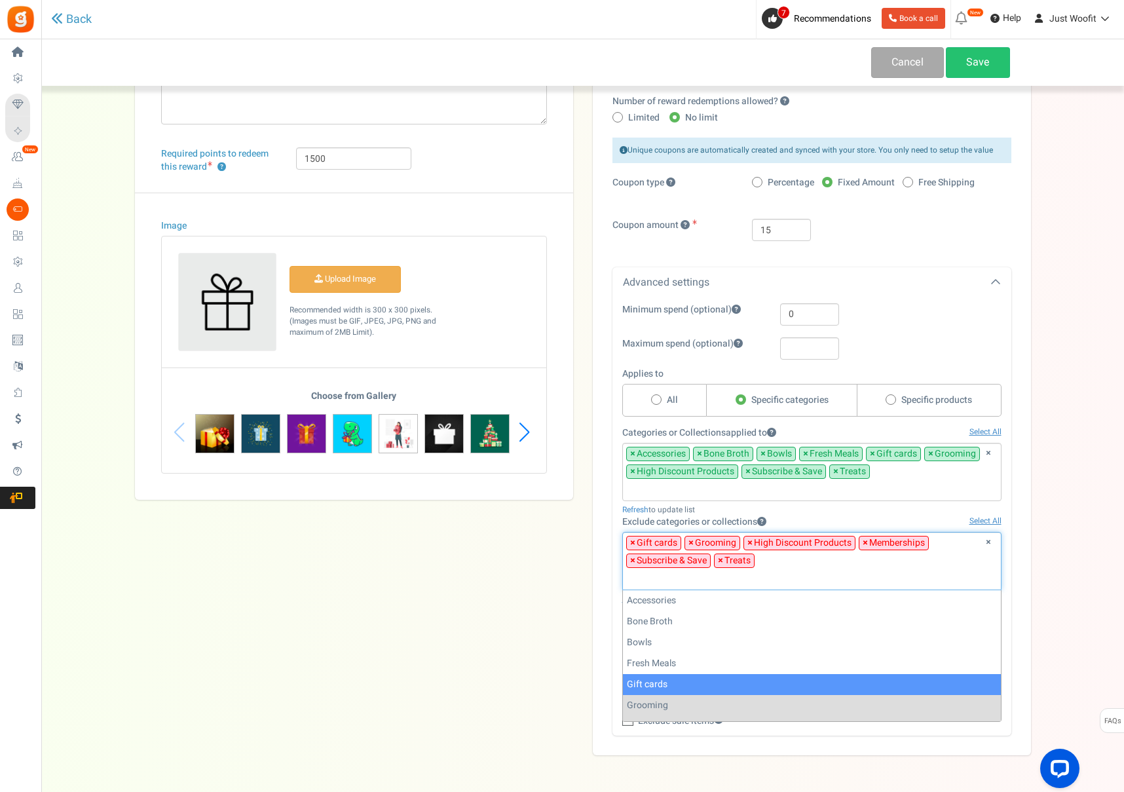
click at [632, 541] on span "×" at bounding box center [632, 543] width 5 height 13
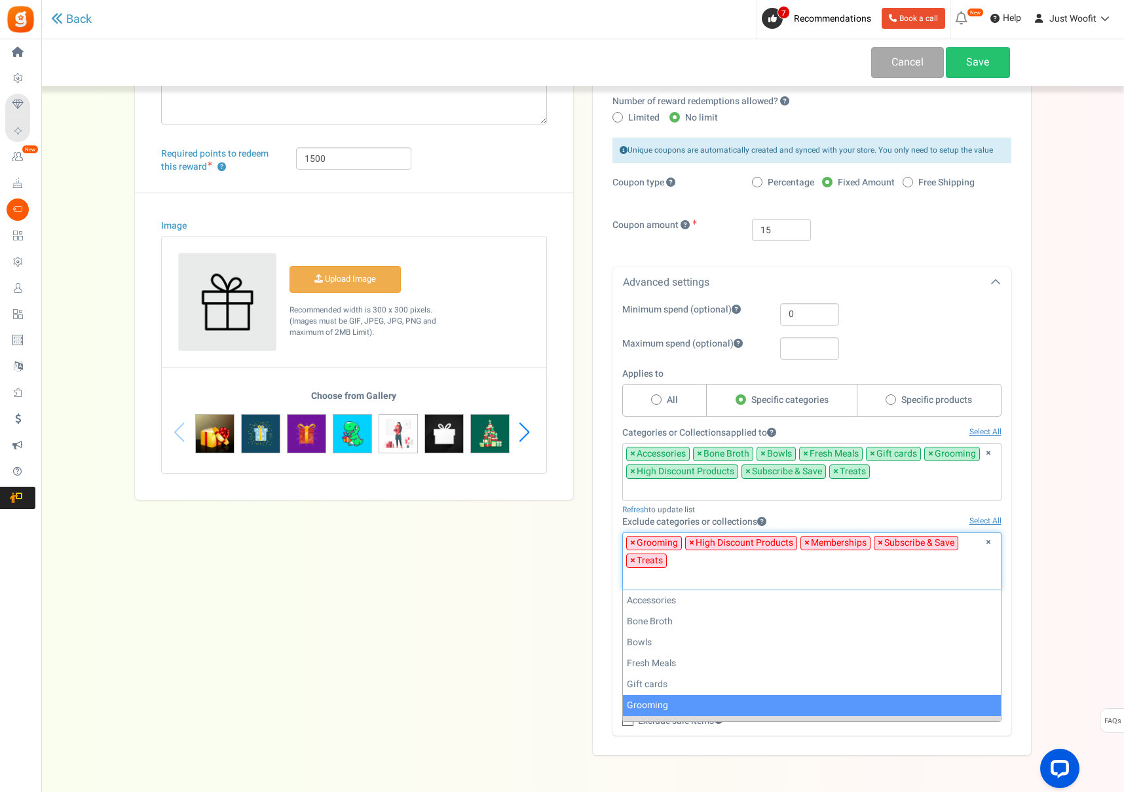
click at [632, 541] on span "×" at bounding box center [632, 543] width 5 height 13
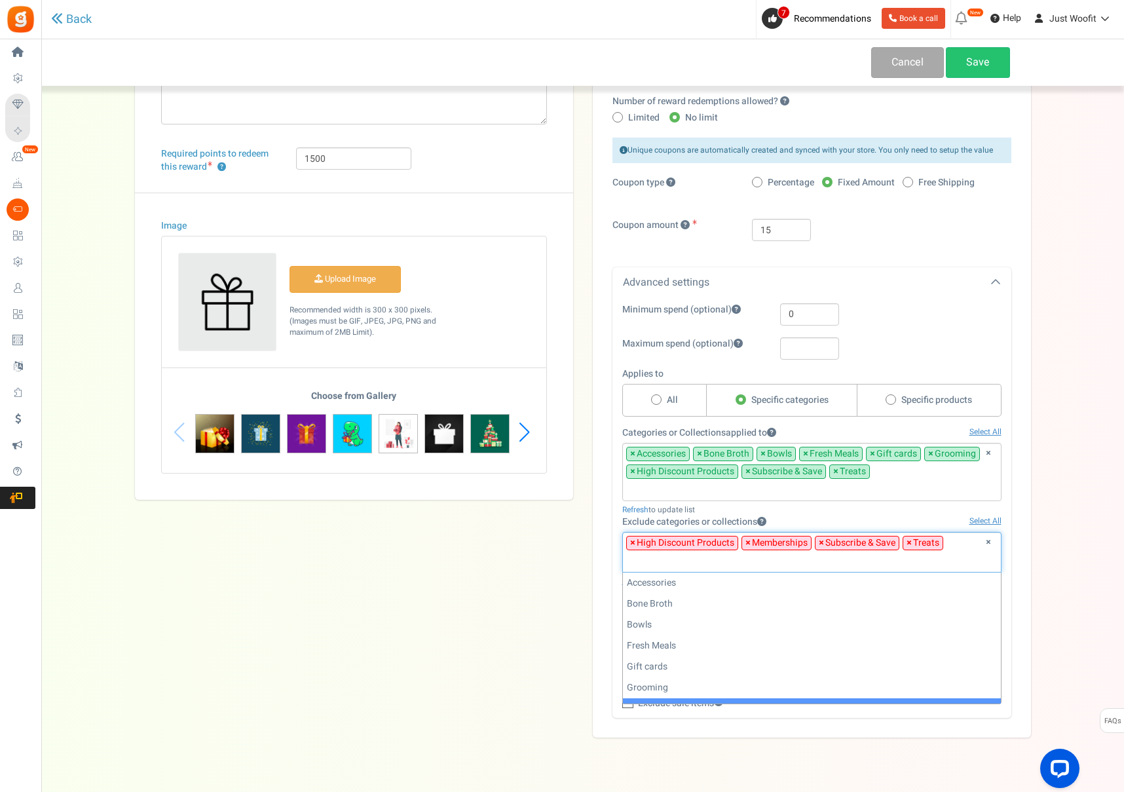
click at [632, 541] on span "×" at bounding box center [632, 543] width 5 height 13
select select "194"
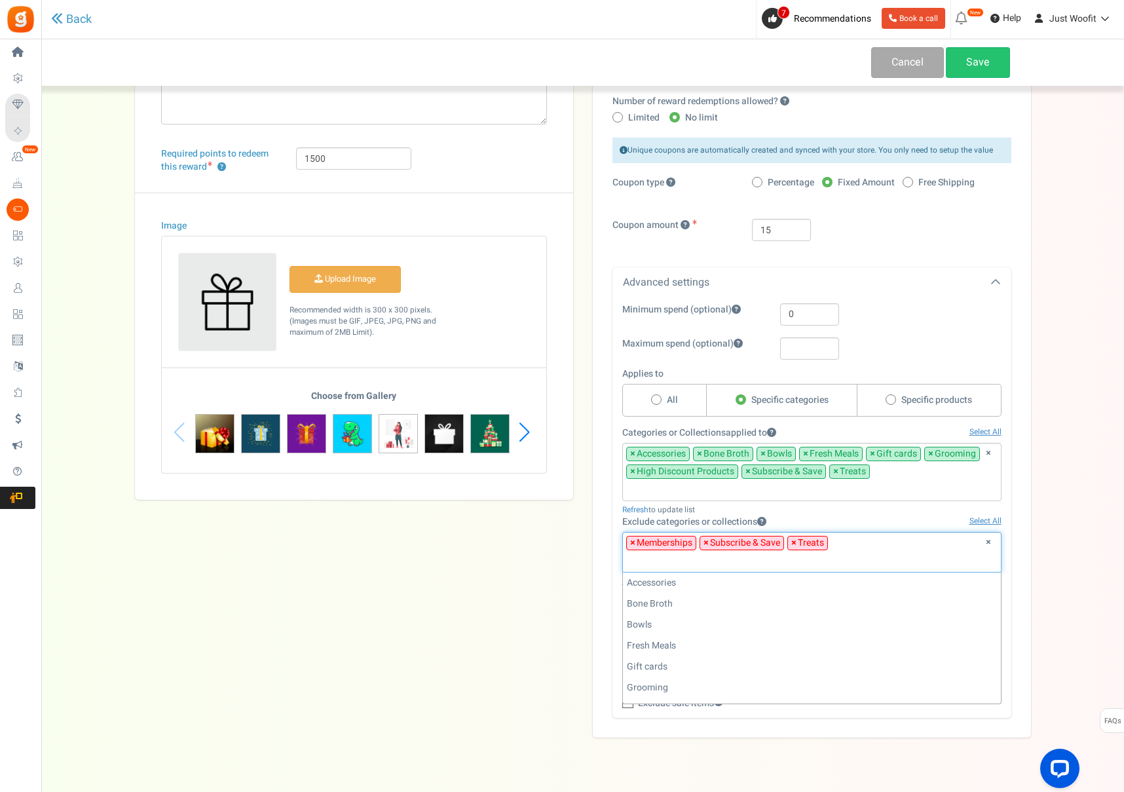
scroll to position [79, 0]
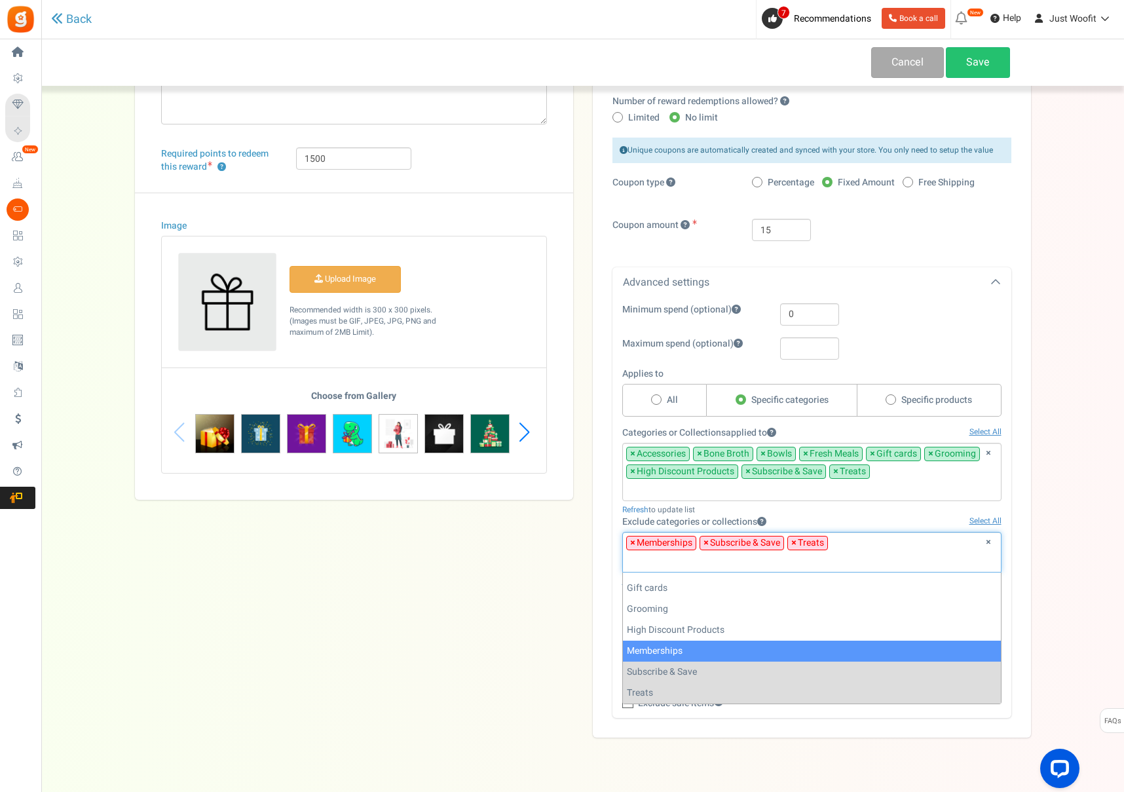
click at [707, 541] on span "×" at bounding box center [706, 543] width 5 height 13
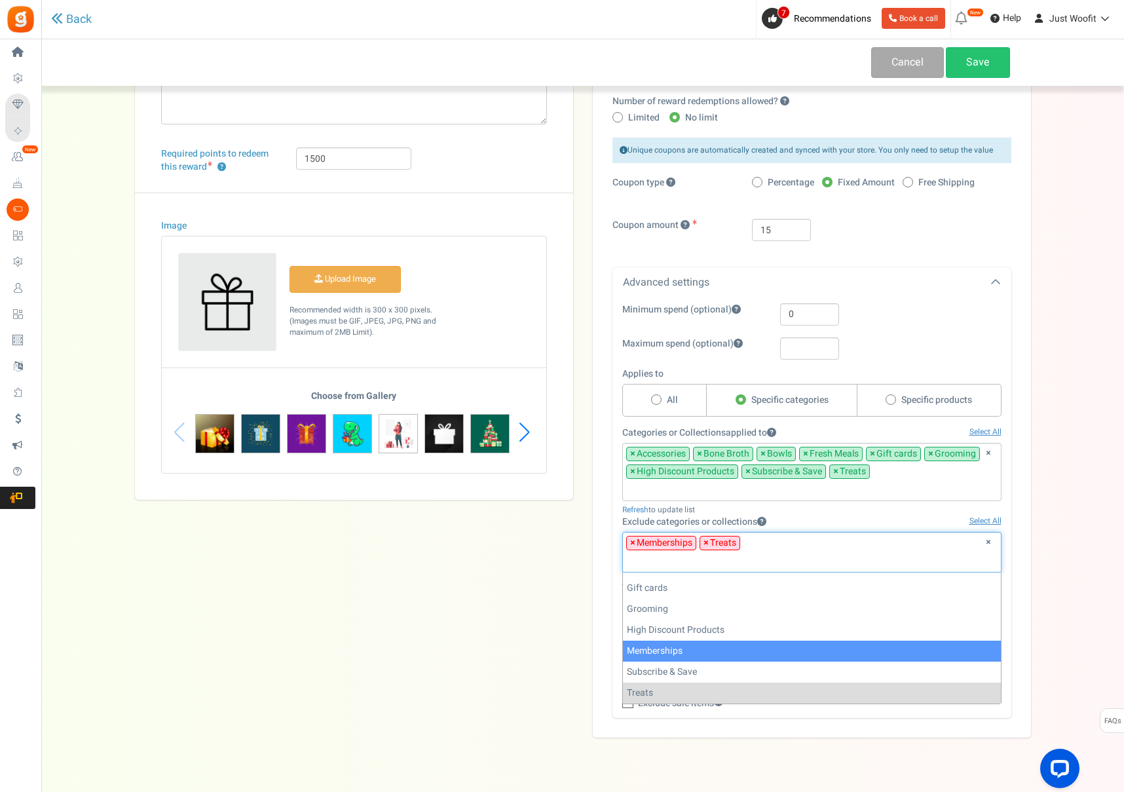
click at [707, 541] on span "×" at bounding box center [706, 543] width 5 height 13
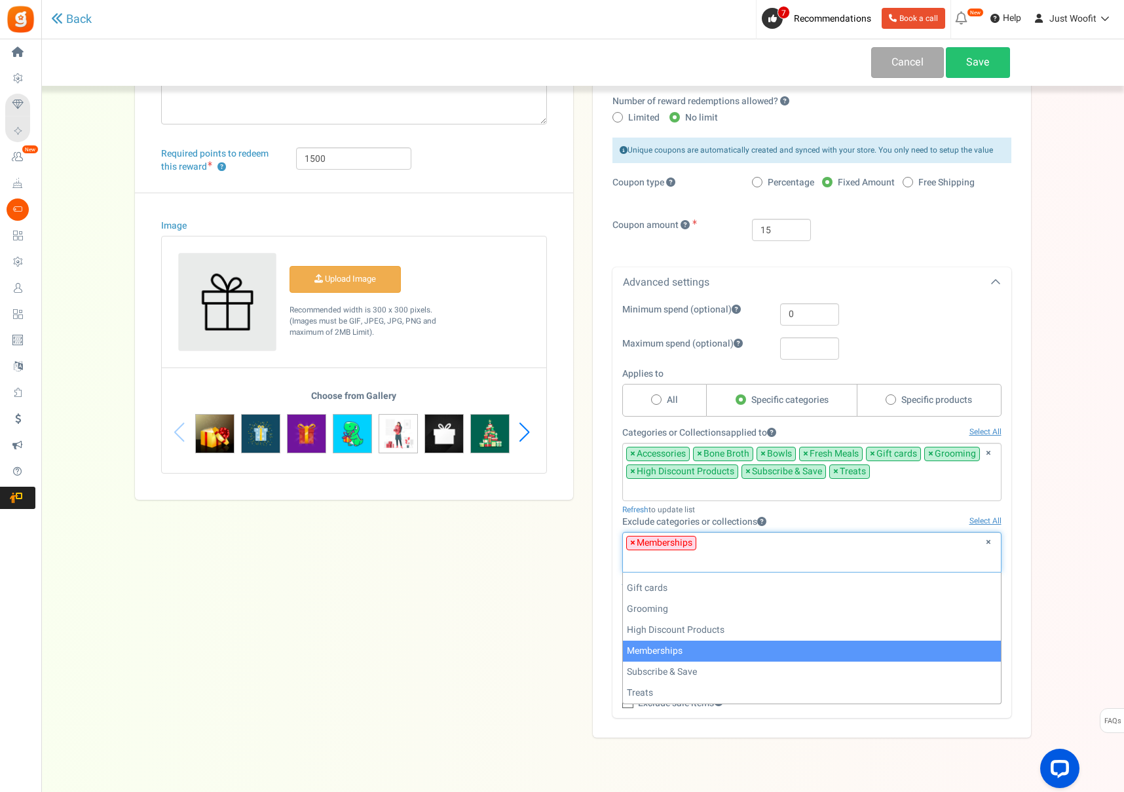
click at [1046, 484] on div "Back Cancel Save Title ? ₹15 off coupon Description Redeem ₹15 off coupon for 1…" at bounding box center [582, 328] width 1057 height 818
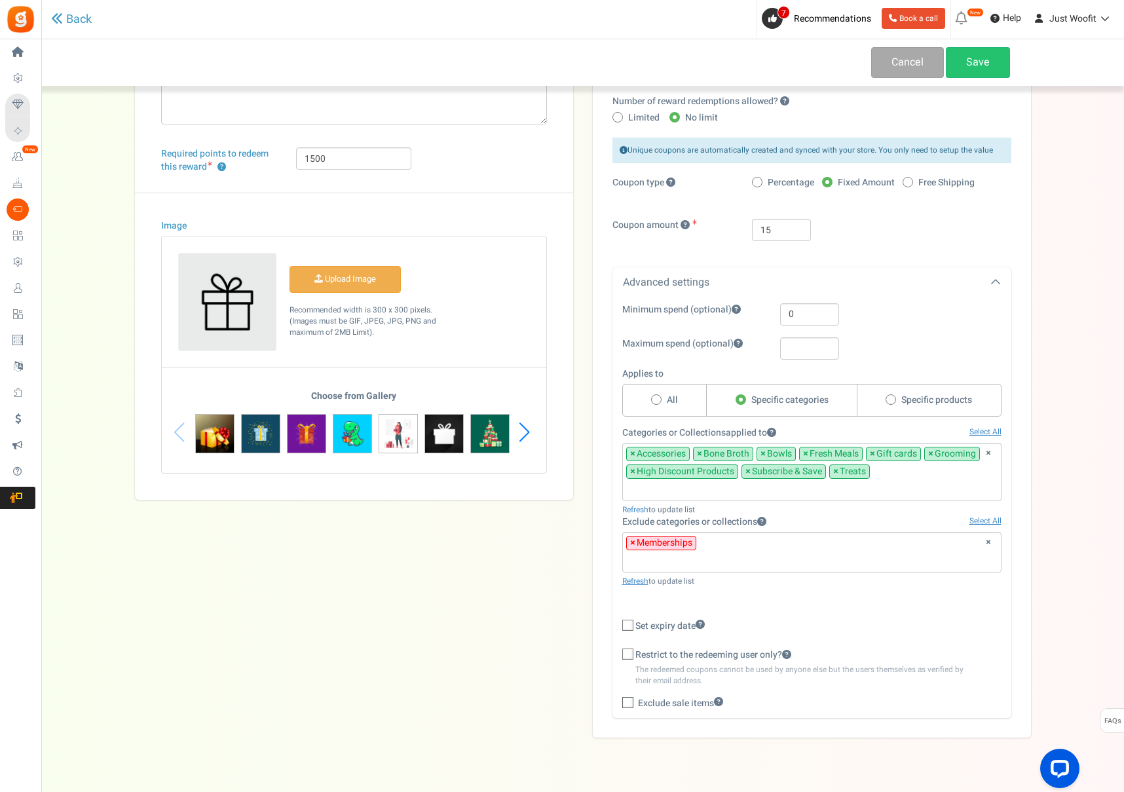
scroll to position [158, 0]
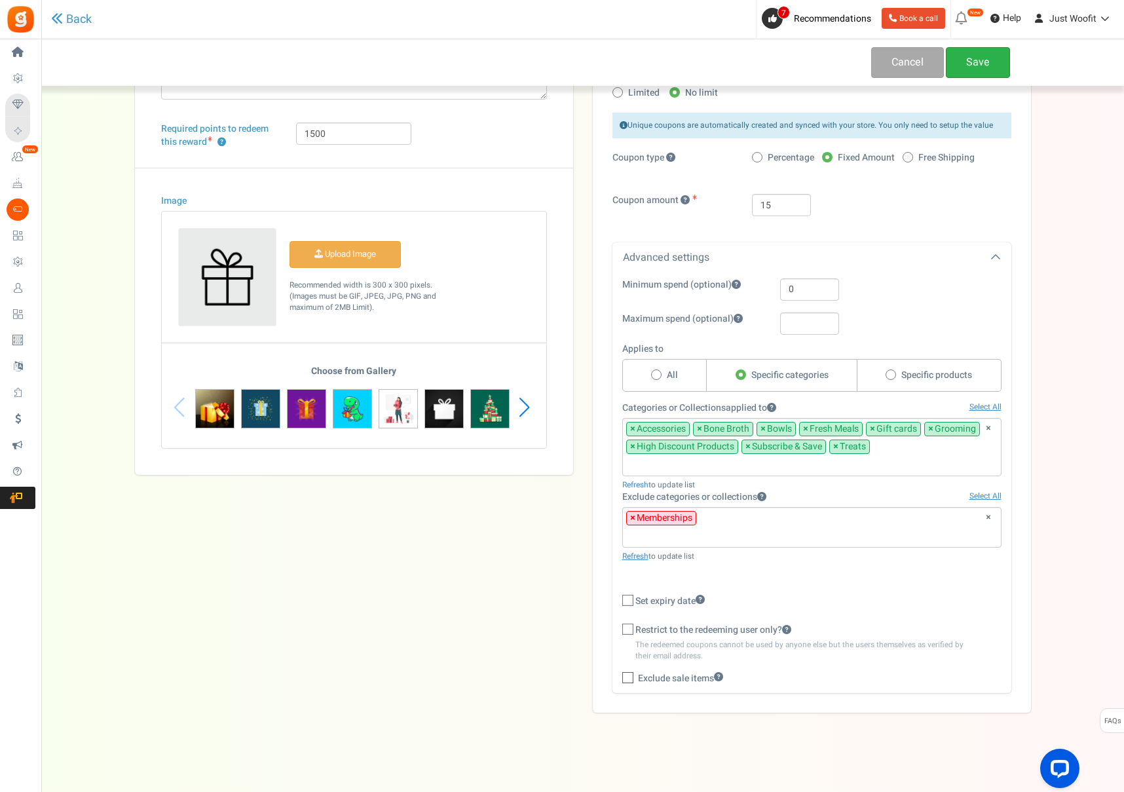
click at [972, 72] on link "Save" at bounding box center [978, 62] width 64 height 31
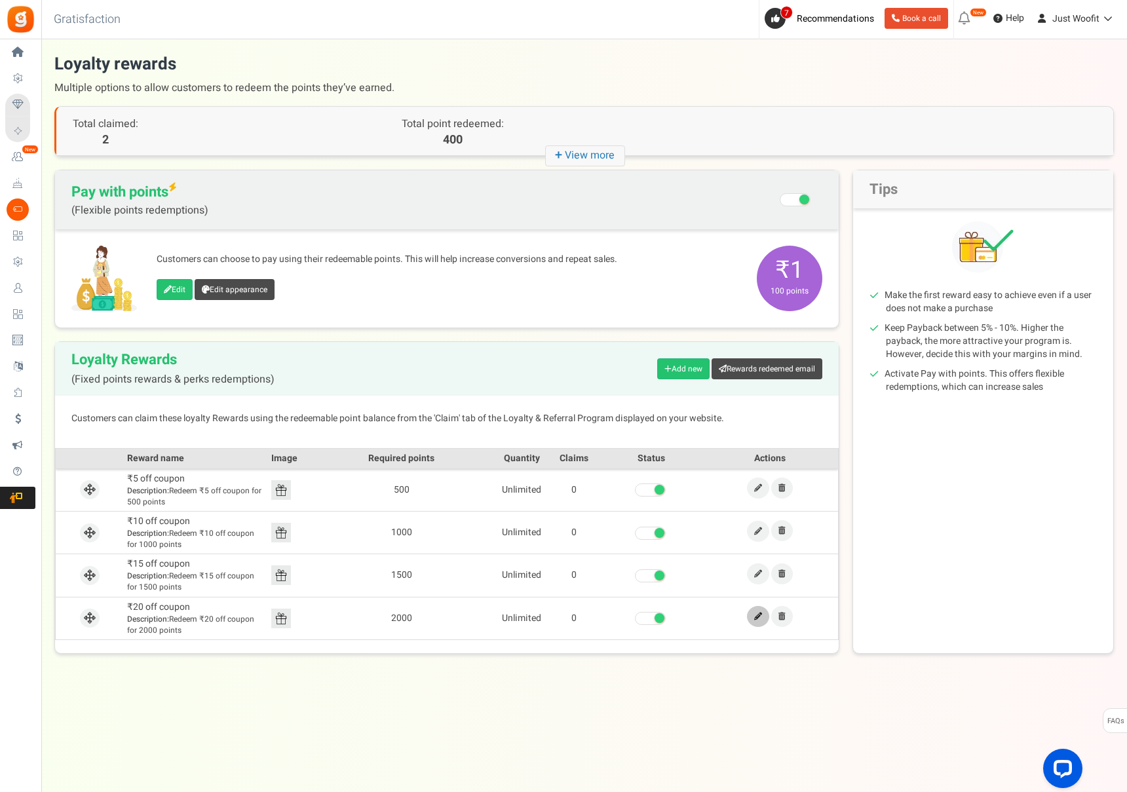
click at [761, 619] on icon at bounding box center [758, 617] width 8 height 8
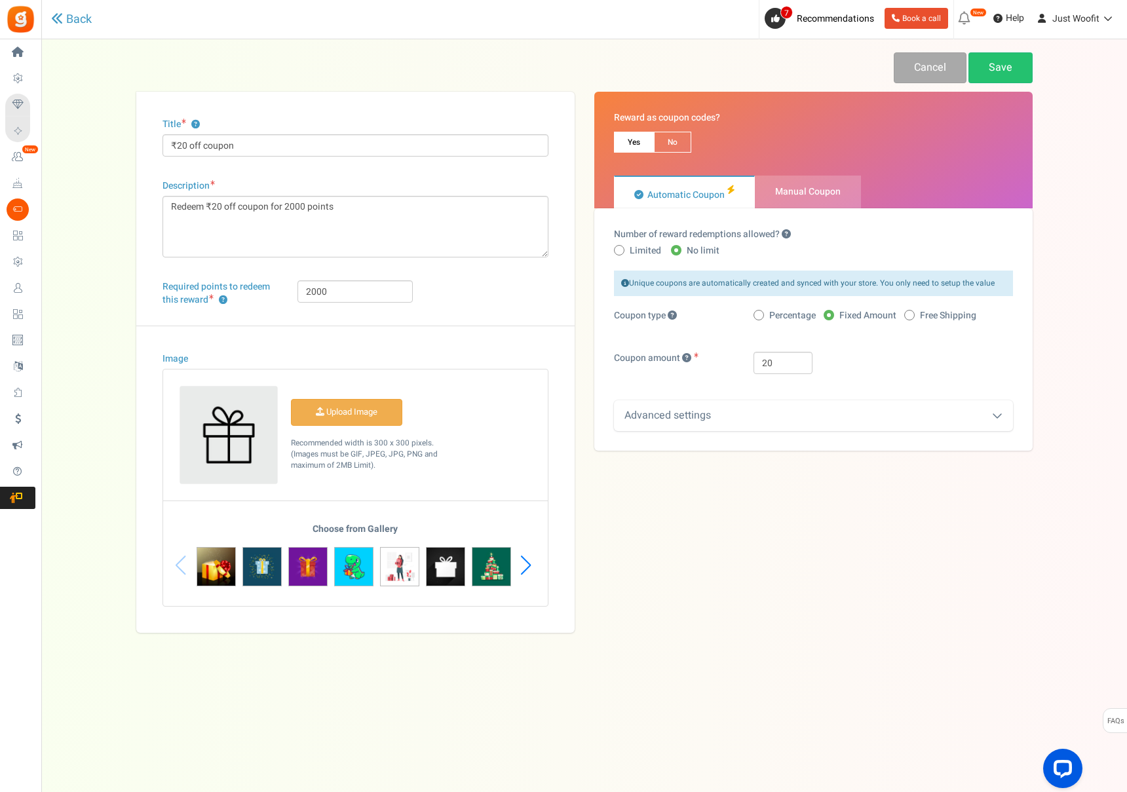
click at [966, 413] on div "Advanced settings" at bounding box center [813, 415] width 399 height 31
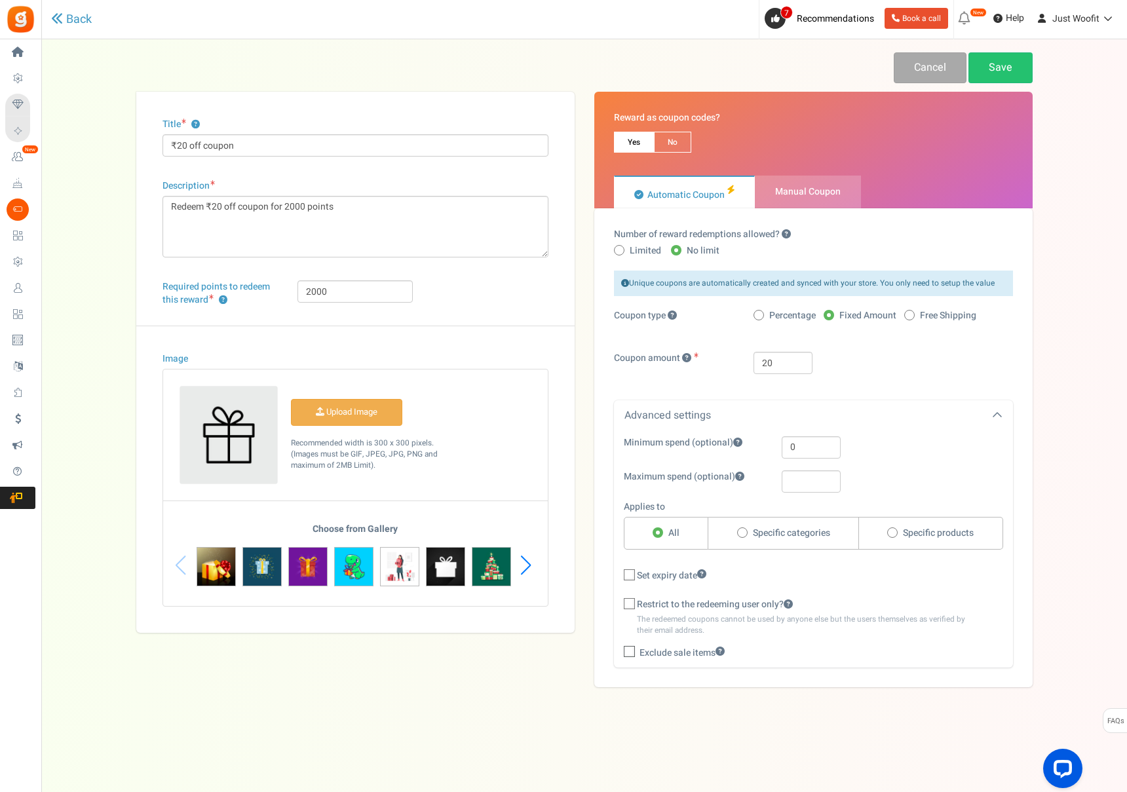
click at [899, 527] on label "Specific products" at bounding box center [931, 533] width 144 height 33
click at [896, 529] on input "Specific products" at bounding box center [891, 533] width 9 height 9
radio input "true"
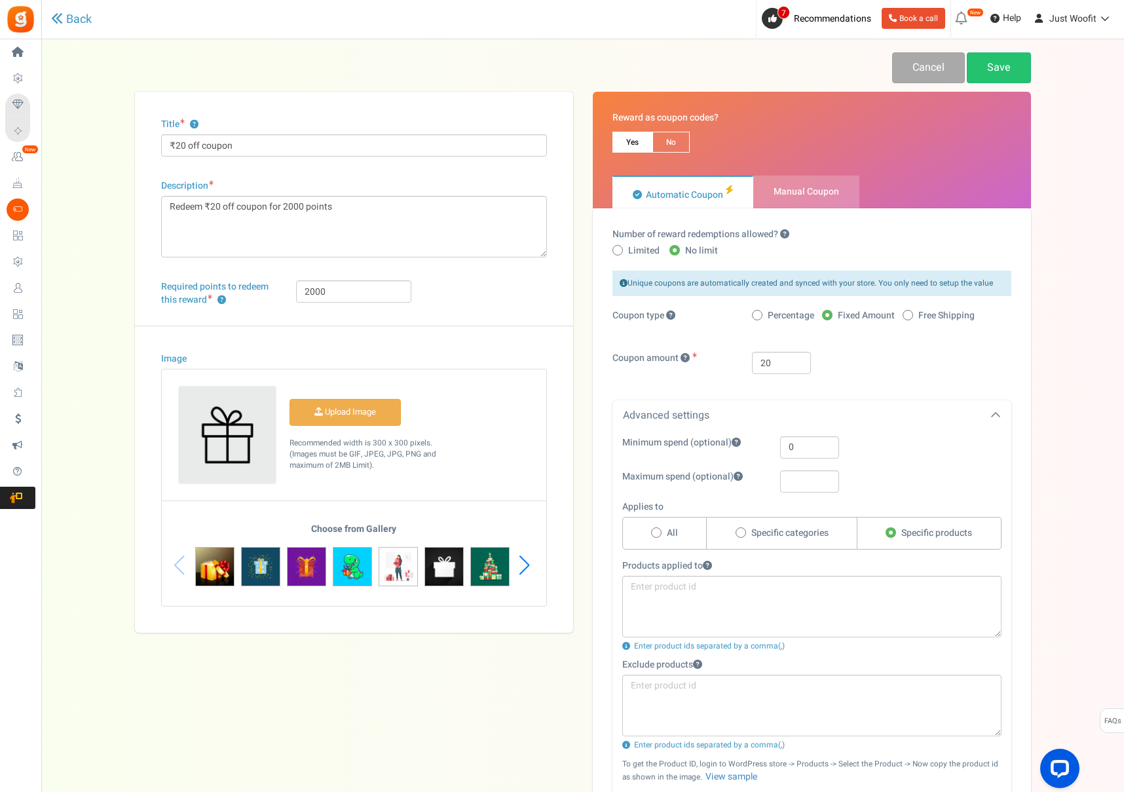
click at [801, 529] on span "Specific categories" at bounding box center [789, 533] width 77 height 13
click at [744, 529] on input "Specific categories" at bounding box center [740, 533] width 9 height 9
radio input "true"
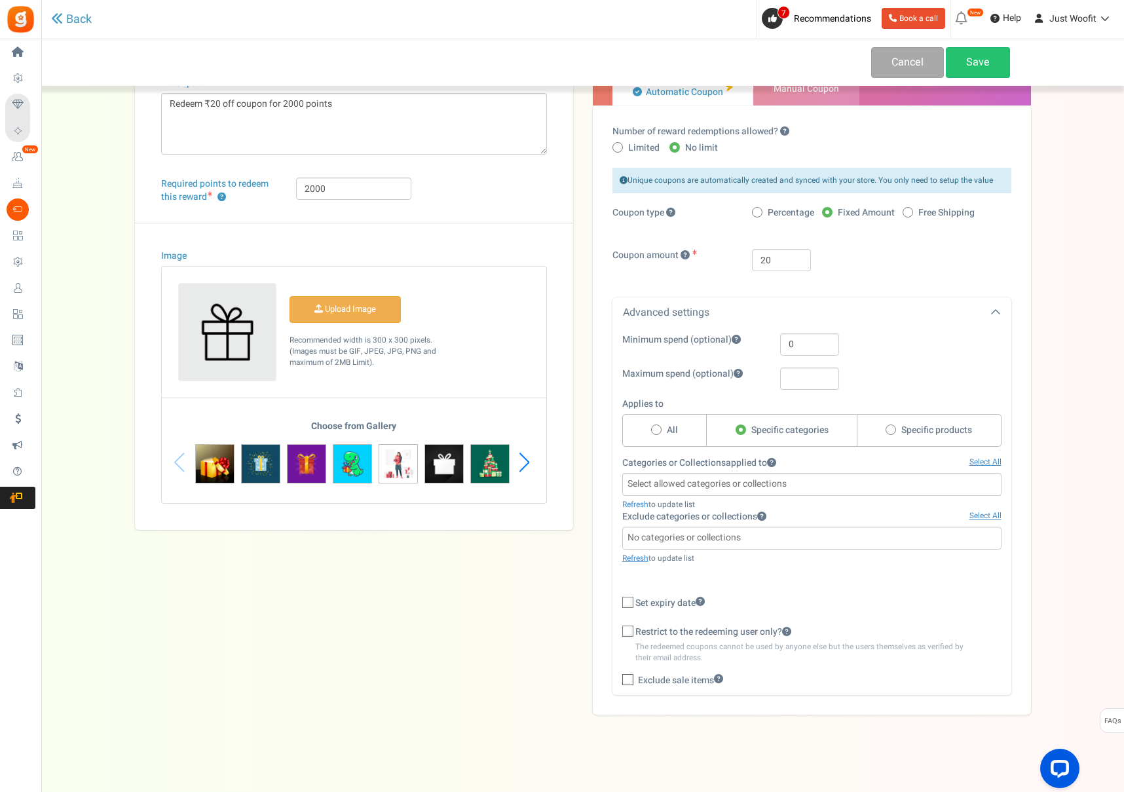
scroll to position [105, 0]
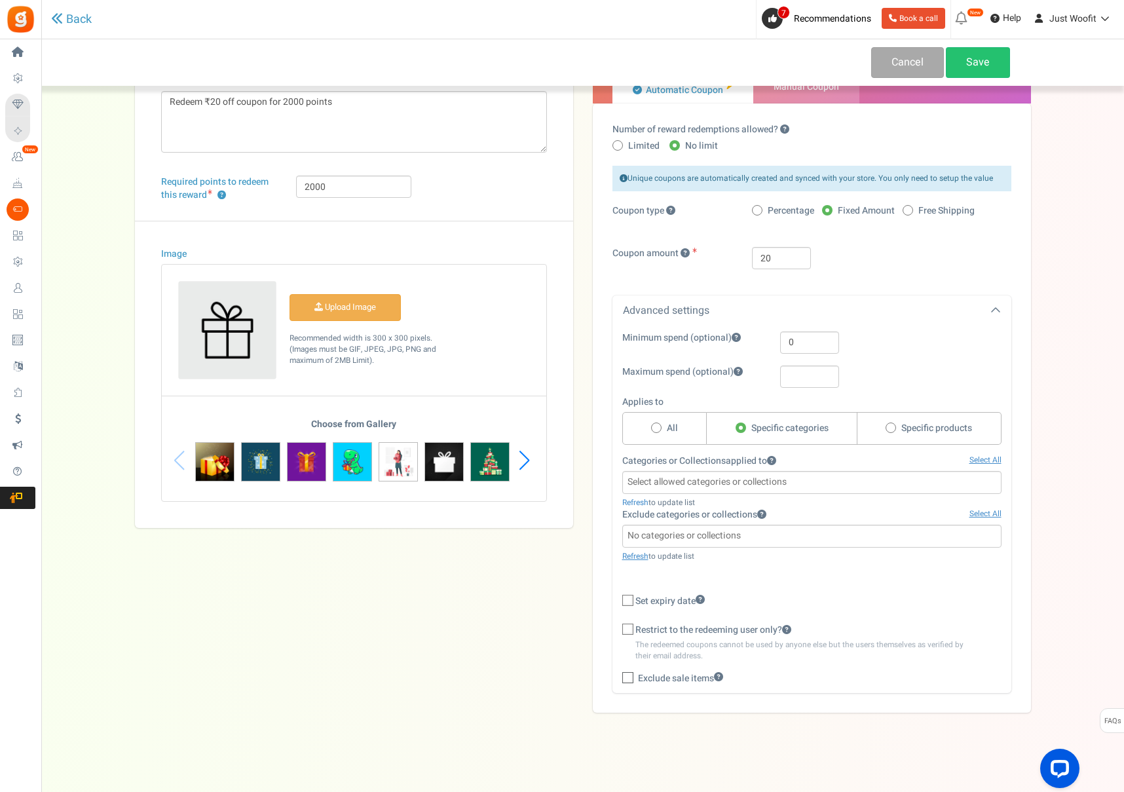
drag, startPoint x: 993, startPoint y: 510, endPoint x: 995, endPoint y: 485, distance: 25.0
click at [993, 508] on link "Select All" at bounding box center [986, 513] width 32 height 11
select select "15"
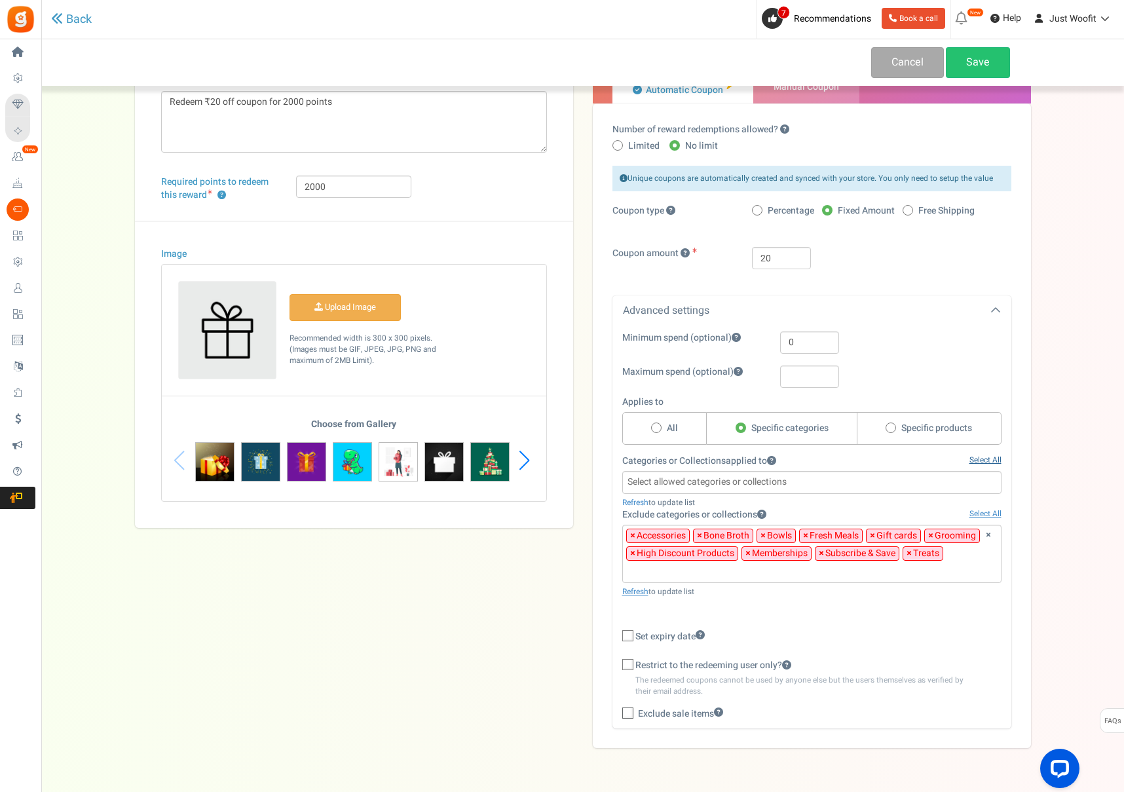
click at [993, 458] on link "Select All" at bounding box center [986, 460] width 32 height 11
select select "15"
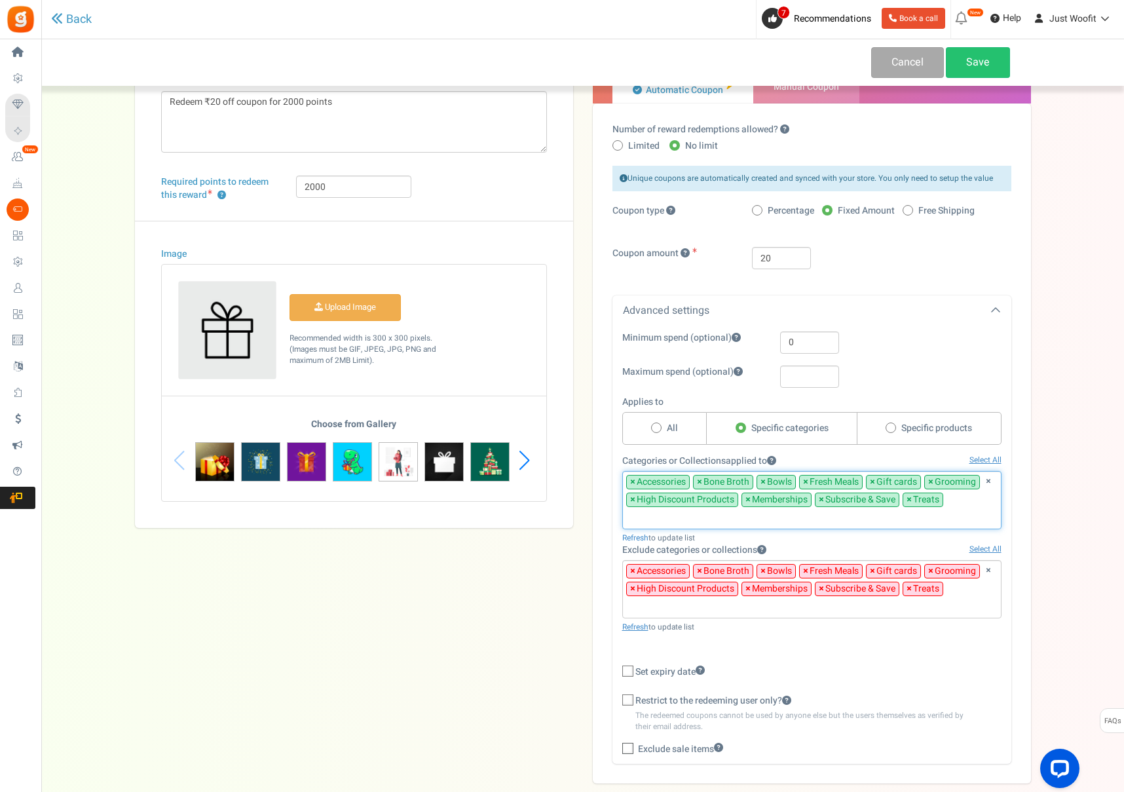
click at [747, 498] on span "×" at bounding box center [748, 499] width 5 height 13
click at [598, 562] on div "Number of reward redemptions allowed? Limited No limit Enter the maximum number…" at bounding box center [812, 444] width 438 height 680
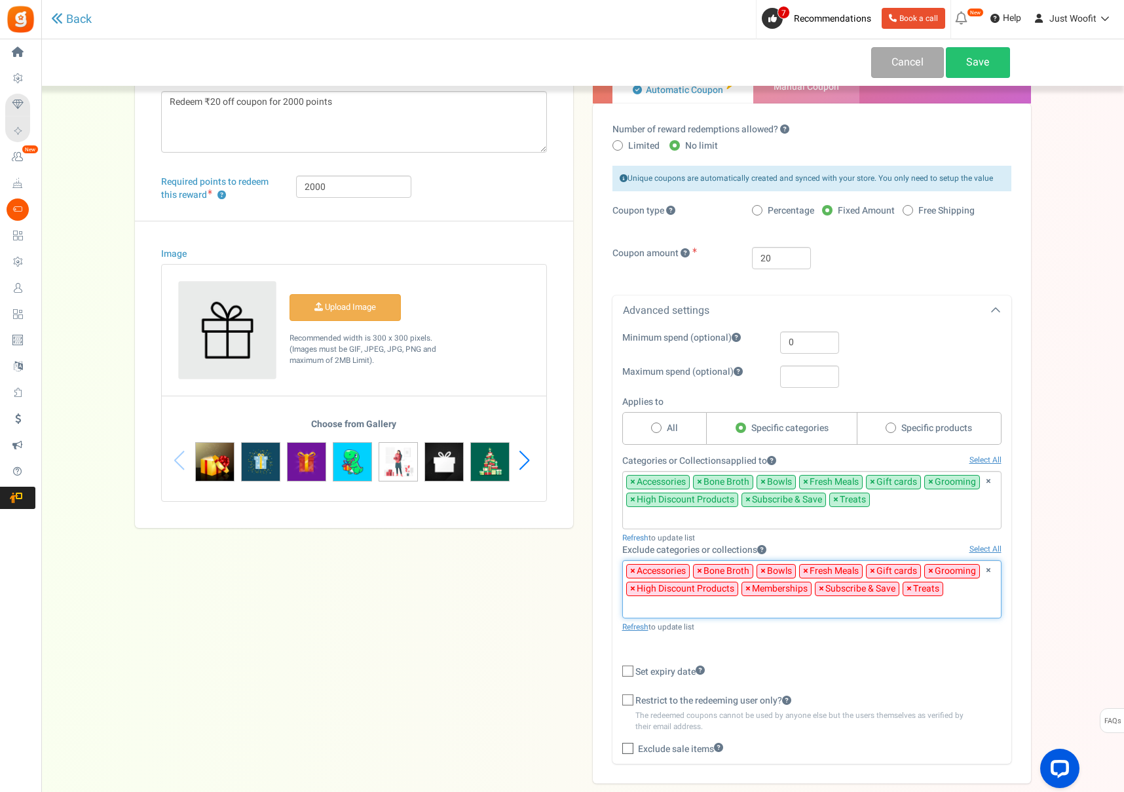
click at [632, 567] on span "×" at bounding box center [632, 571] width 5 height 13
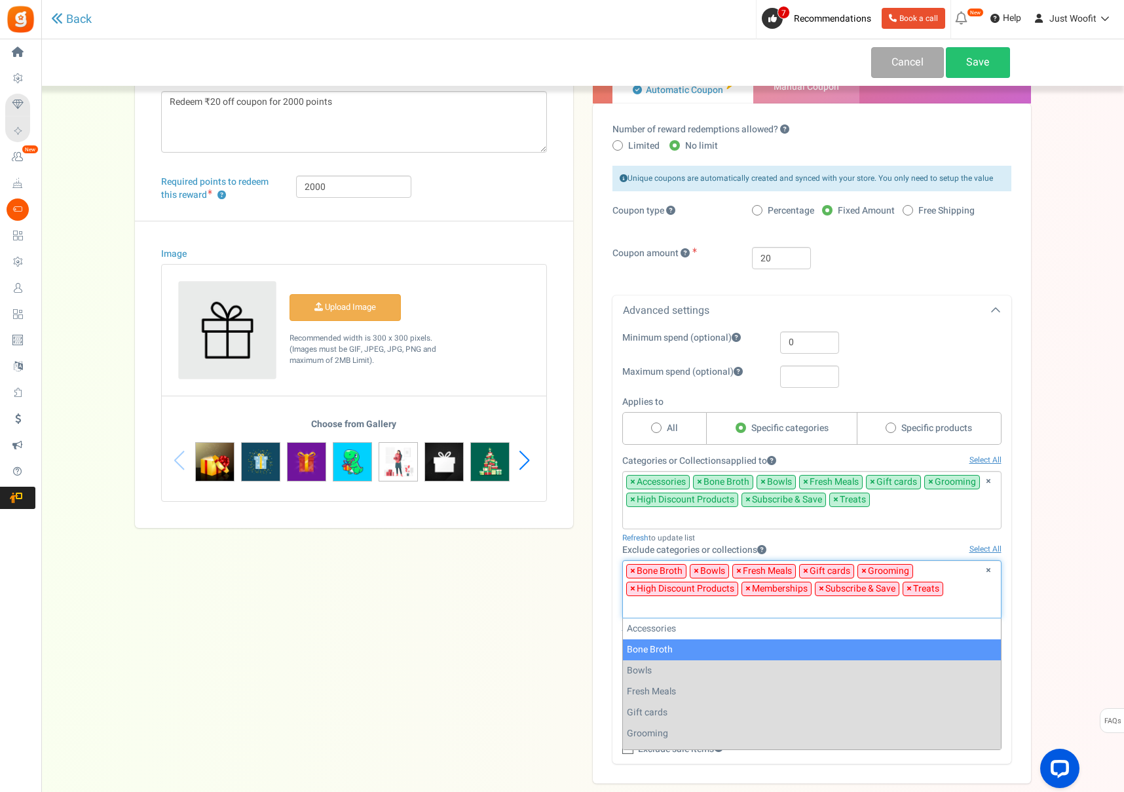
click at [632, 567] on span "×" at bounding box center [632, 571] width 5 height 13
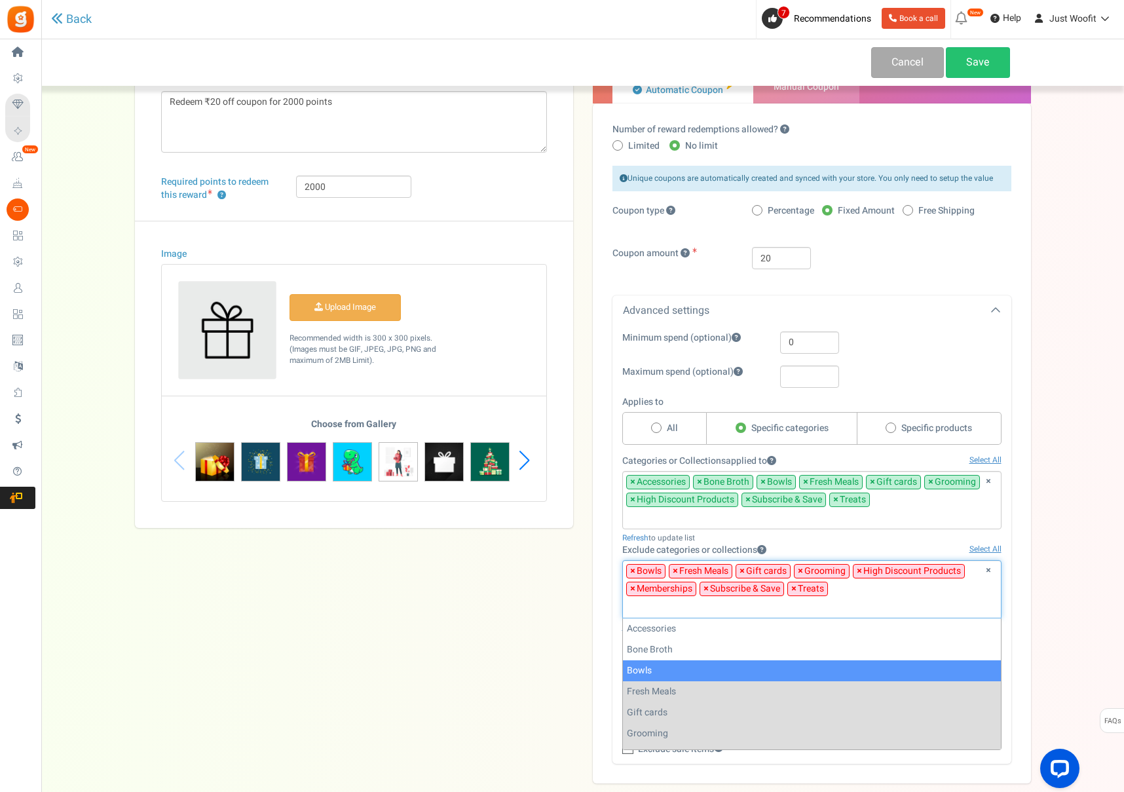
click at [632, 567] on span "×" at bounding box center [632, 571] width 5 height 13
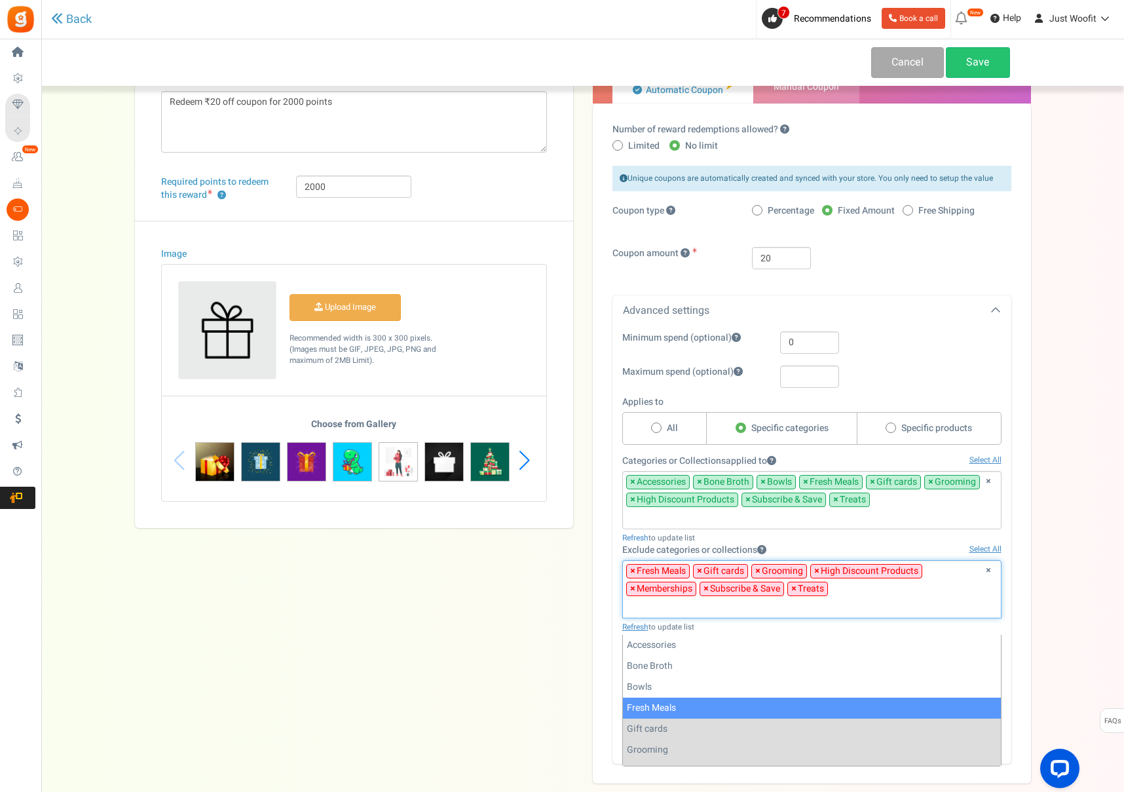
click at [632, 567] on span "×" at bounding box center [632, 571] width 5 height 13
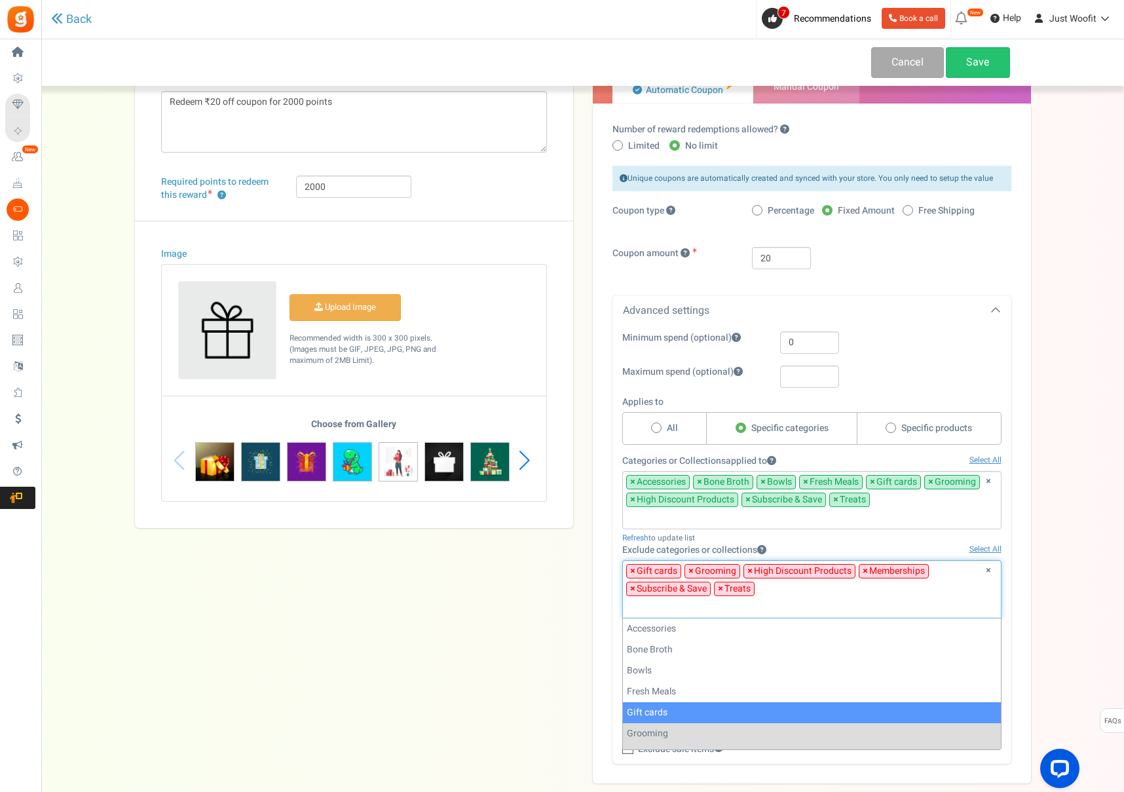
click at [632, 567] on span "×" at bounding box center [632, 571] width 5 height 13
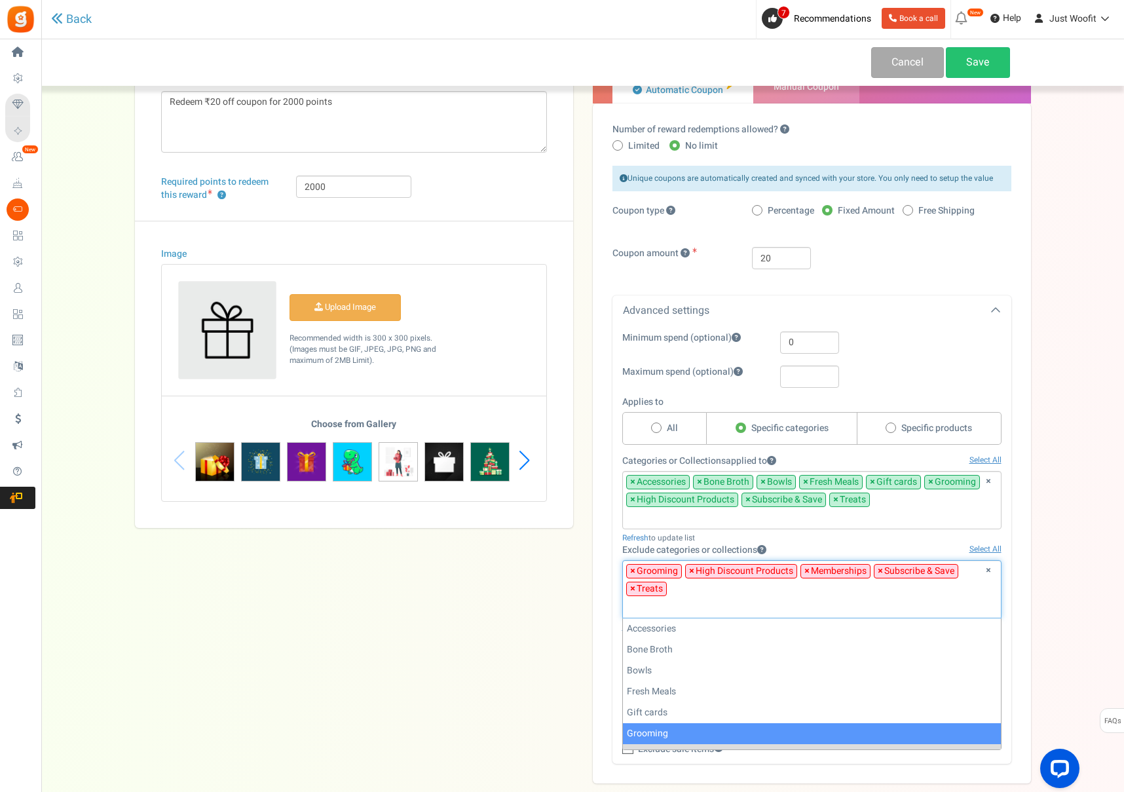
click at [632, 567] on span "×" at bounding box center [632, 571] width 5 height 13
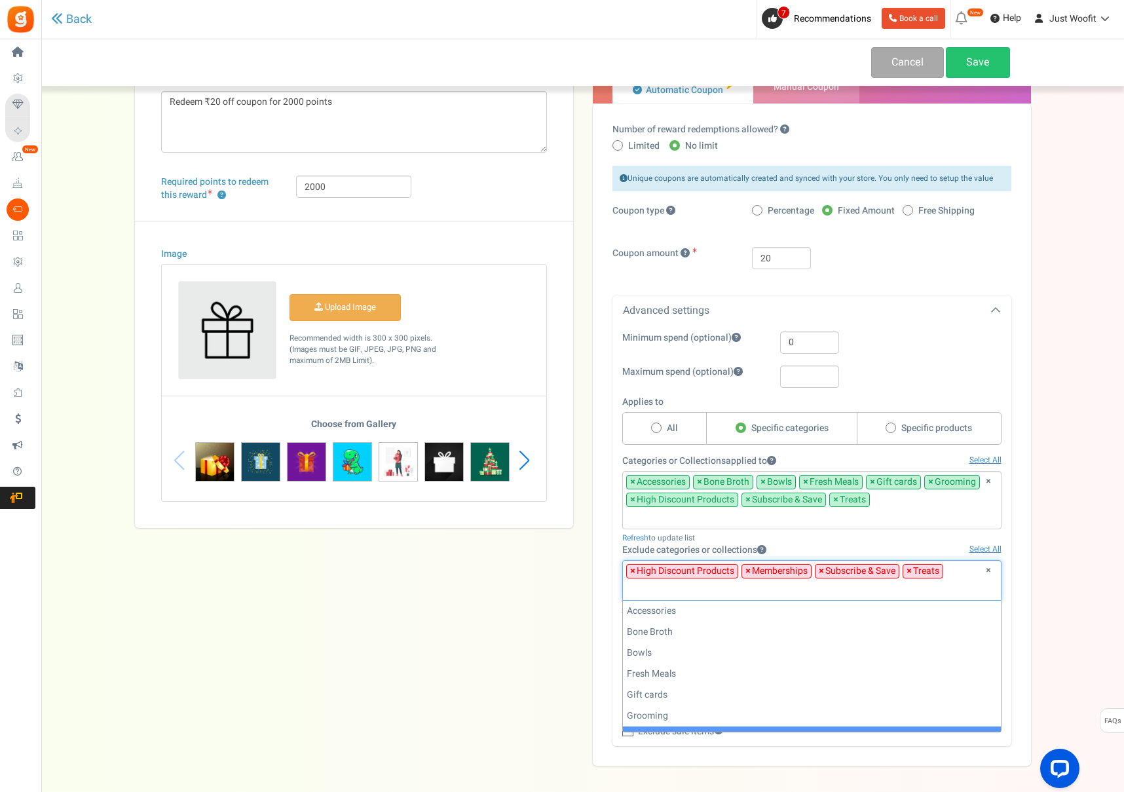
click at [632, 567] on span "×" at bounding box center [632, 571] width 5 height 13
select select "194"
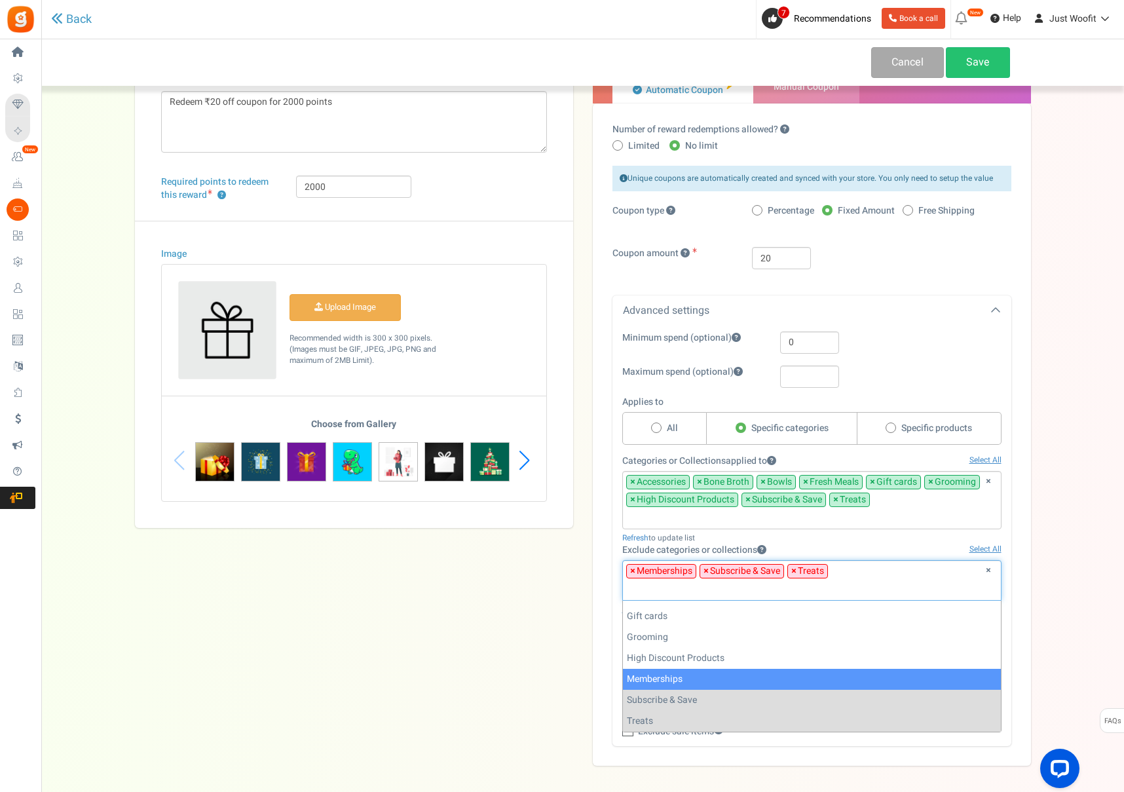
click at [706, 567] on span "×" at bounding box center [706, 571] width 5 height 13
click at [708, 569] on span "×" at bounding box center [706, 571] width 5 height 13
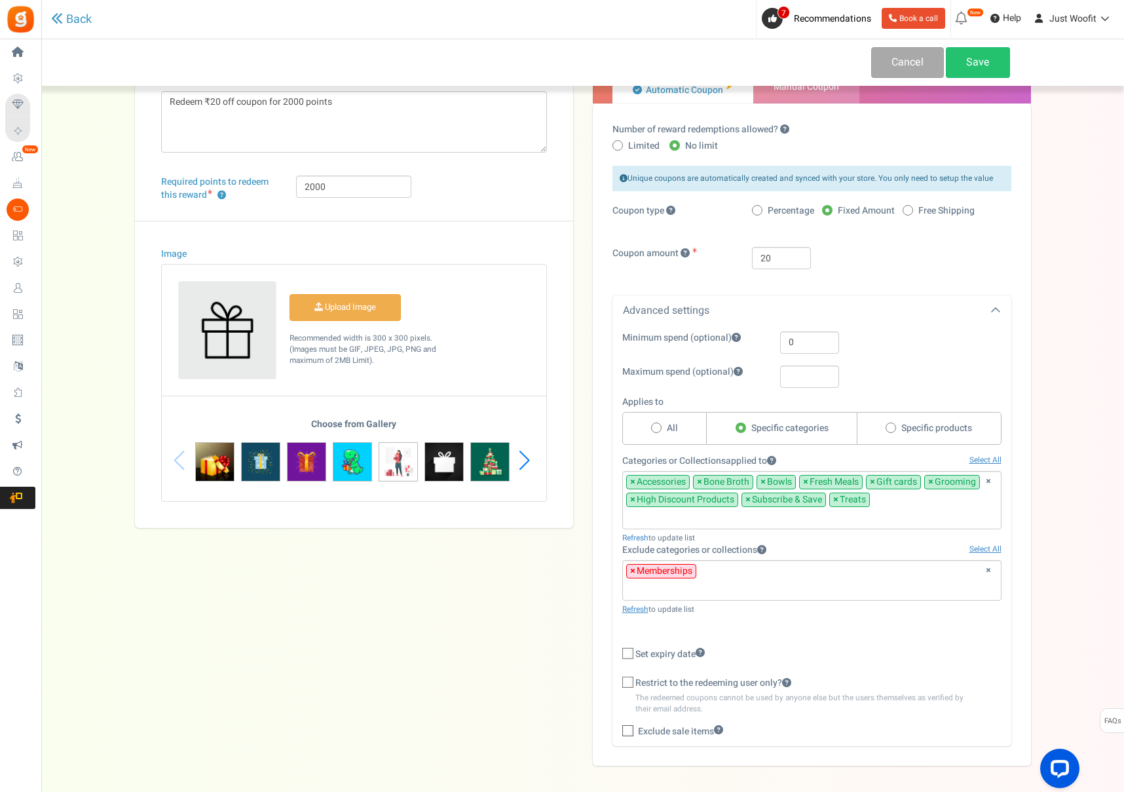
click at [501, 584] on div "Title ? ₹20 off coupon Description Redeem ₹20 off coupon for 2000 points Char(s…" at bounding box center [583, 376] width 916 height 779
click at [968, 68] on link "Save" at bounding box center [978, 62] width 64 height 31
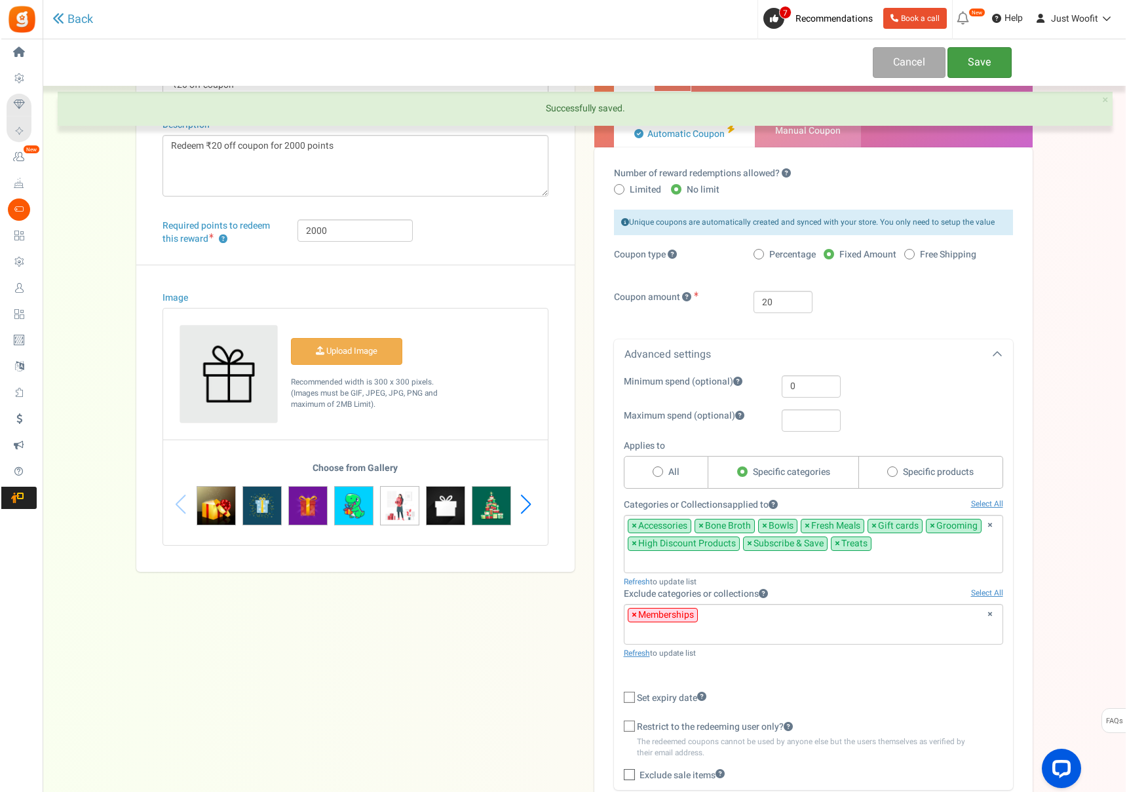
scroll to position [0, 0]
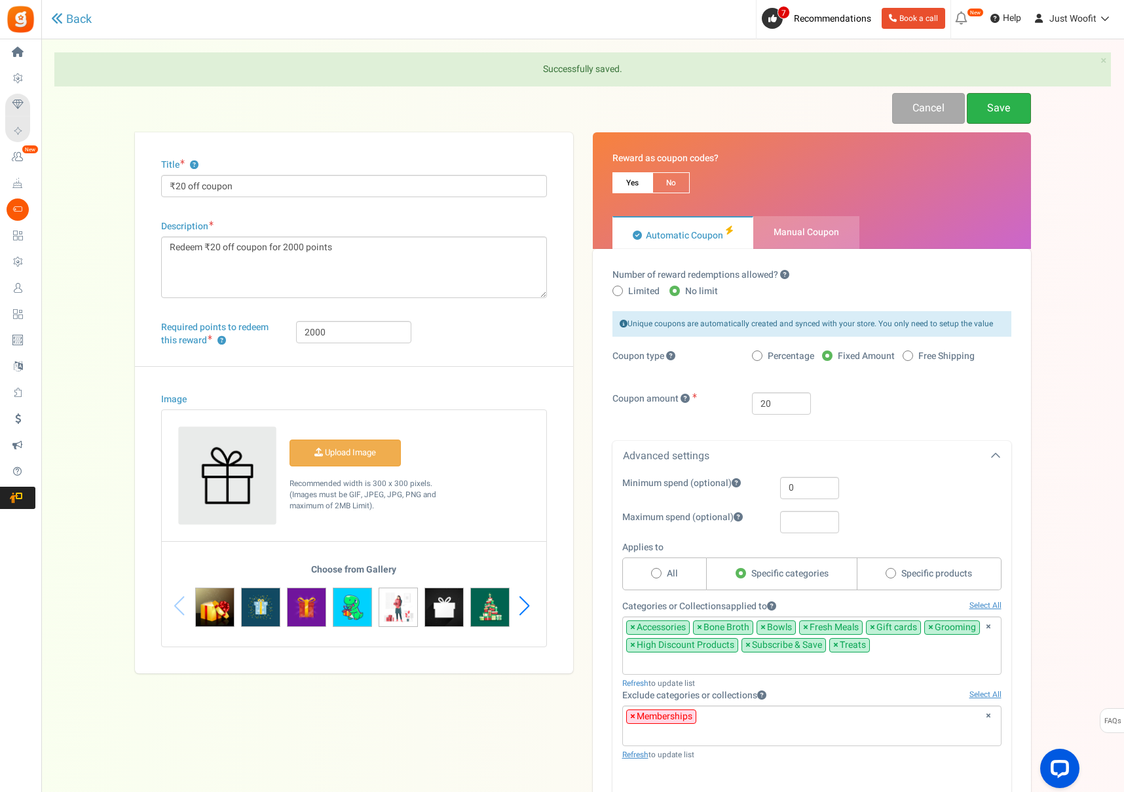
click at [984, 103] on link "Save" at bounding box center [999, 108] width 64 height 31
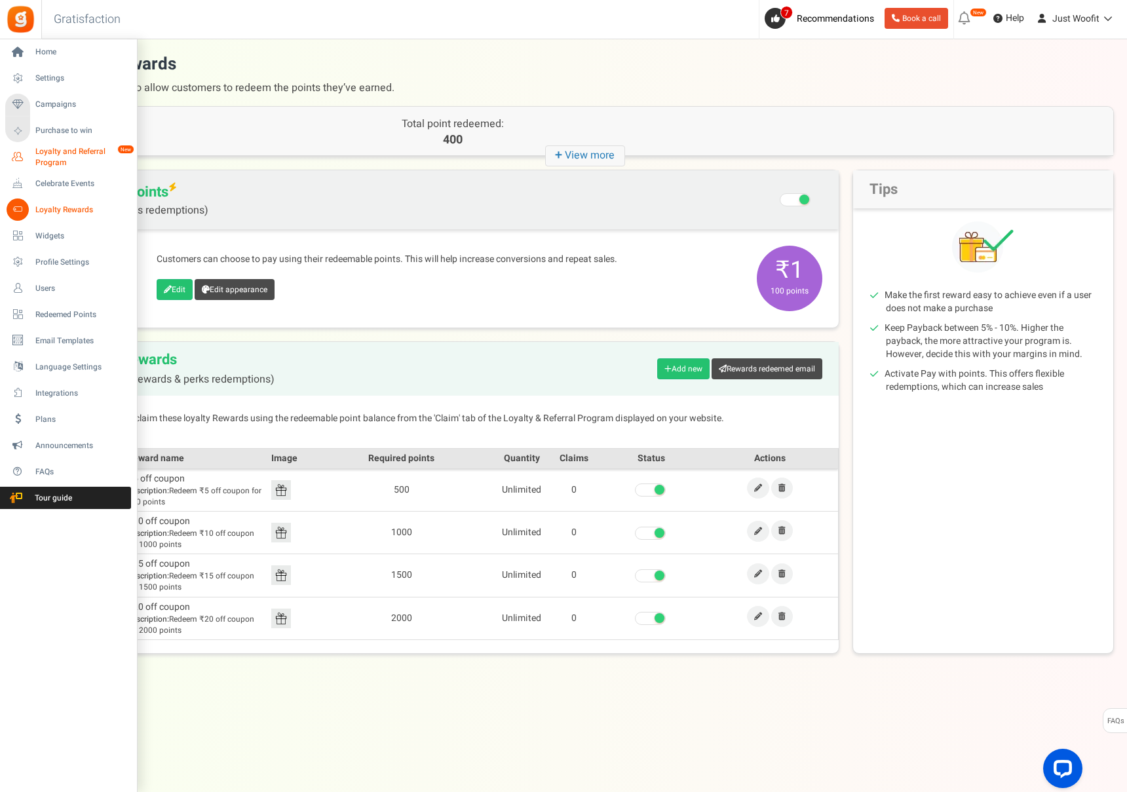
click at [56, 156] on span "Loyalty and Referral Program" at bounding box center [83, 157] width 96 height 22
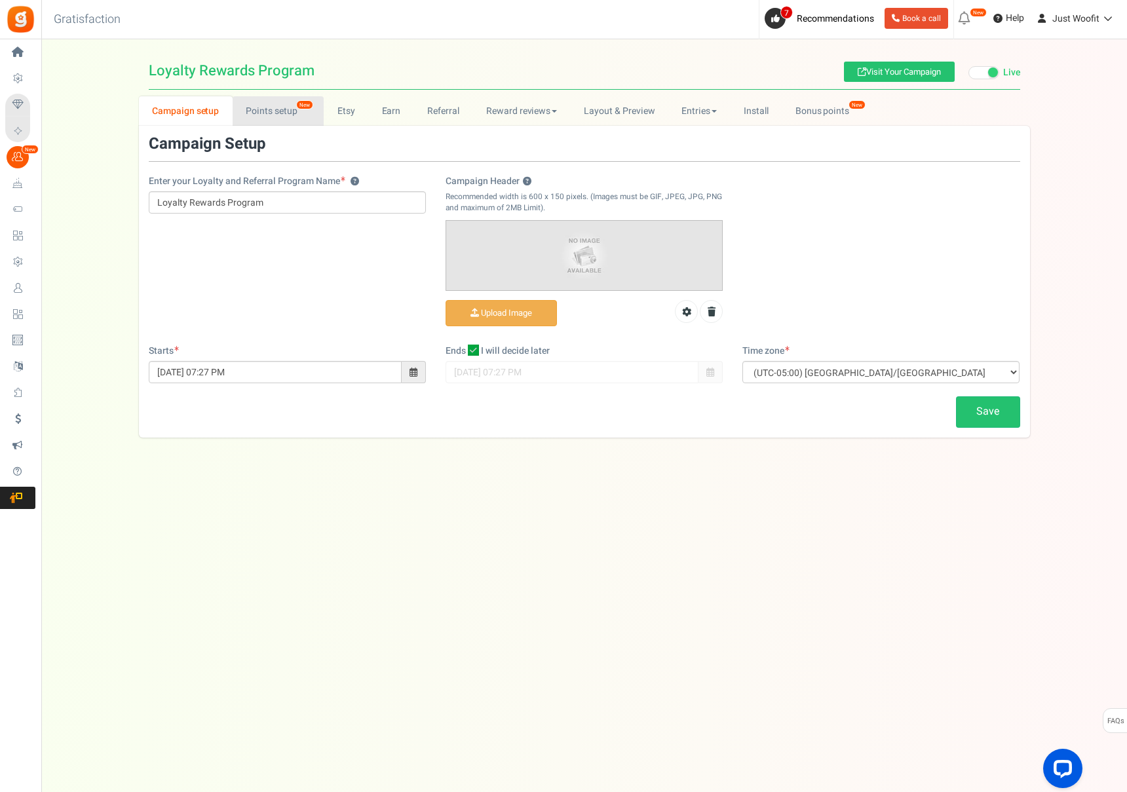
click at [280, 104] on link "Points setup New" at bounding box center [278, 110] width 91 height 29
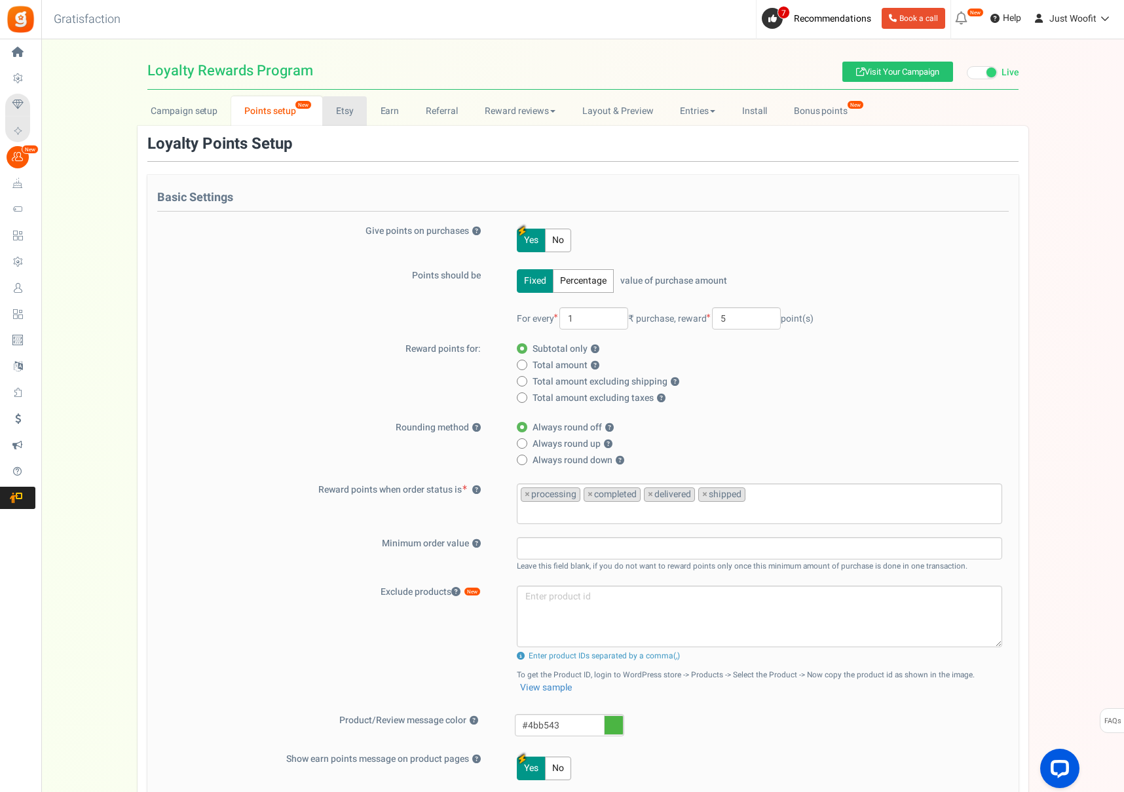
click at [349, 111] on link "Etsy" at bounding box center [344, 110] width 45 height 29
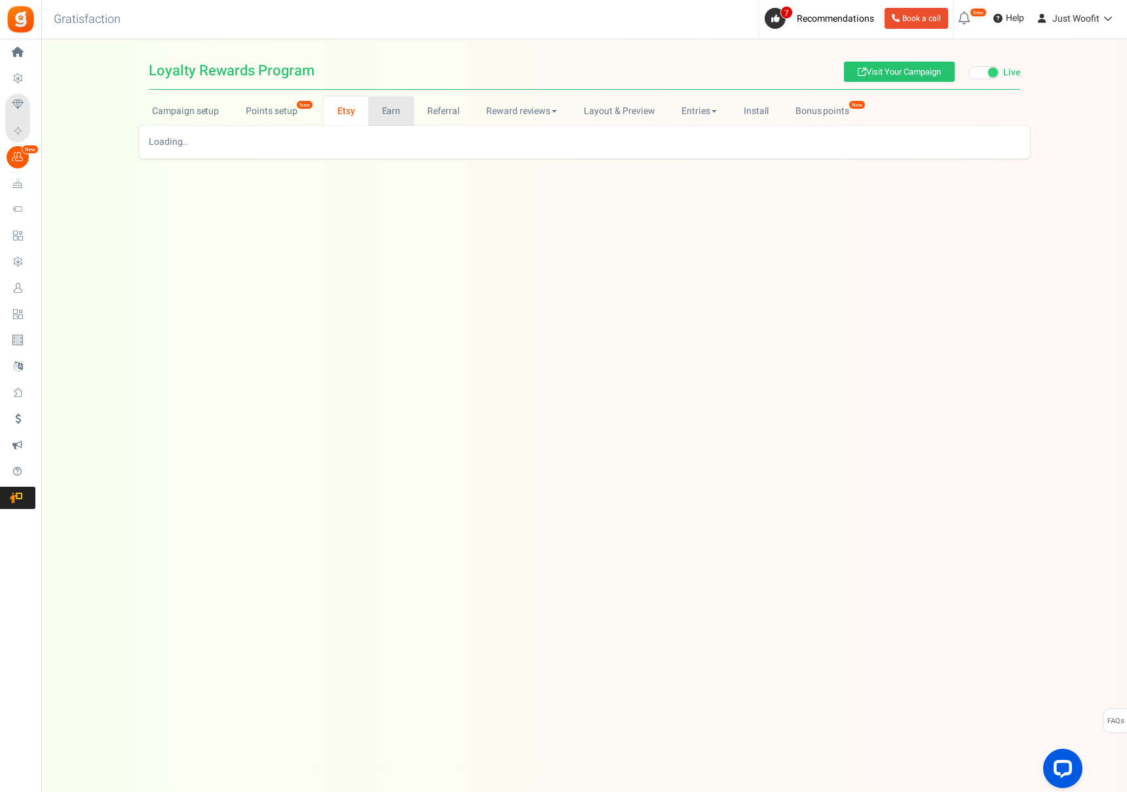
click at [379, 110] on link "Earn" at bounding box center [391, 110] width 46 height 29
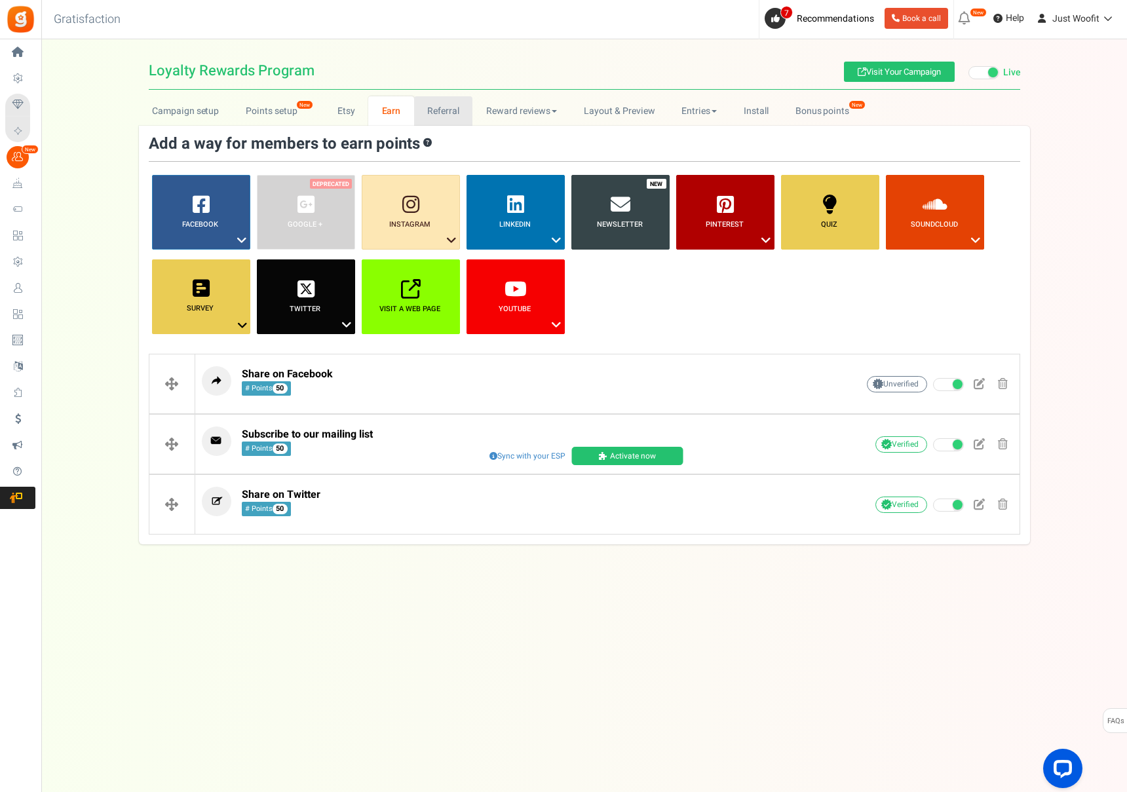
click at [430, 109] on link "Referral" at bounding box center [443, 110] width 59 height 29
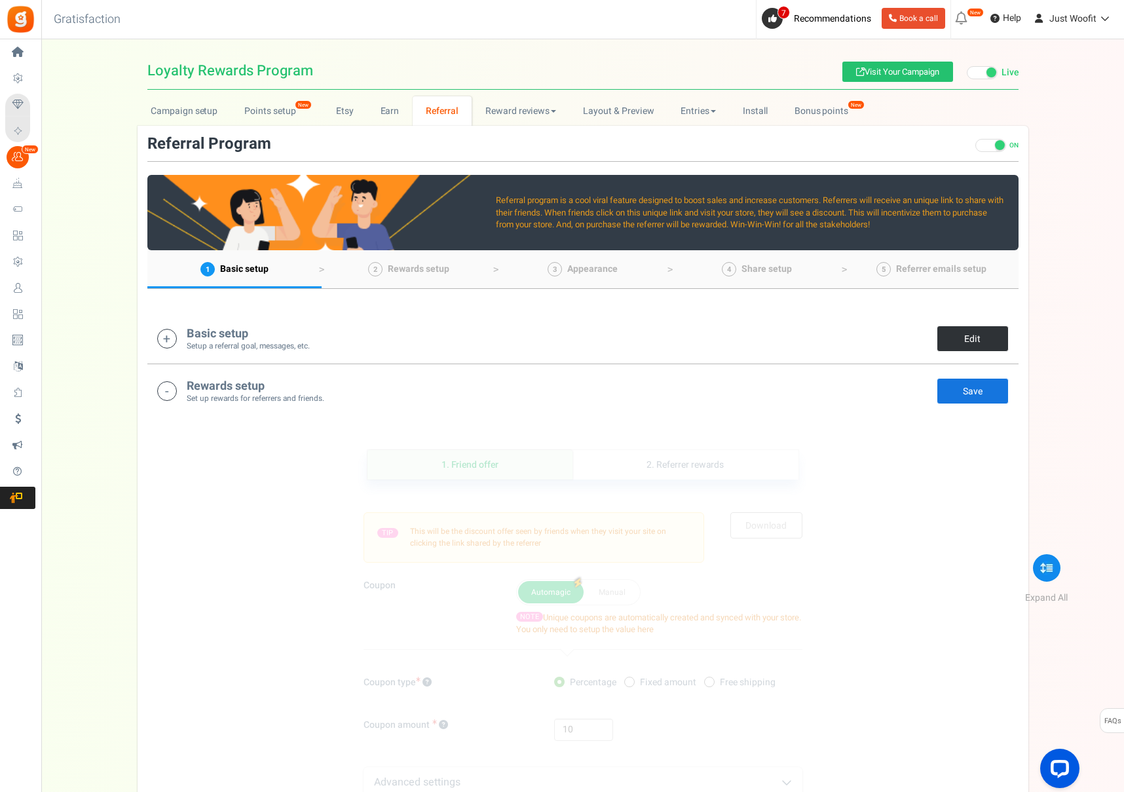
click at [1001, 344] on link "Edit" at bounding box center [973, 339] width 72 height 26
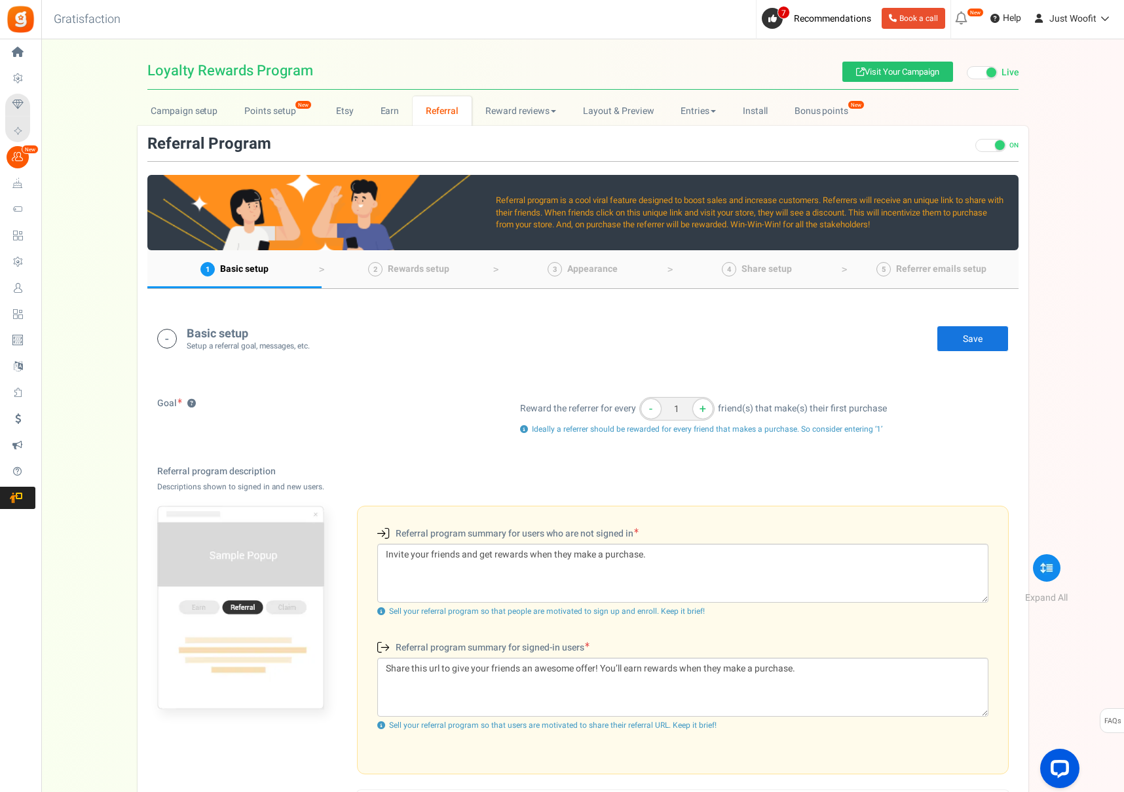
click at [307, 337] on h4 "Basic setup" at bounding box center [248, 334] width 123 height 13
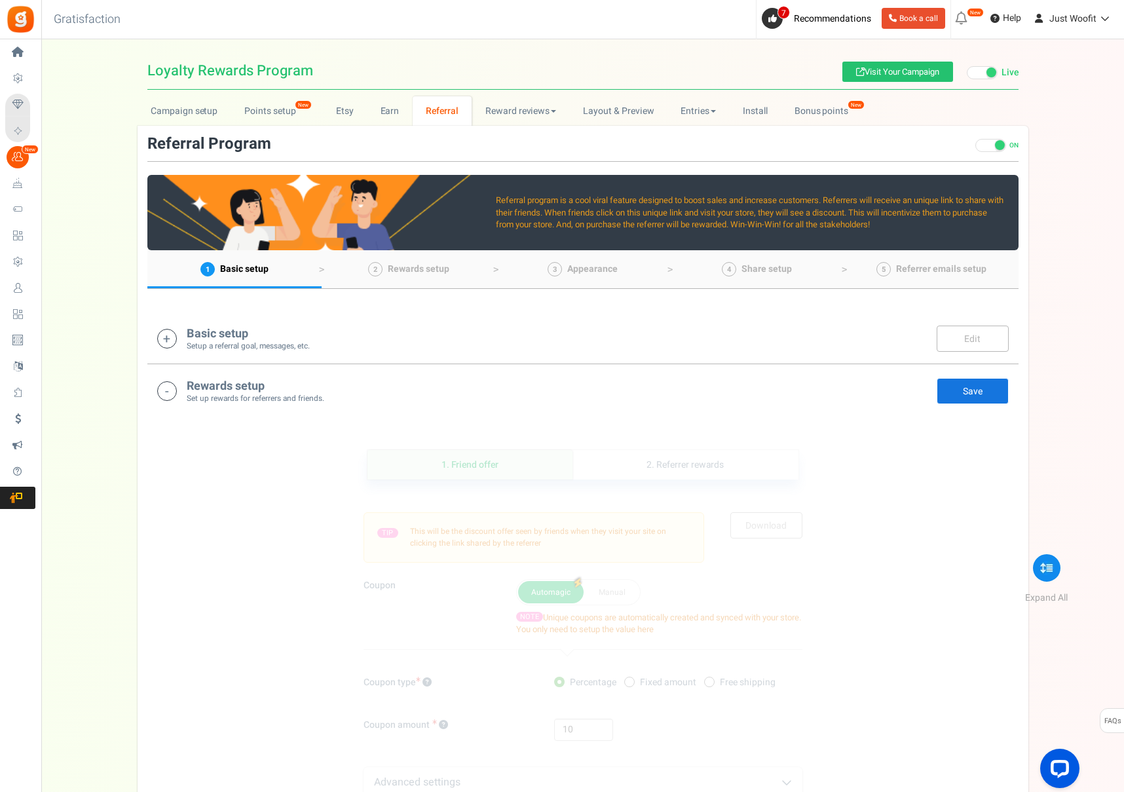
click at [619, 381] on div "Rewards setup Set up rewards for referrers and friends. Edit Save Save" at bounding box center [583, 390] width 852 height 27
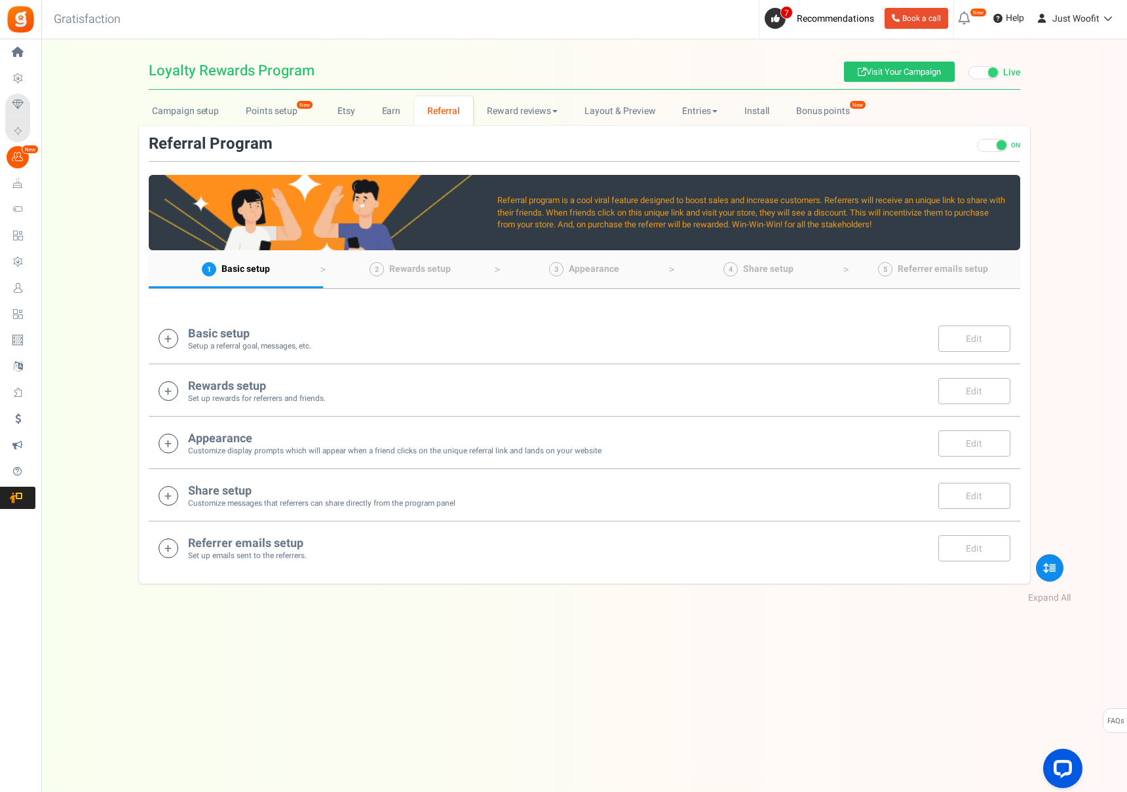
click at [386, 430] on div "Appearance Customize display prompts which will appear when a friend clicks on …" at bounding box center [394, 443] width 413 height 27
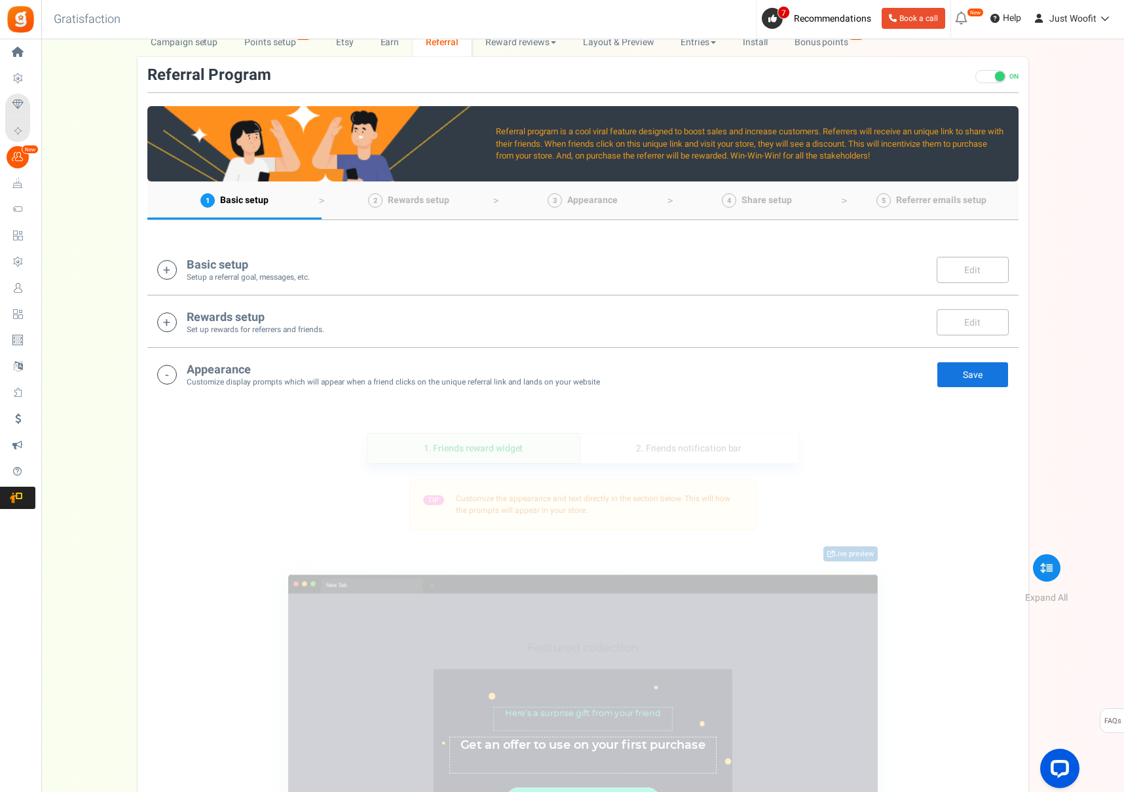
scroll to position [56, 0]
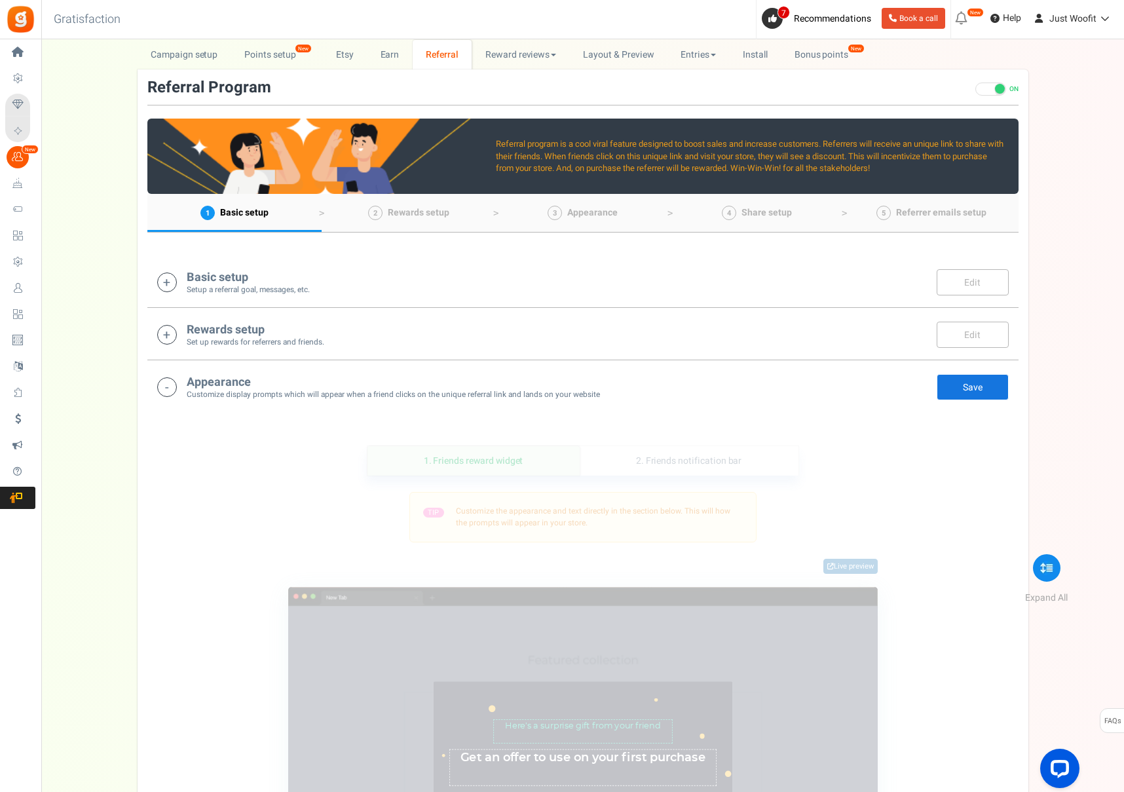
drag, startPoint x: 360, startPoint y: 373, endPoint x: 365, endPoint y: 364, distance: 10.6
click at [362, 371] on div "Appearance Customize display prompts which will appear when a friend clicks on …" at bounding box center [582, 386] width 871 height 52
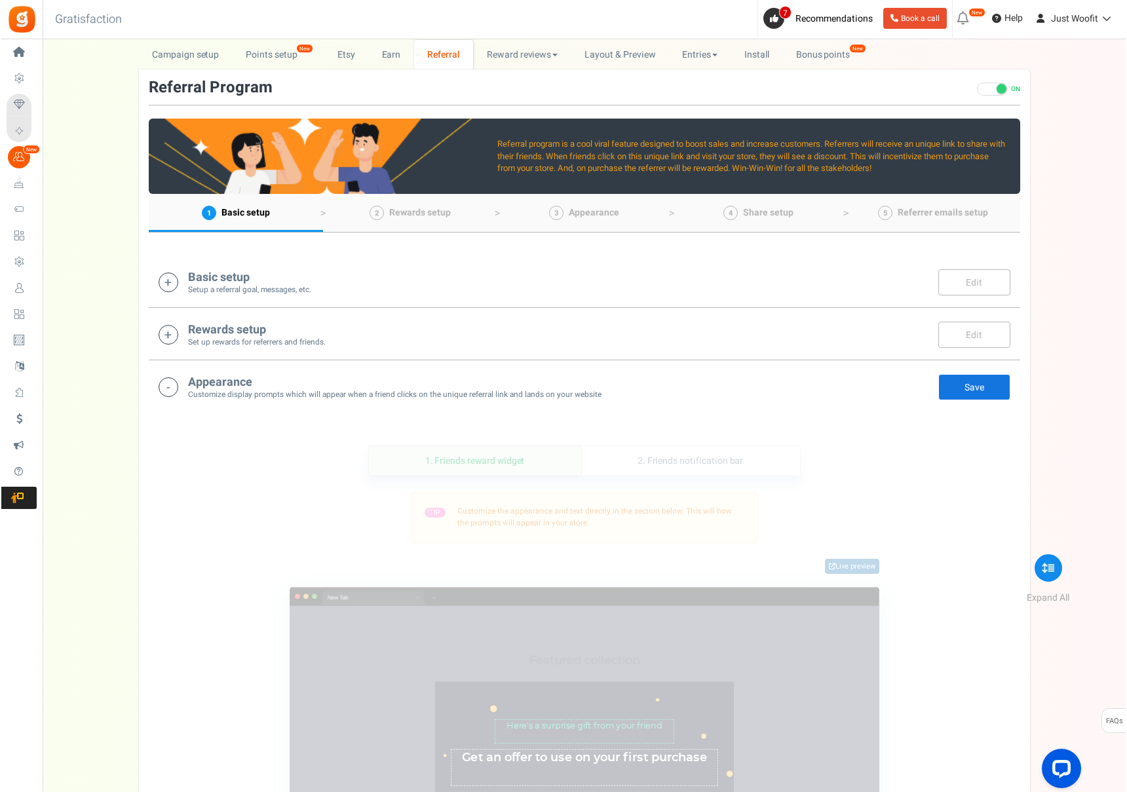
scroll to position [0, 0]
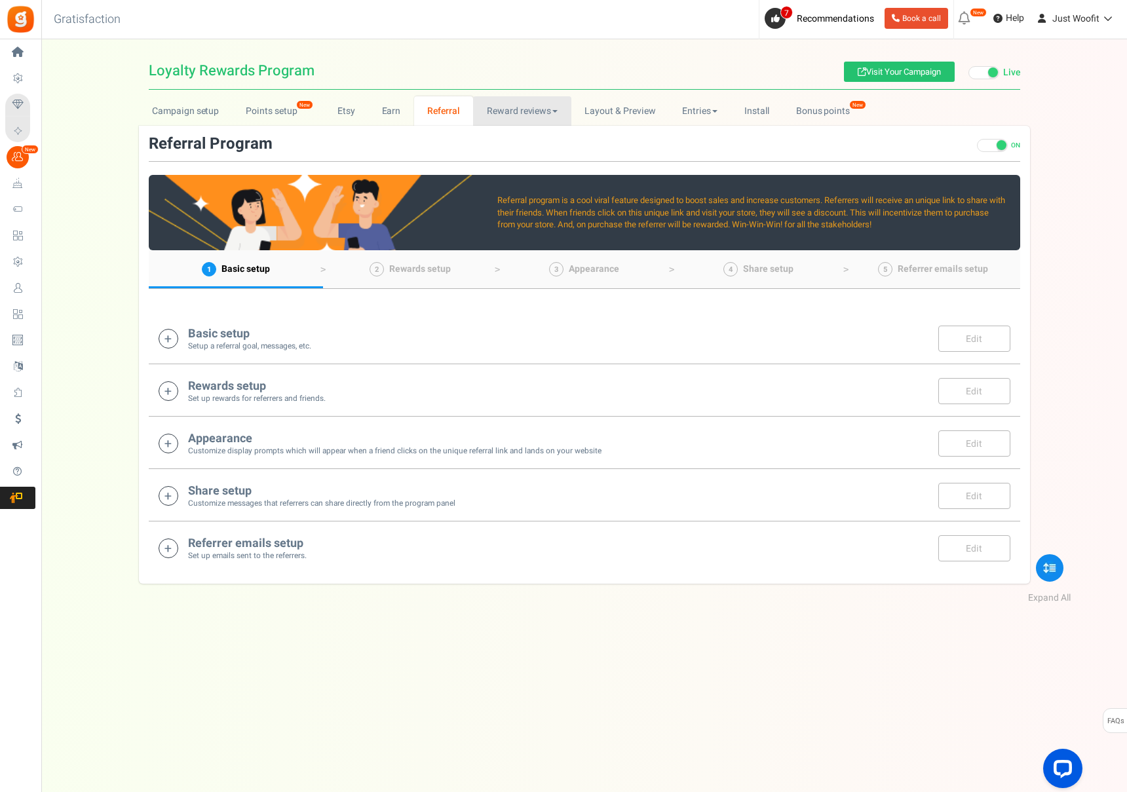
click at [527, 112] on link "Reward reviews" at bounding box center [522, 110] width 98 height 29
click at [520, 140] on link "WOO" at bounding box center [525, 139] width 105 height 19
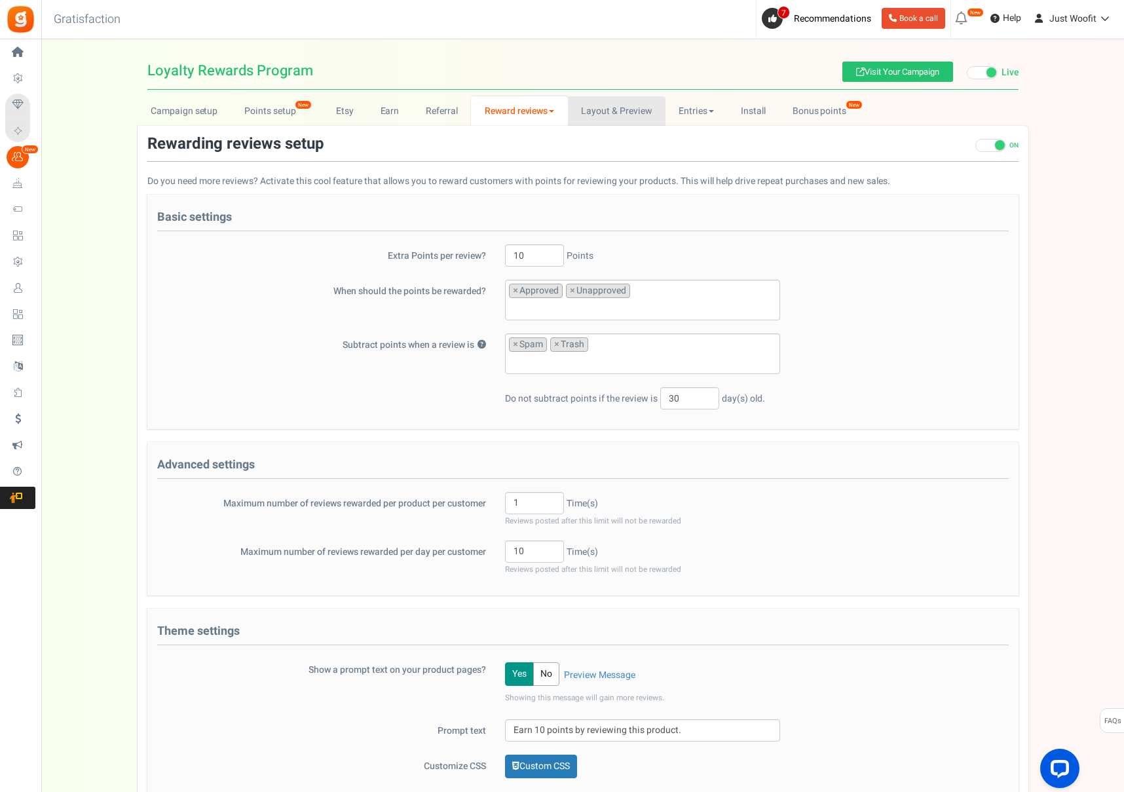
click at [632, 109] on link "Layout & Preview" at bounding box center [617, 110] width 98 height 29
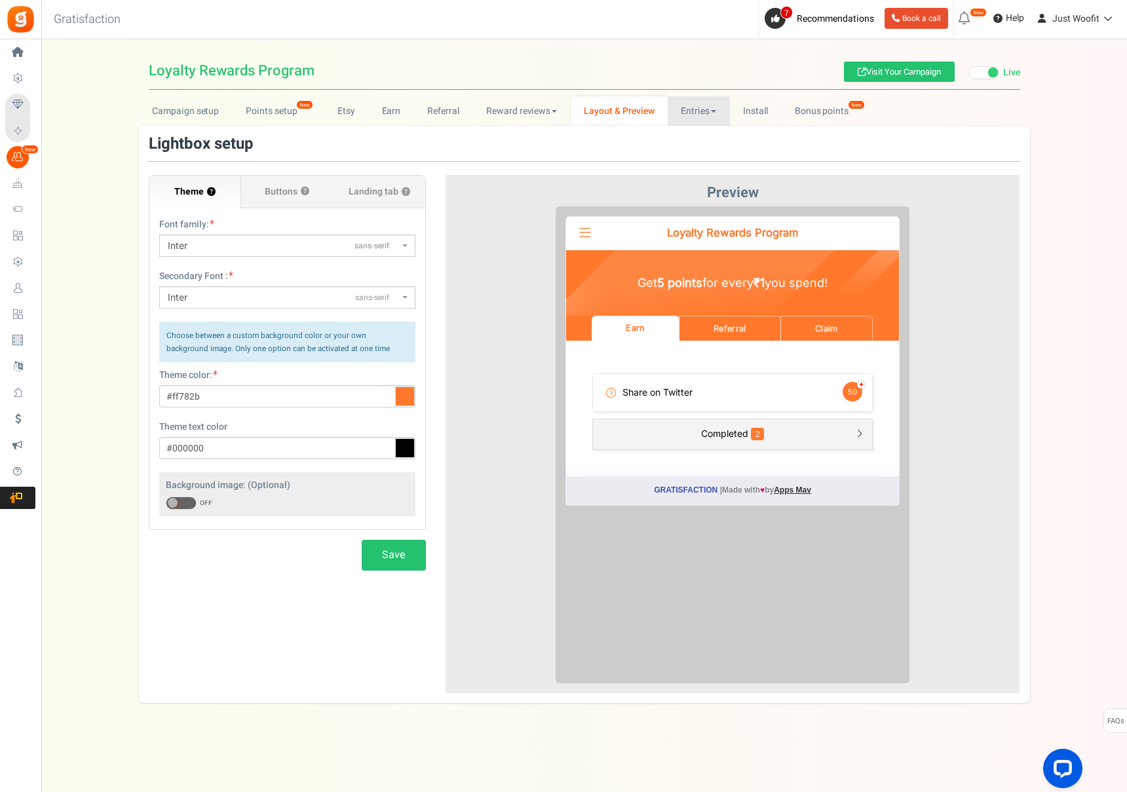
click at [729, 124] on link "Entries" at bounding box center [699, 110] width 62 height 29
click at [757, 106] on link "Install" at bounding box center [756, 110] width 52 height 29
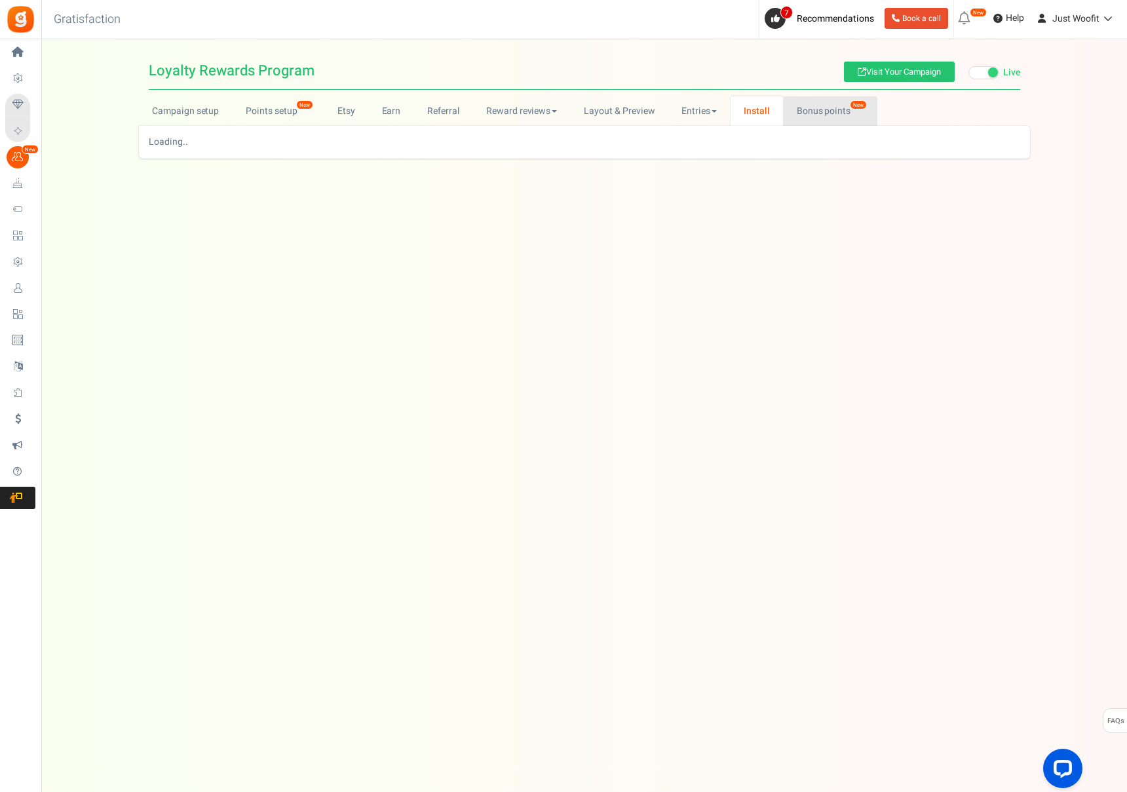
click at [798, 109] on link "Bonus points New" at bounding box center [830, 110] width 94 height 29
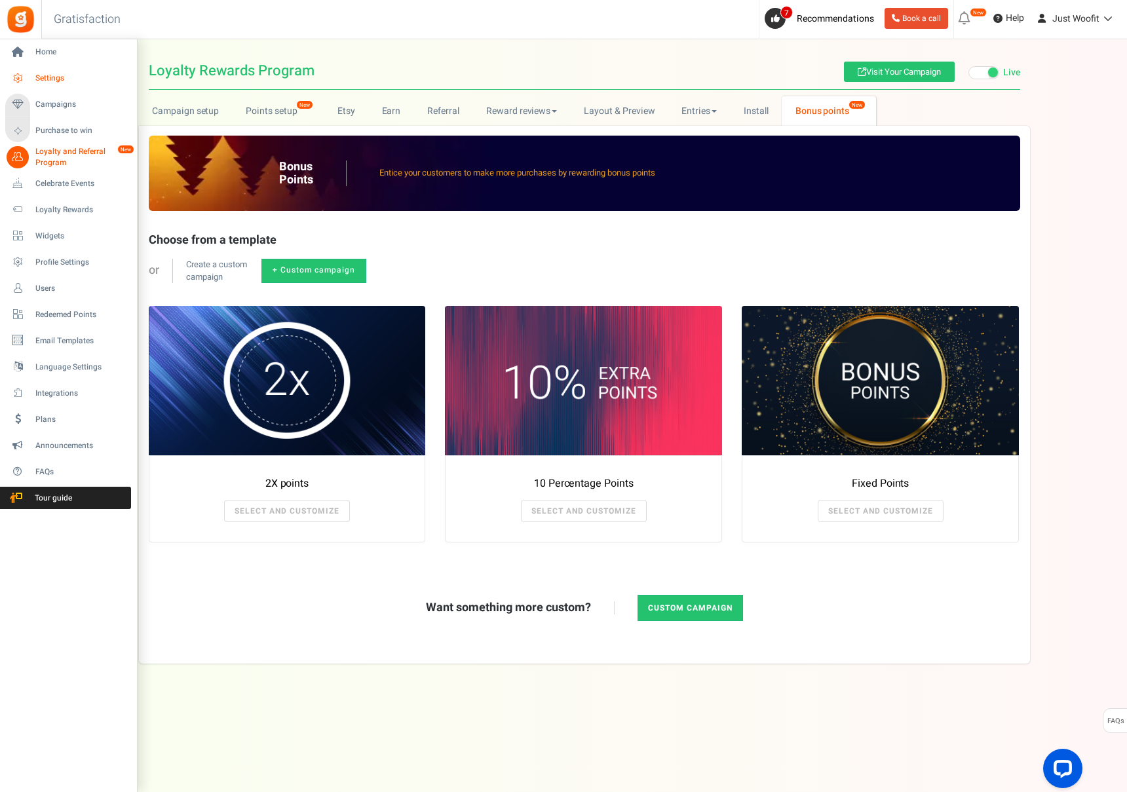
click at [47, 79] on span "Settings" at bounding box center [81, 78] width 92 height 11
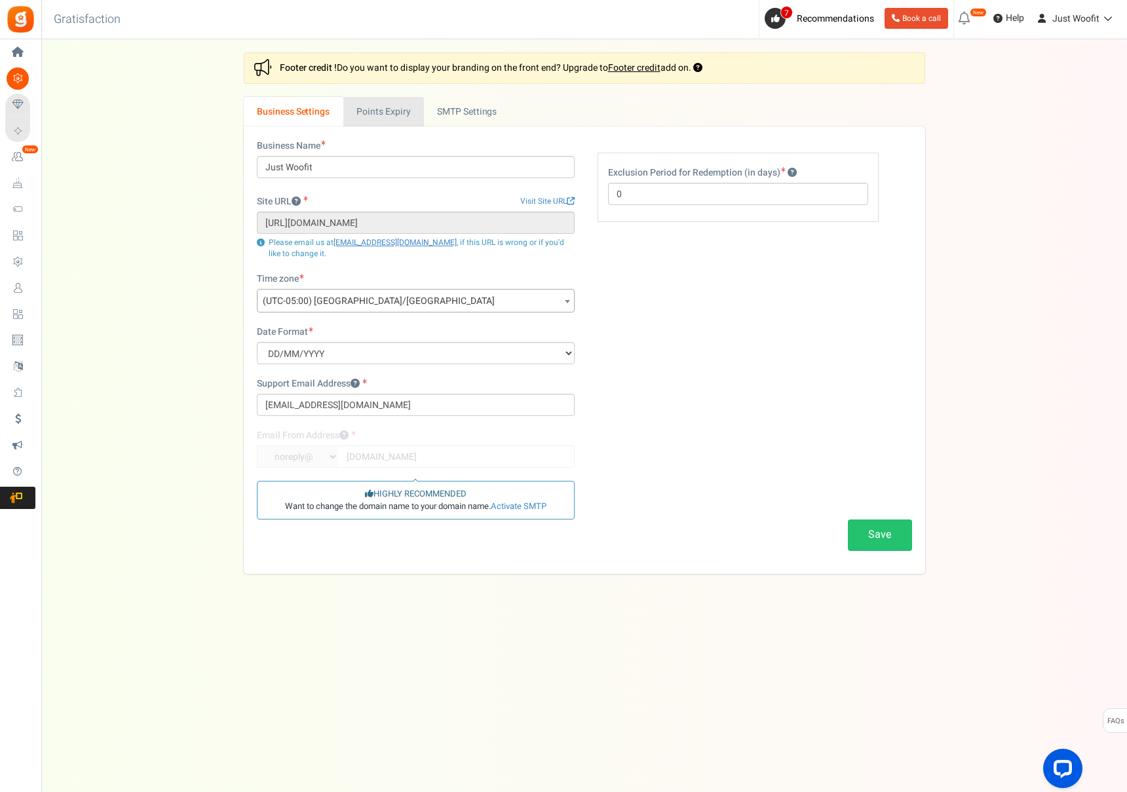
click at [403, 106] on link "Points Expiry" at bounding box center [383, 111] width 81 height 29
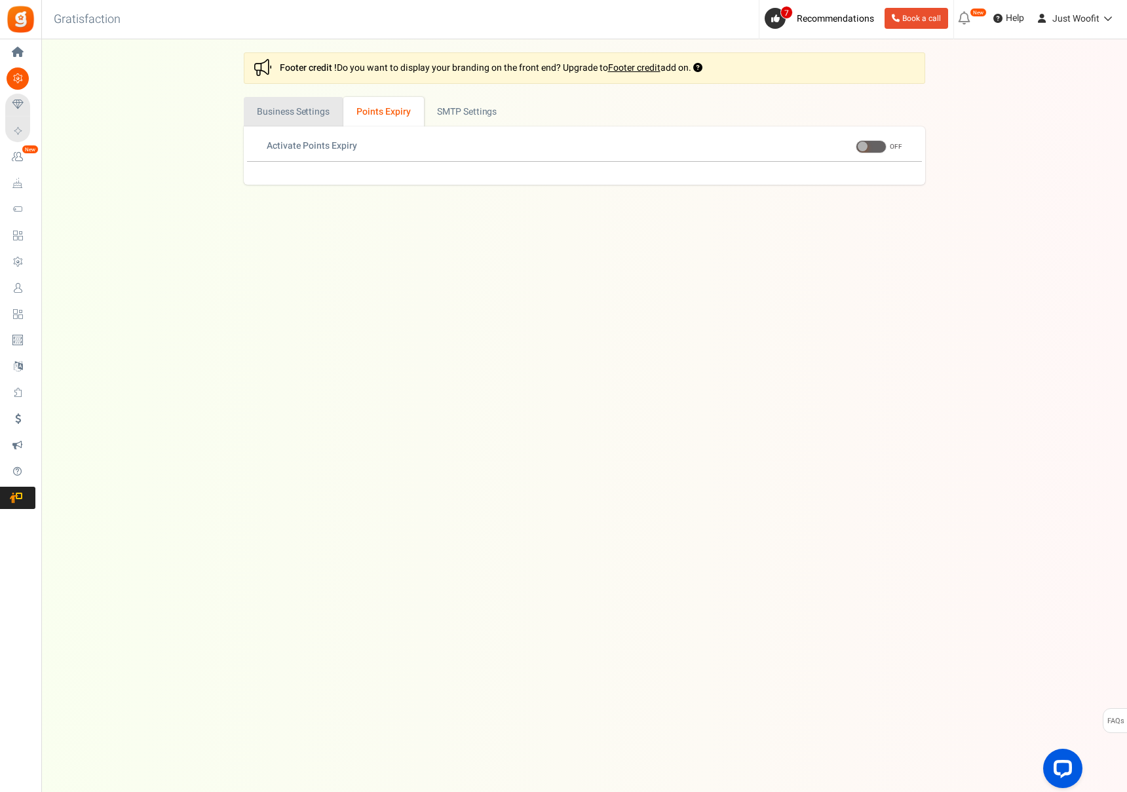
click at [311, 110] on link "Business Settings" at bounding box center [294, 111] width 100 height 29
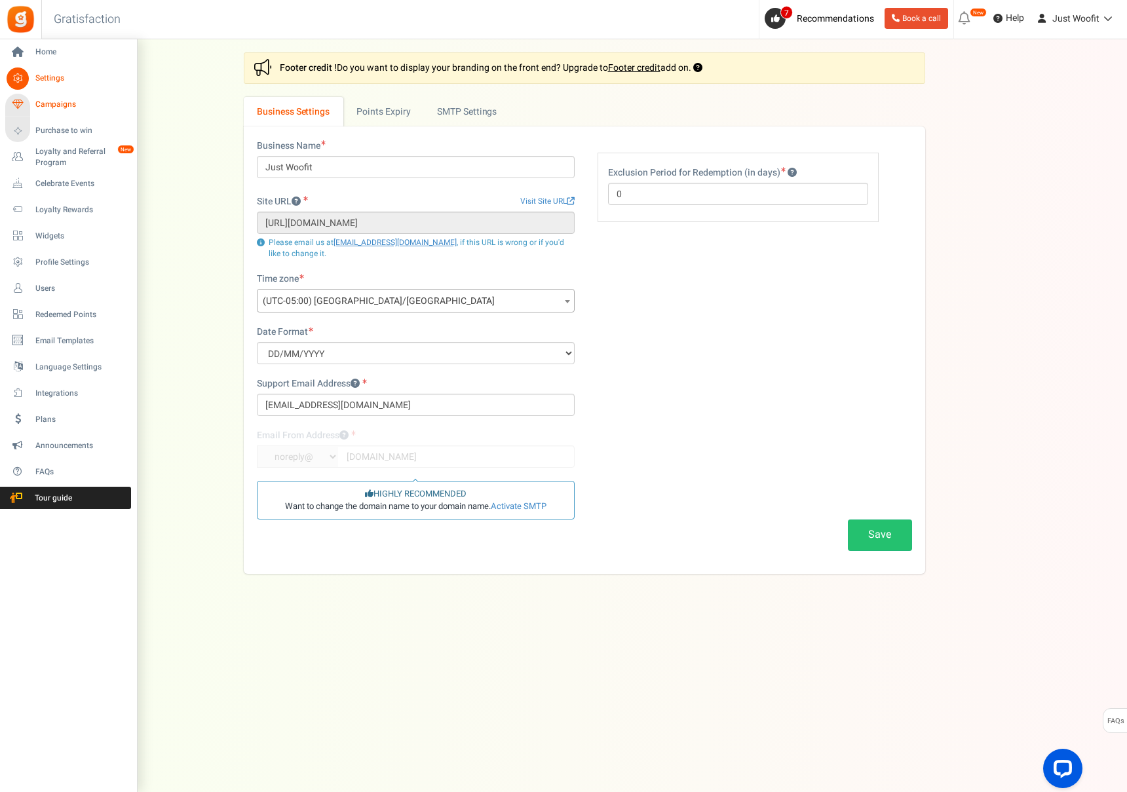
click at [42, 102] on span "Campaigns" at bounding box center [81, 104] width 92 height 11
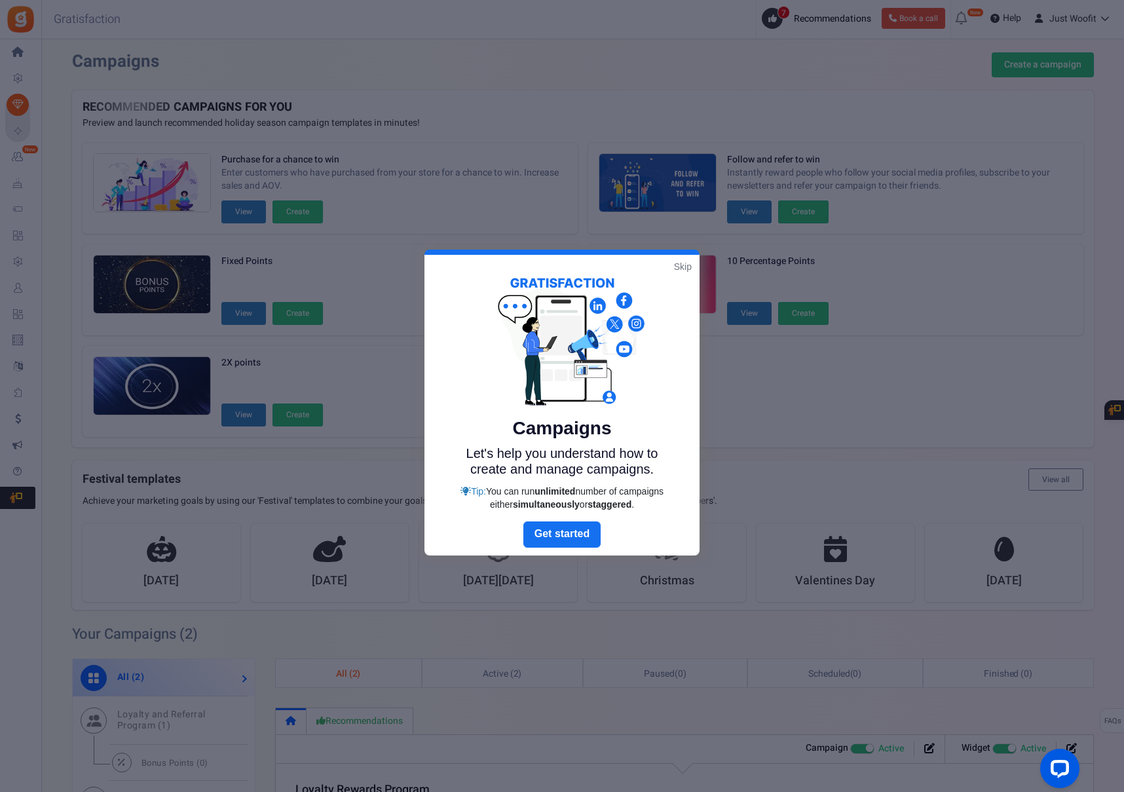
drag, startPoint x: 531, startPoint y: 116, endPoint x: 501, endPoint y: 107, distance: 31.3
click at [531, 116] on div at bounding box center [562, 396] width 1124 height 792
click at [685, 264] on link "Skip" at bounding box center [683, 266] width 18 height 13
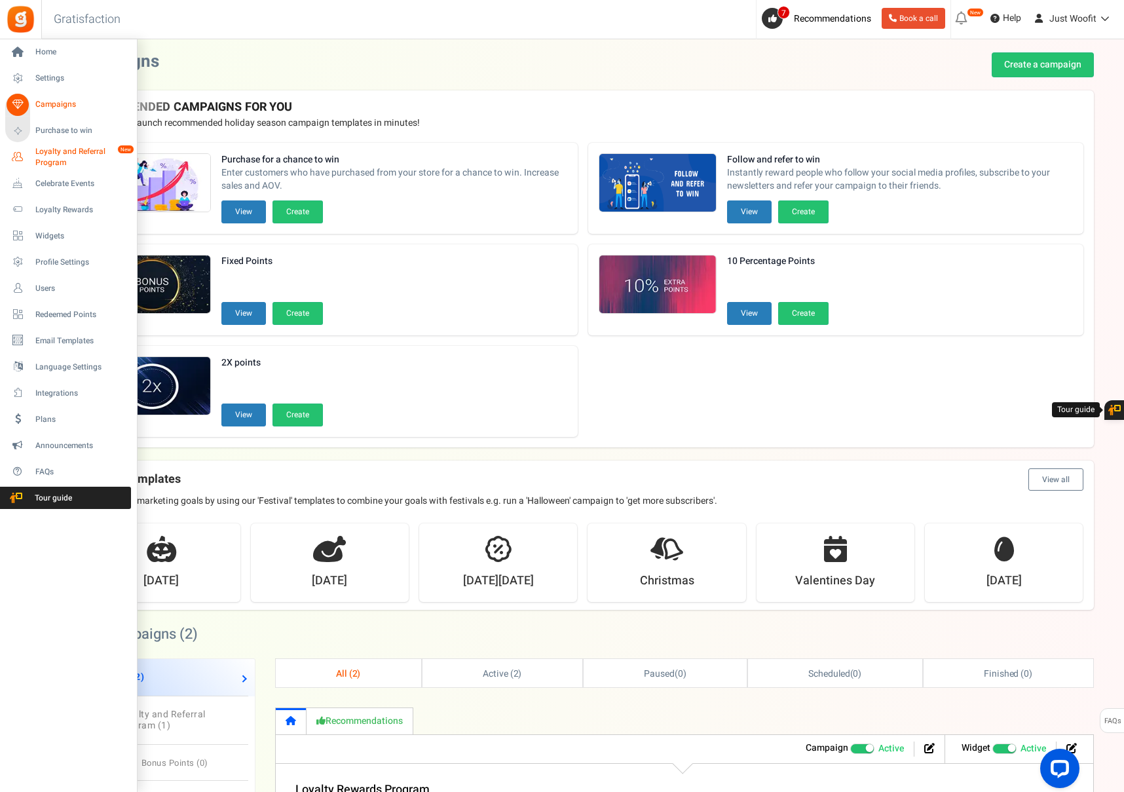
click at [41, 159] on span "Loyalty and Referral Program" at bounding box center [83, 157] width 96 height 22
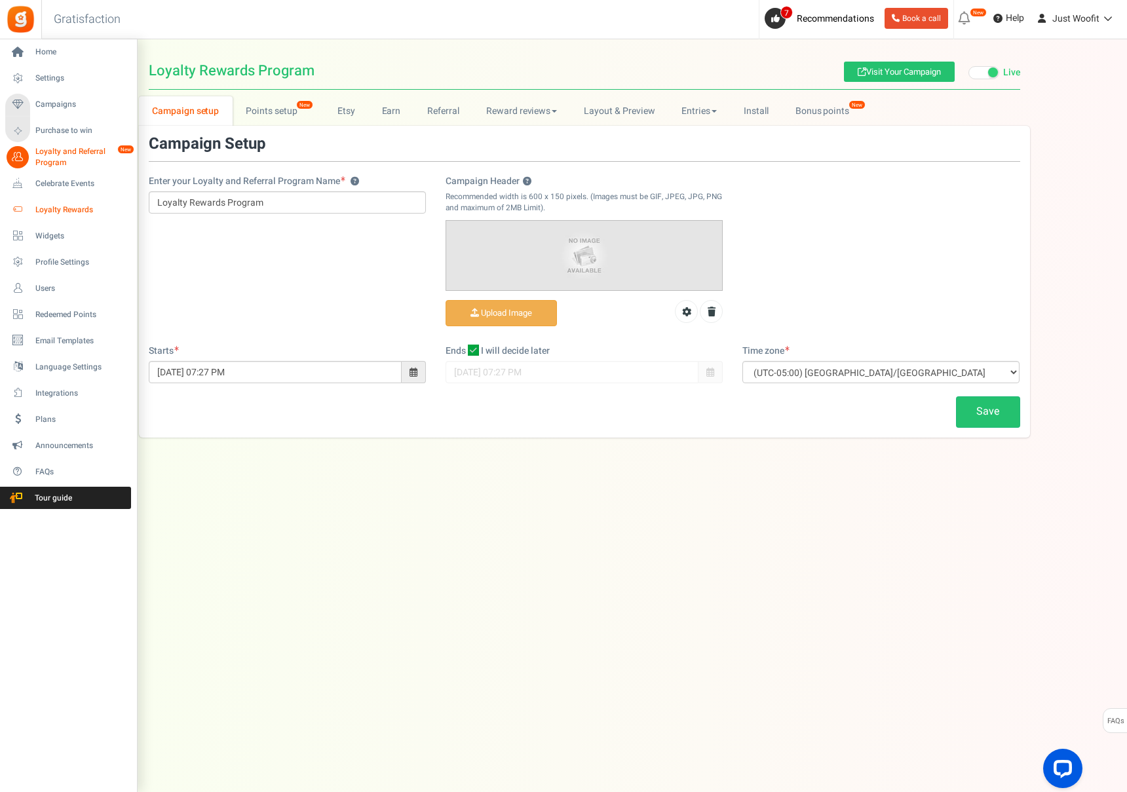
click at [26, 204] on icon at bounding box center [18, 210] width 22 height 22
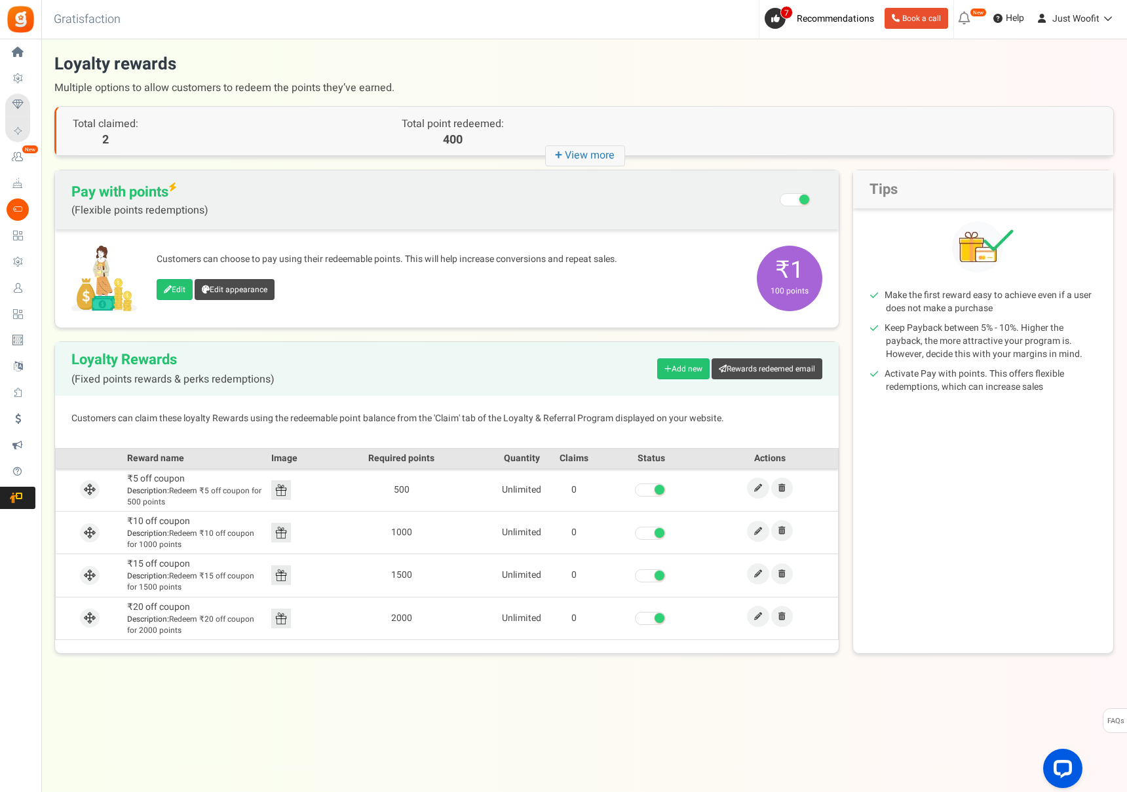
click at [613, 155] on icon "+ View more" at bounding box center [585, 155] width 80 height 21
